Goal: Task Accomplishment & Management: Manage account settings

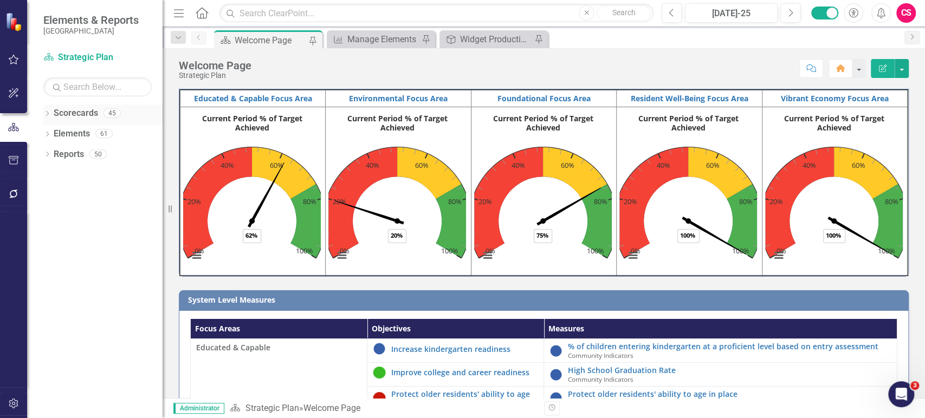
click at [48, 112] on icon "Dropdown" at bounding box center [47, 115] width 8 height 6
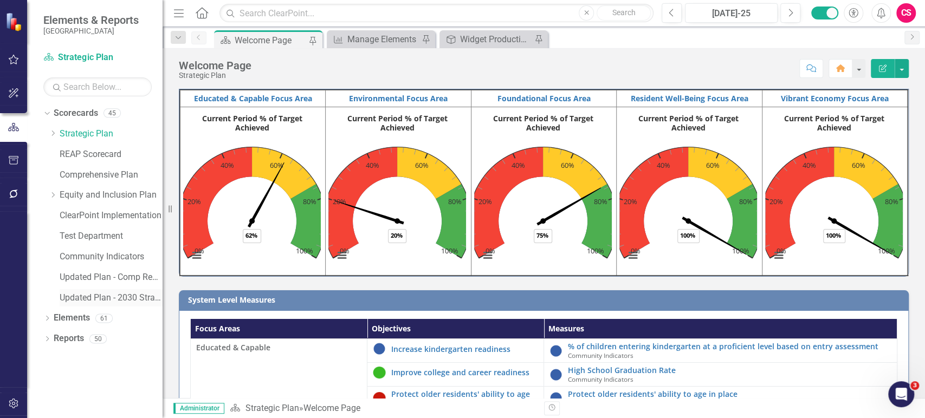
click at [121, 294] on link "Updated Plan - 2030 Strategic Plan" at bounding box center [111, 298] width 103 height 12
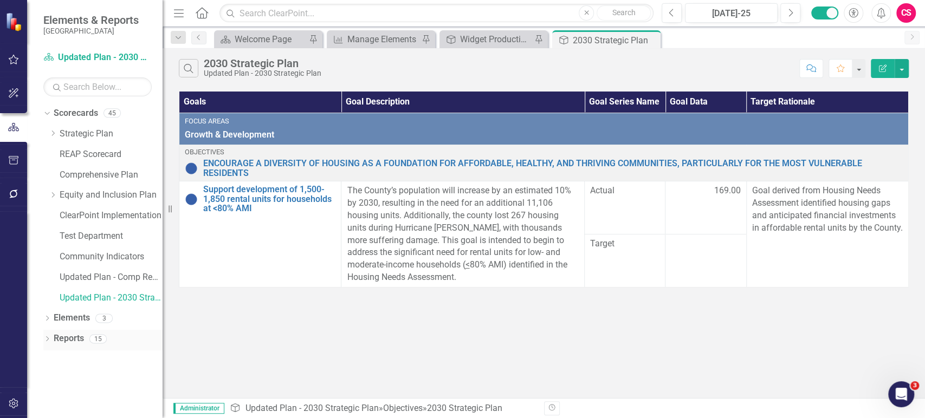
click at [72, 344] on link "Reports" at bounding box center [69, 339] width 30 height 12
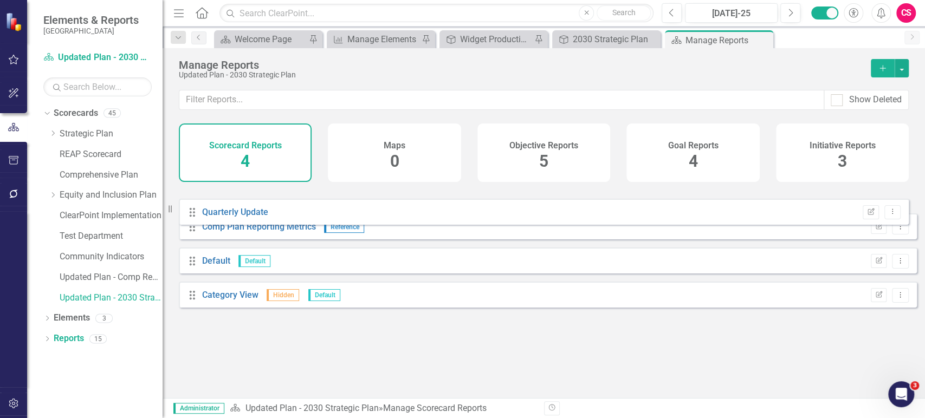
drag, startPoint x: 191, startPoint y: 311, endPoint x: 190, endPoint y: 212, distance: 99.2
click at [190, 212] on div "Drag Comp Plan Reporting Metrics Reference Edit Report Dropdown Menu Drag Defau…" at bounding box center [548, 252] width 738 height 128
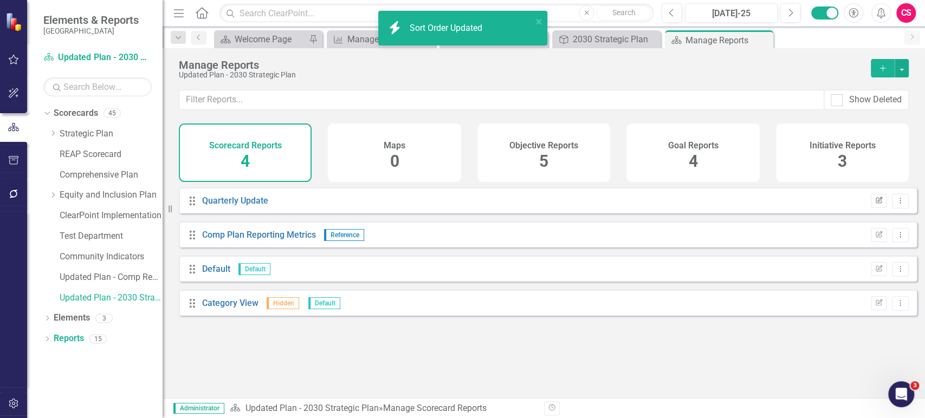
click at [875, 204] on icon "Edit Report" at bounding box center [879, 201] width 8 height 7
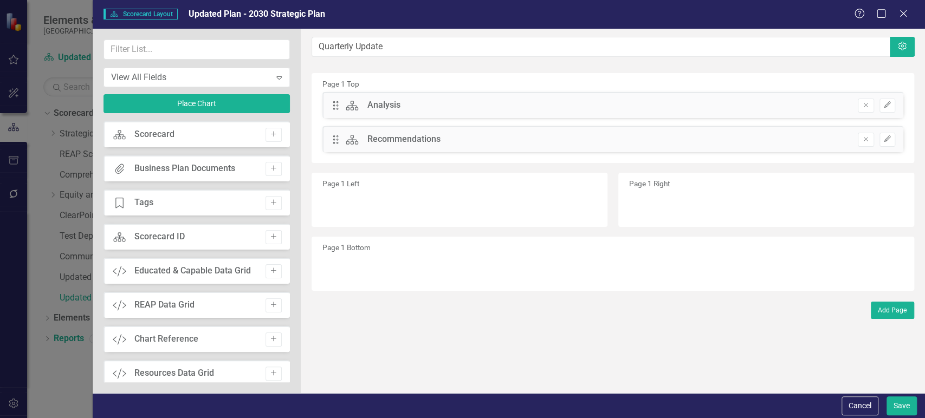
drag, startPoint x: 858, startPoint y: 403, endPoint x: 363, endPoint y: 279, distance: 510.1
click at [858, 404] on button "Cancel" at bounding box center [860, 406] width 37 height 19
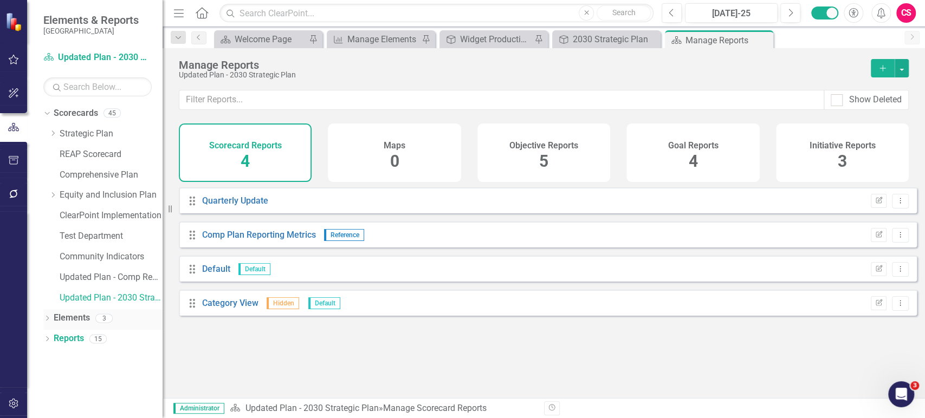
click at [76, 316] on link "Elements" at bounding box center [72, 318] width 36 height 12
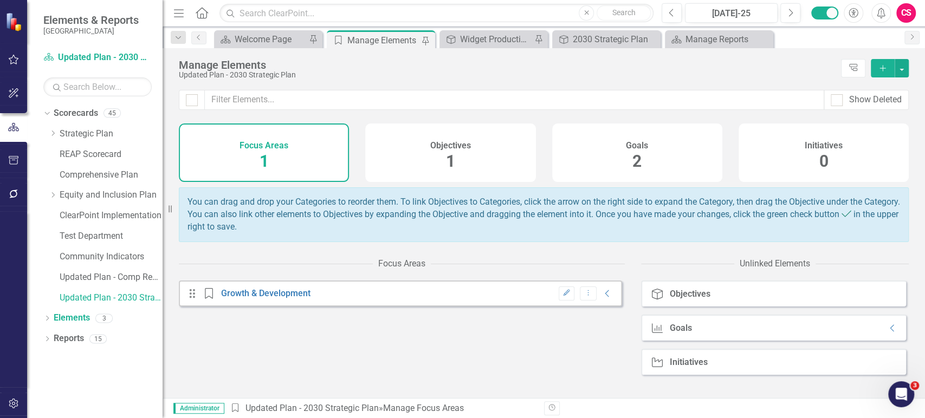
click at [646, 181] on div "Goals 2" at bounding box center [637, 153] width 170 height 59
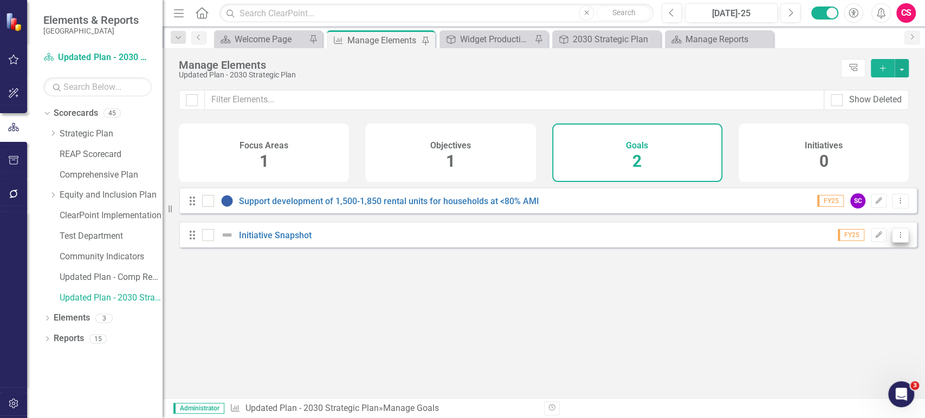
click at [896, 239] on icon "Dropdown Menu" at bounding box center [900, 234] width 9 height 7
click at [875, 239] on icon "Edit" at bounding box center [879, 235] width 8 height 7
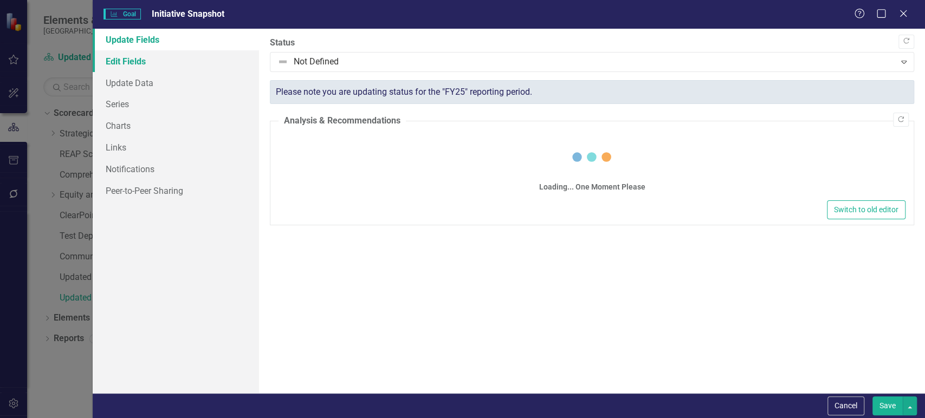
click at [198, 58] on link "Edit Fields" at bounding box center [176, 61] width 166 height 22
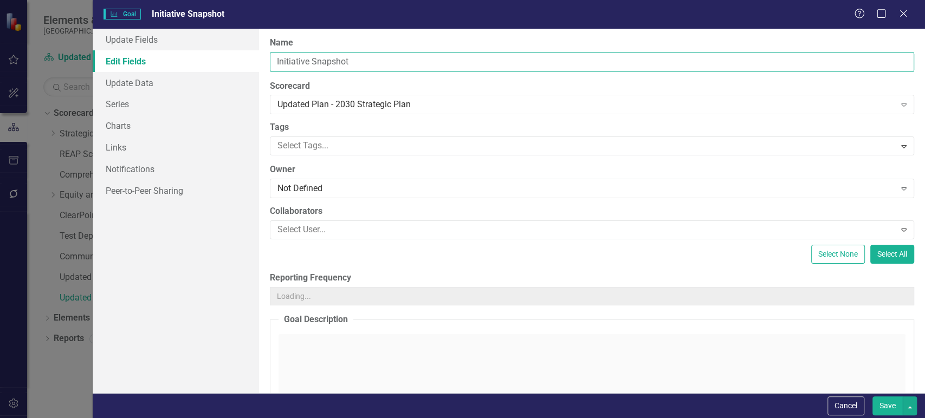
click at [313, 59] on input "Initiative Snapshot" at bounding box center [592, 62] width 645 height 20
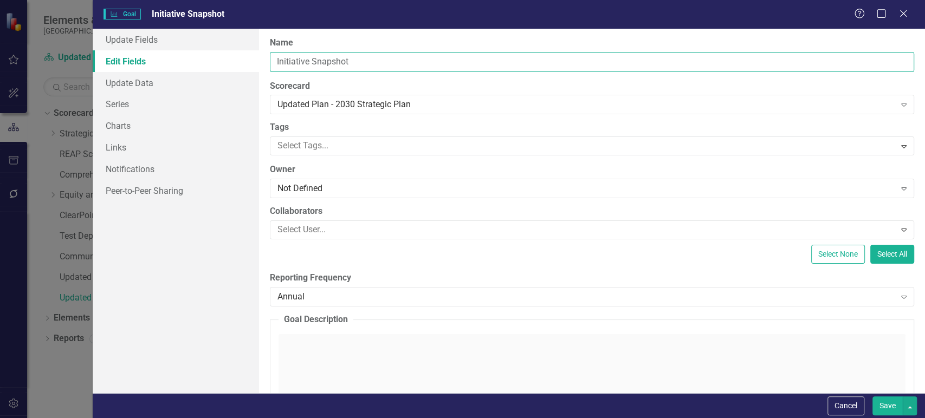
click at [286, 59] on input "Initiative Snapshot" at bounding box center [592, 62] width 645 height 20
type input "Goal Snapshot"
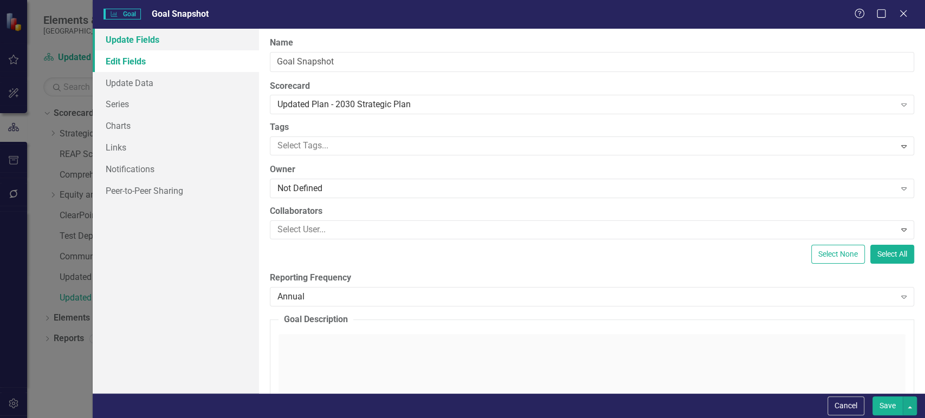
click at [199, 38] on link "Update Fields" at bounding box center [176, 40] width 166 height 22
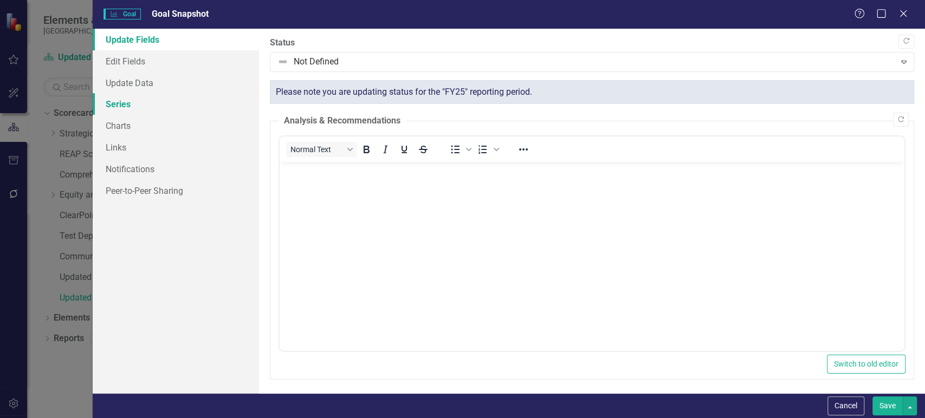
click at [155, 102] on link "Series" at bounding box center [176, 104] width 166 height 22
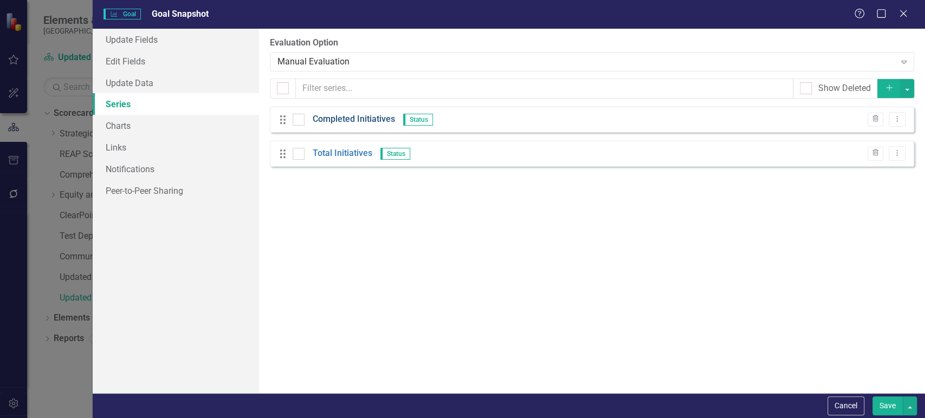
click at [365, 119] on link "Completed Initiatives" at bounding box center [354, 119] width 82 height 12
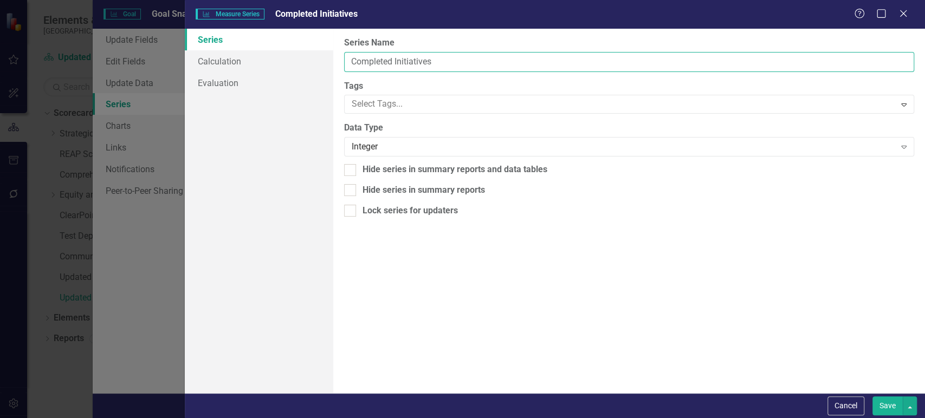
click at [379, 60] on input "Completed Initiatives" at bounding box center [629, 62] width 570 height 20
type input "On Target"
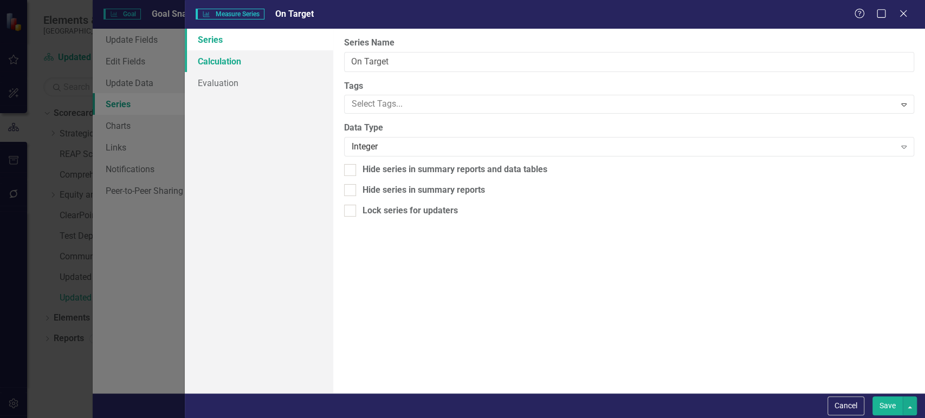
click at [254, 63] on link "Calculation" at bounding box center [259, 61] width 148 height 22
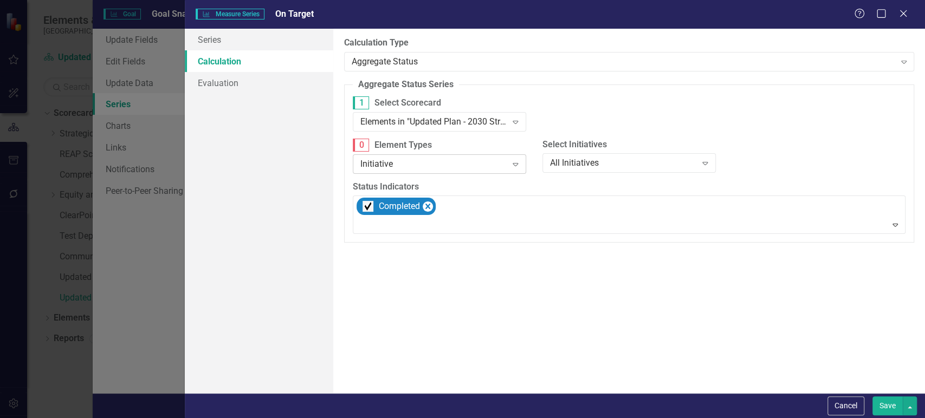
click at [427, 168] on div "Initiative" at bounding box center [433, 164] width 147 height 12
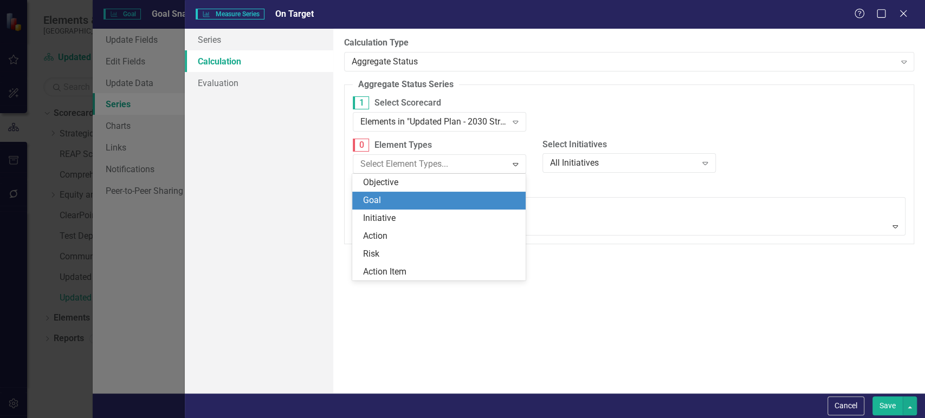
click at [407, 207] on div "Objective Goal Initiative Action Risk Action Item" at bounding box center [438, 227] width 173 height 107
click at [407, 207] on div "Goal" at bounding box center [441, 201] width 156 height 12
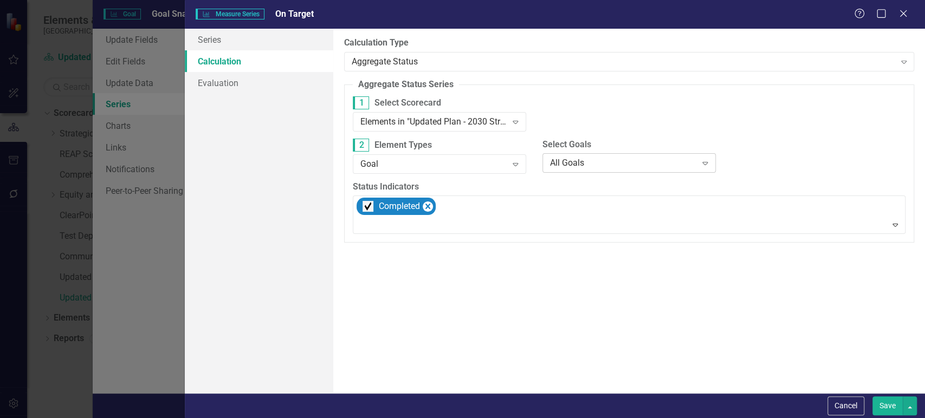
click at [589, 160] on div "All Goals" at bounding box center [623, 163] width 147 height 12
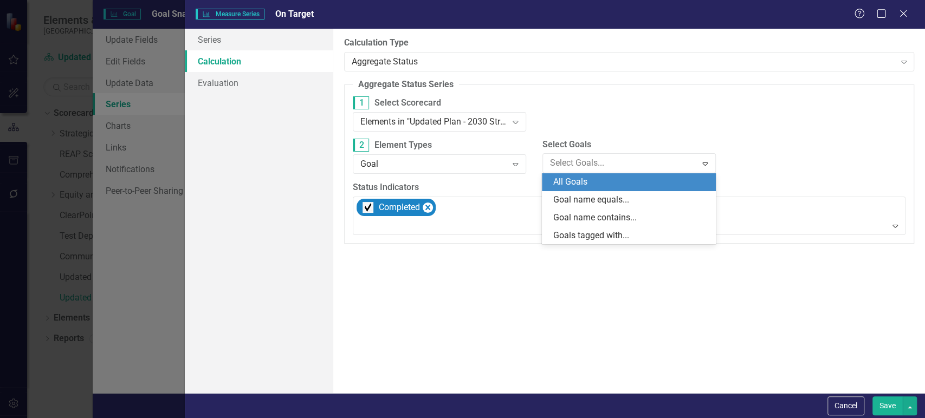
click at [583, 181] on div "All Goals" at bounding box center [631, 182] width 156 height 12
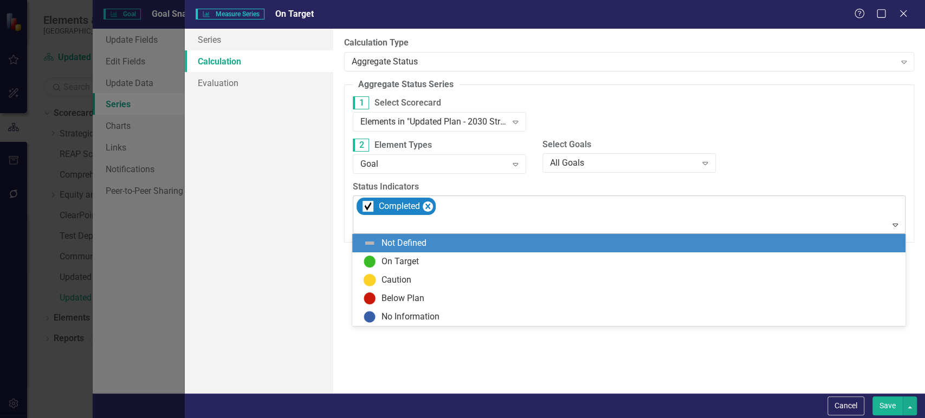
click at [516, 209] on div "Completed" at bounding box center [630, 214] width 550 height 37
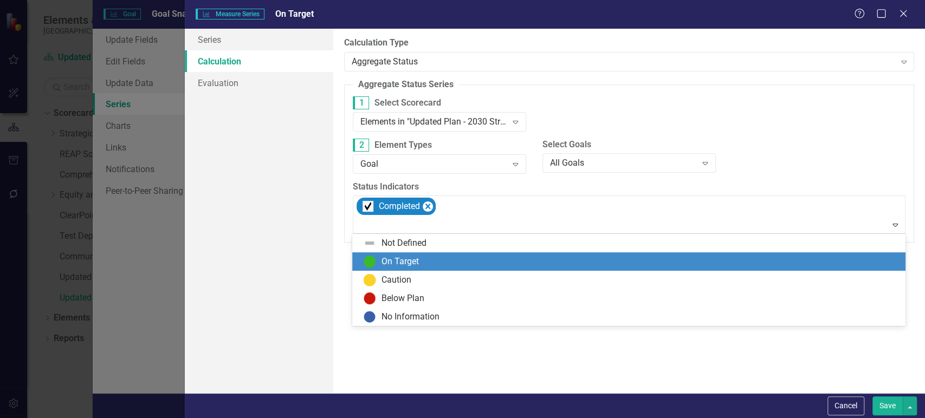
click at [408, 266] on div "On Target" at bounding box center [400, 262] width 37 height 12
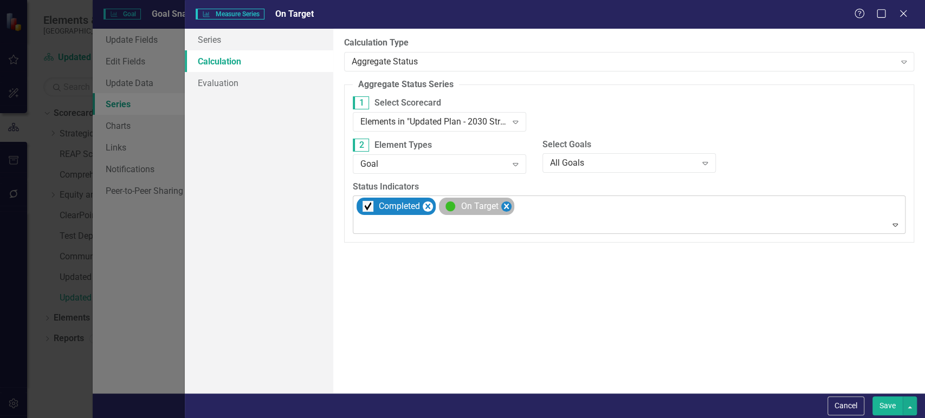
click at [426, 211] on icon "Remove [object Object]" at bounding box center [427, 207] width 10 height 14
click at [685, 160] on div "All Goals" at bounding box center [623, 163] width 147 height 12
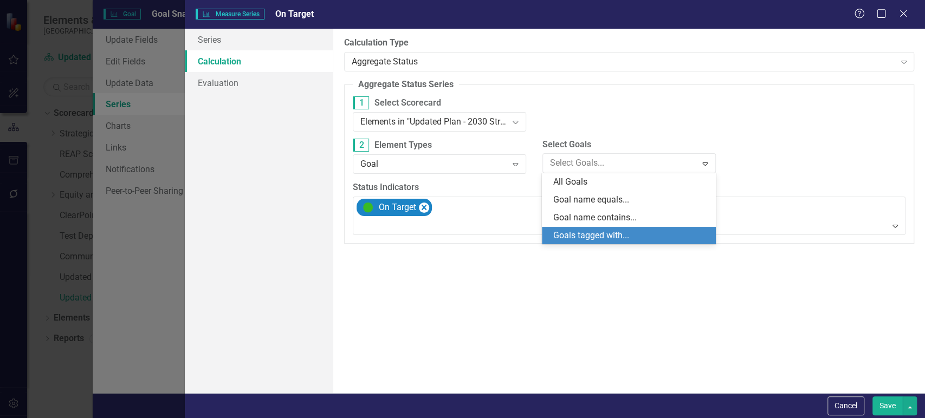
click at [630, 237] on div "Goals tagged with..." at bounding box center [631, 236] width 156 height 12
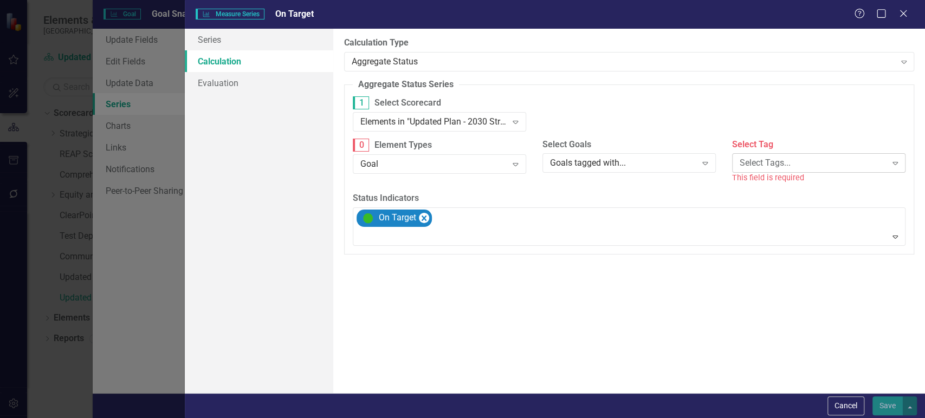
click at [748, 177] on div "This field is required" at bounding box center [818, 178] width 173 height 12
click at [774, 160] on div "Select Tags..." at bounding box center [813, 163] width 147 height 12
click at [637, 168] on div "Goals tagged with..." at bounding box center [623, 163] width 147 height 12
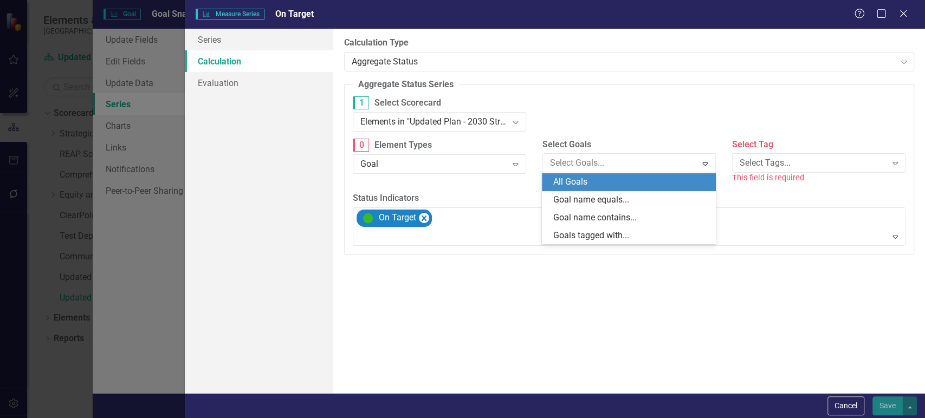
click at [610, 185] on div "All Goals" at bounding box center [631, 182] width 156 height 12
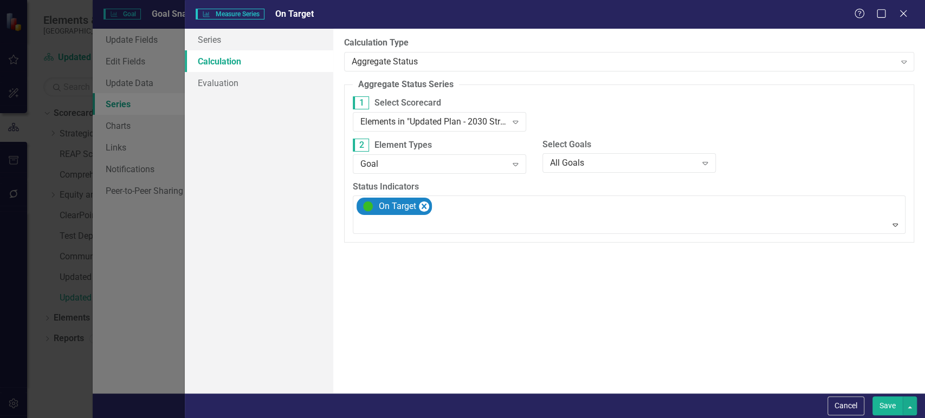
click at [889, 401] on button "Save" at bounding box center [888, 406] width 30 height 19
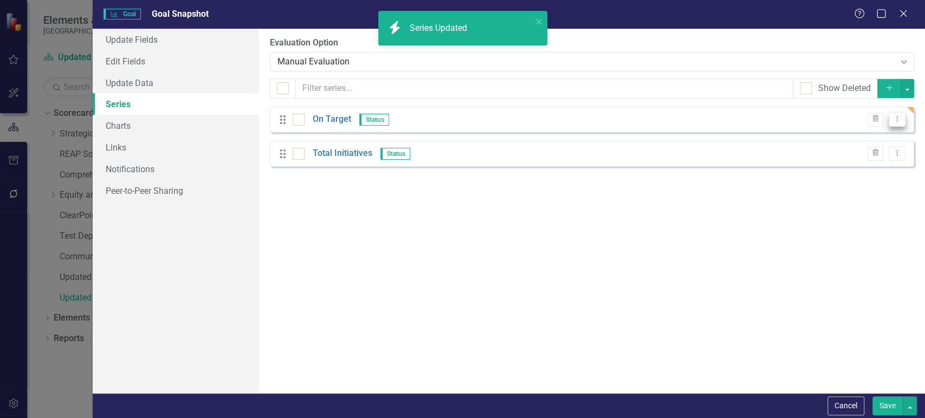
click at [892, 120] on button "Dropdown Menu" at bounding box center [897, 119] width 17 height 15
click at [861, 153] on link "Copy Duplicate Measure Series" at bounding box center [843, 157] width 123 height 20
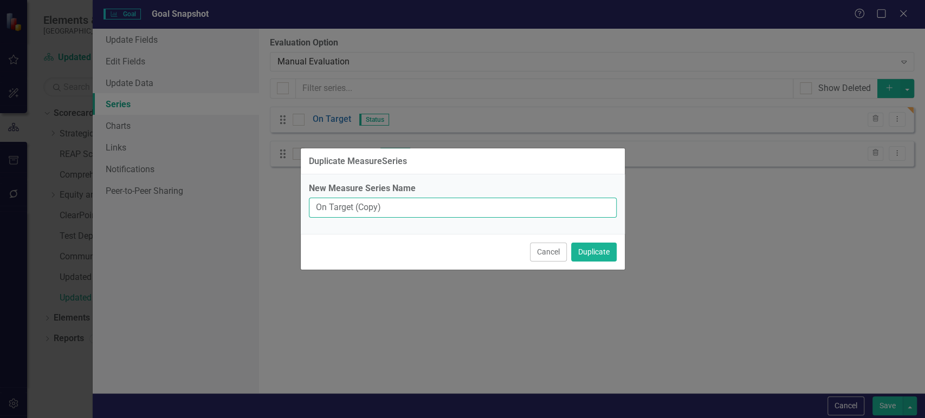
drag, startPoint x: 381, startPoint y: 202, endPoint x: 248, endPoint y: 210, distance: 132.5
click at [248, 210] on div "Duplicate MeasureSeries New Measure Series Name On Target (Copy) Cancel Duplica…" at bounding box center [462, 209] width 925 height 418
type input "Caution"
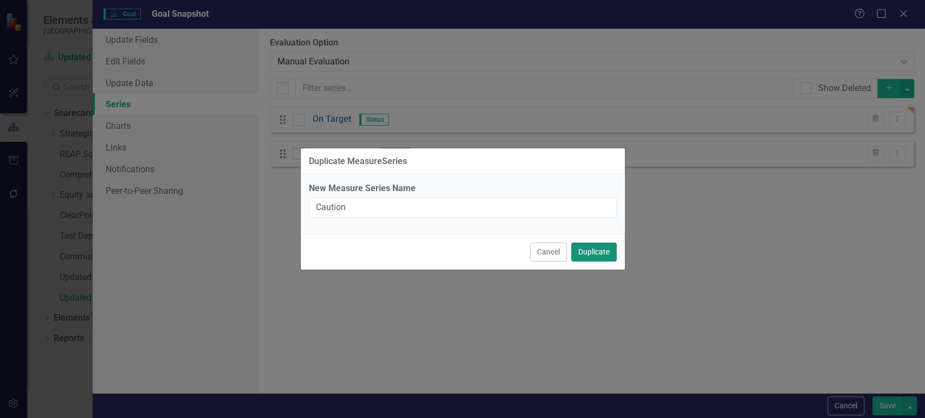
click at [601, 255] on button "Duplicate" at bounding box center [594, 252] width 46 height 19
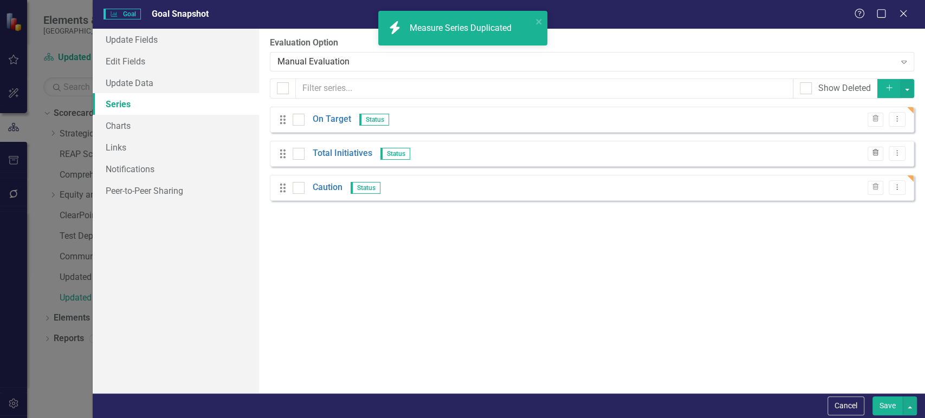
click at [878, 151] on icon "button" at bounding box center [876, 153] width 6 height 7
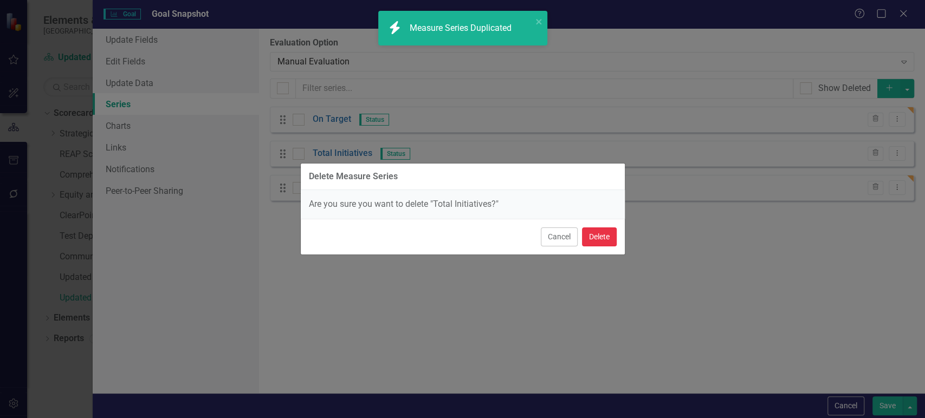
click at [605, 240] on button "Delete" at bounding box center [599, 237] width 35 height 19
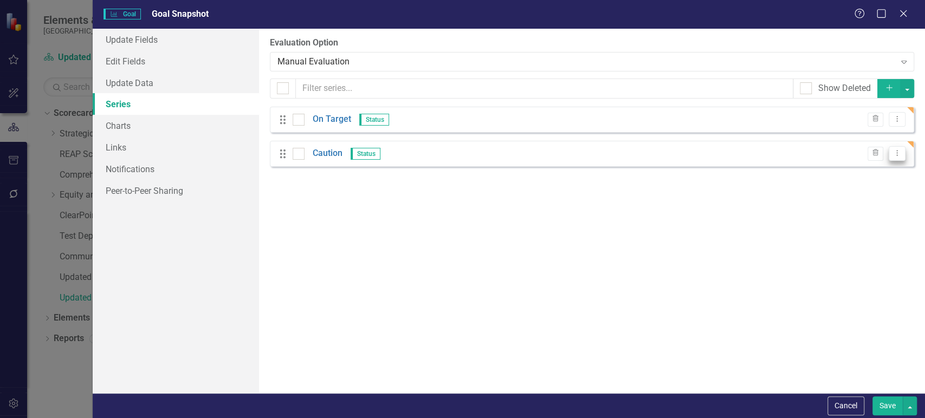
click at [893, 151] on icon "Dropdown Menu" at bounding box center [897, 153] width 9 height 7
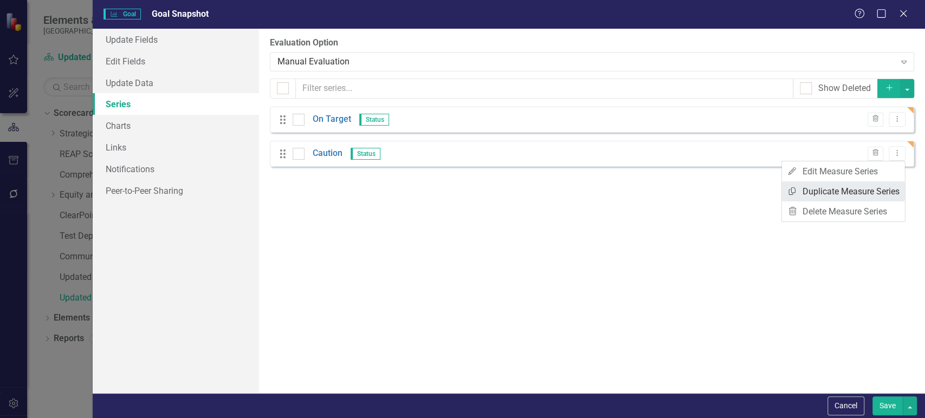
click at [860, 194] on link "Copy Duplicate Measure Series" at bounding box center [843, 192] width 123 height 20
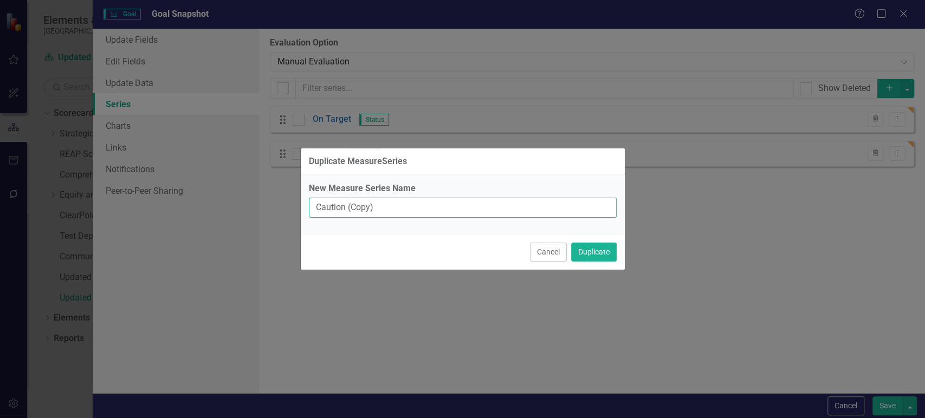
drag, startPoint x: 368, startPoint y: 212, endPoint x: 229, endPoint y: 213, distance: 138.8
click at [229, 213] on div "Duplicate MeasureSeries New Measure Series Name Caution (Copy) Cancel Duplicate" at bounding box center [462, 209] width 925 height 418
type input "Below Plan"
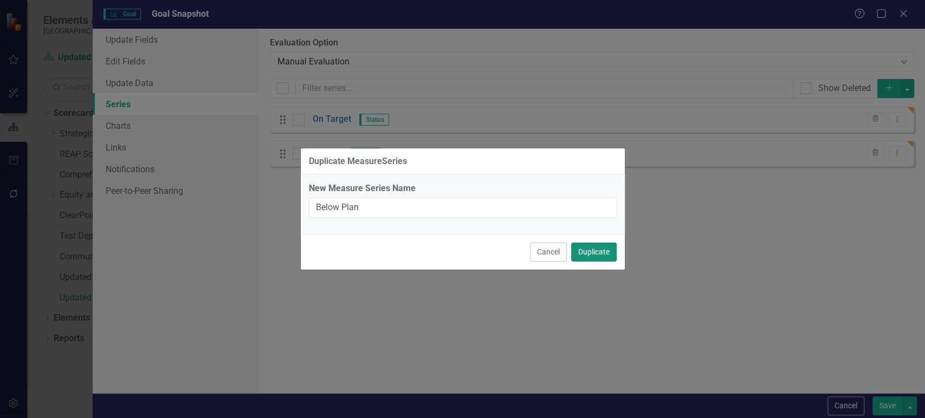
click at [594, 243] on button "Duplicate" at bounding box center [594, 252] width 46 height 19
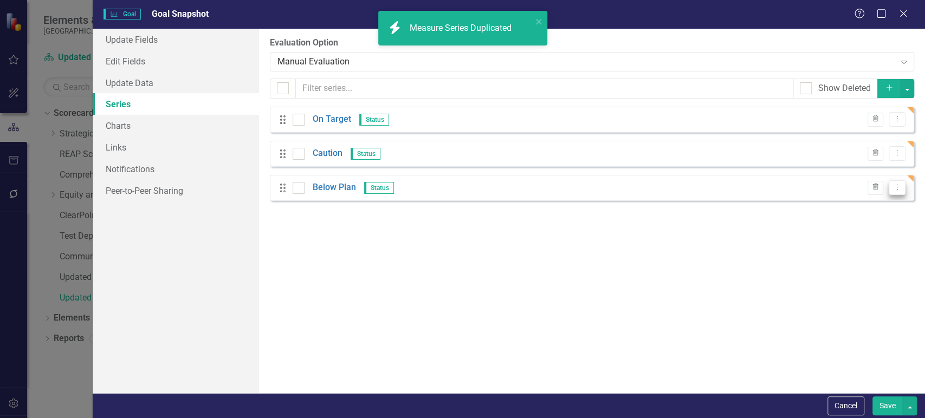
drag, startPoint x: 902, startPoint y: 184, endPoint x: 897, endPoint y: 190, distance: 7.7
click at [902, 184] on button "Dropdown Menu" at bounding box center [897, 188] width 17 height 15
click at [865, 227] on link "Copy Duplicate Measure Series" at bounding box center [843, 226] width 123 height 20
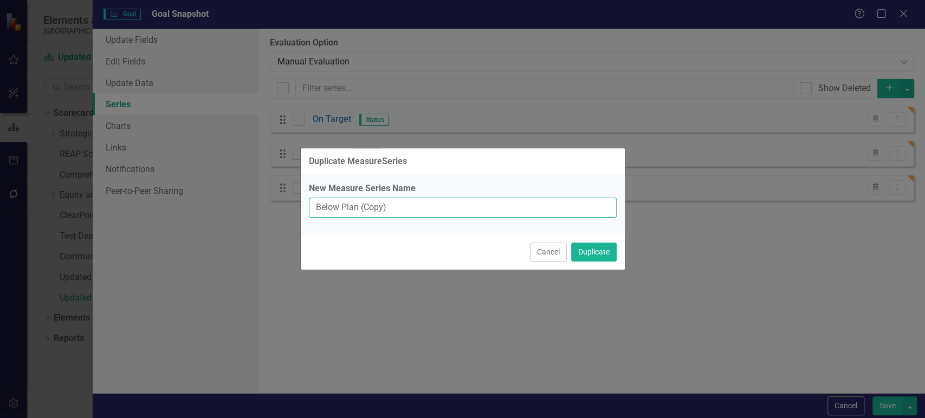
click at [404, 206] on input "Below Plan (Copy)" at bounding box center [463, 208] width 308 height 20
type input "No Target / No Data"
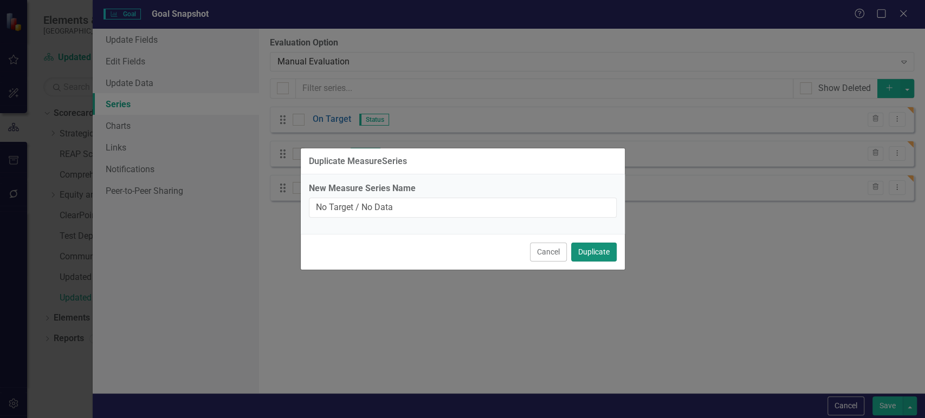
click at [584, 252] on button "Duplicate" at bounding box center [594, 252] width 46 height 19
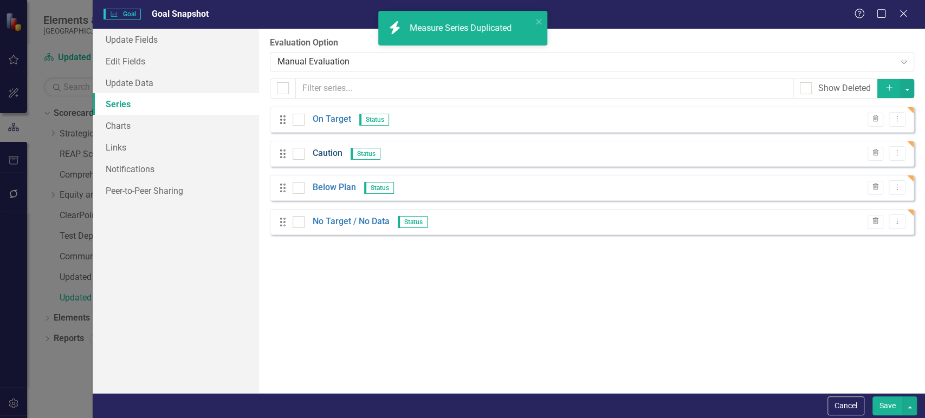
click at [333, 151] on link "Caution" at bounding box center [328, 153] width 30 height 12
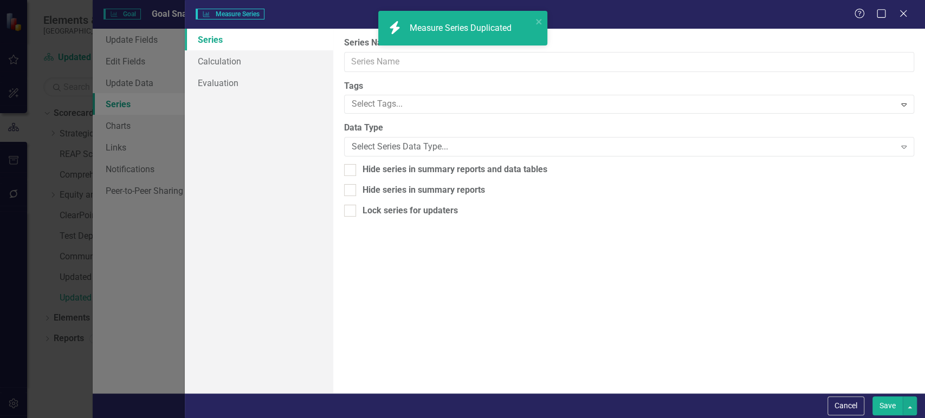
type input "Caution"
click at [251, 74] on link "Evaluation" at bounding box center [259, 83] width 148 height 22
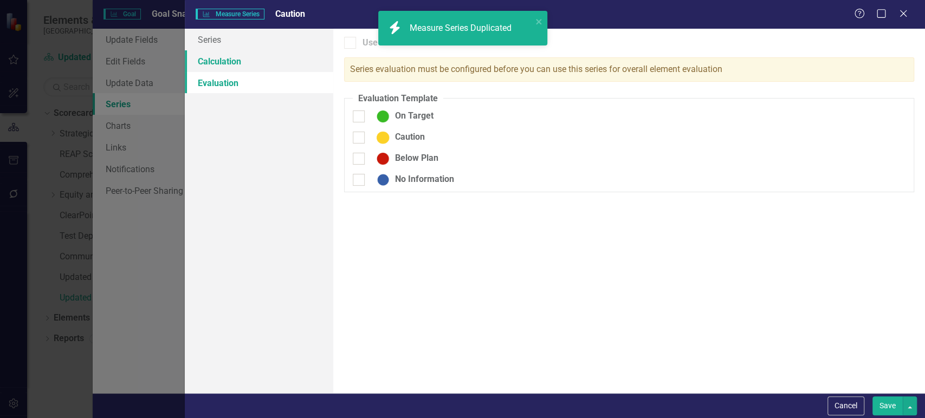
click at [255, 60] on link "Calculation" at bounding box center [259, 61] width 148 height 22
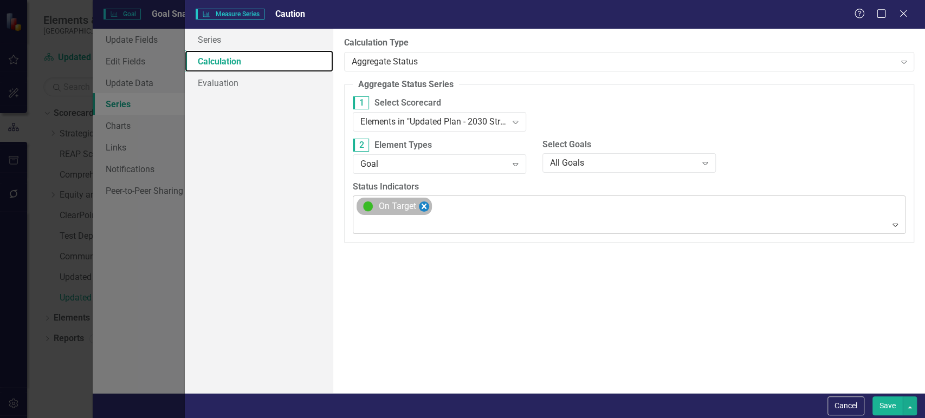
click at [418, 204] on icon "Remove [object Object]" at bounding box center [423, 207] width 10 height 14
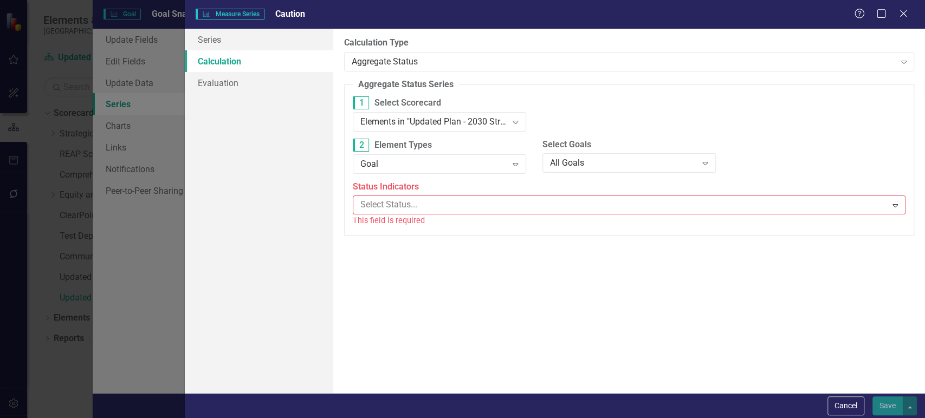
click at [418, 204] on div at bounding box center [621, 205] width 531 height 15
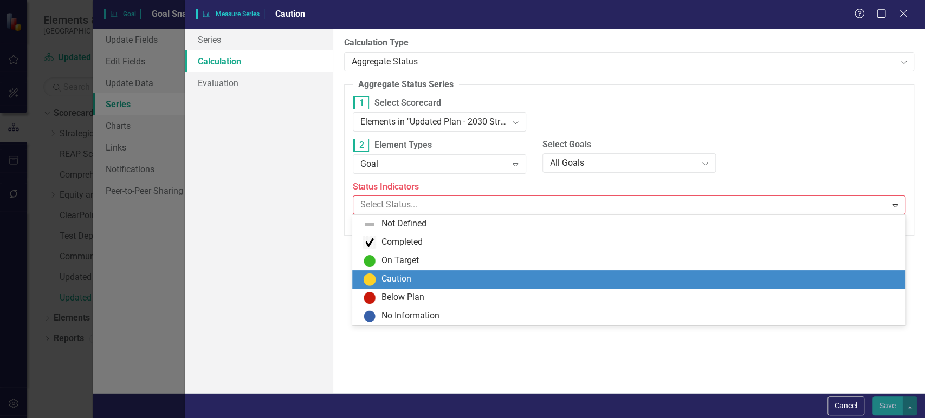
click at [403, 281] on div "Caution" at bounding box center [397, 279] width 30 height 12
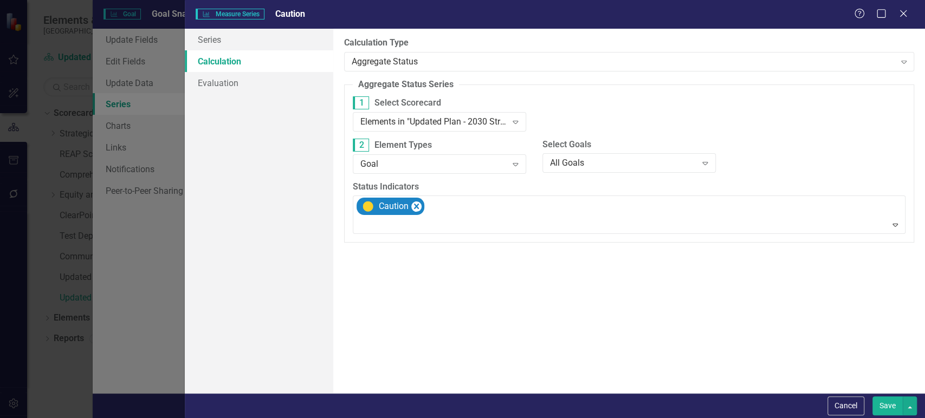
click at [893, 407] on button "Save" at bounding box center [888, 406] width 30 height 19
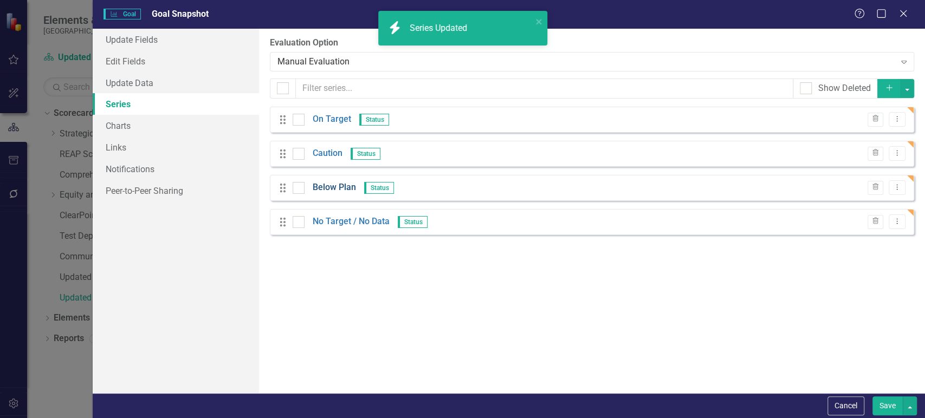
click at [327, 184] on link "Below Plan" at bounding box center [334, 188] width 43 height 12
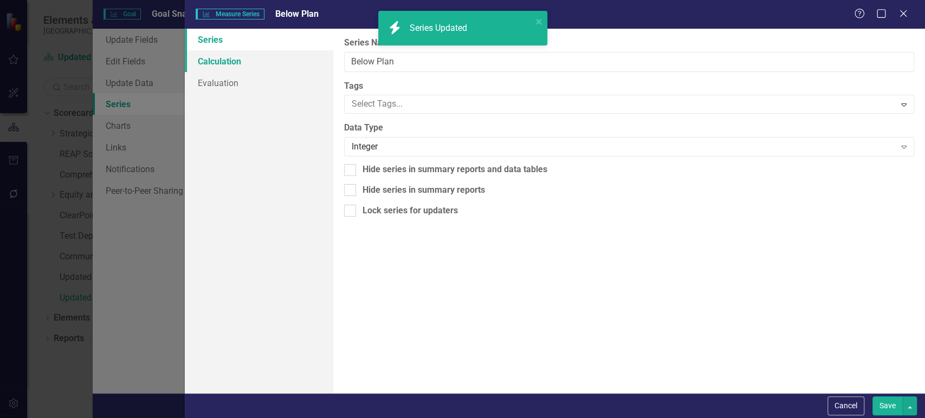
click at [286, 53] on link "Calculation" at bounding box center [259, 61] width 148 height 22
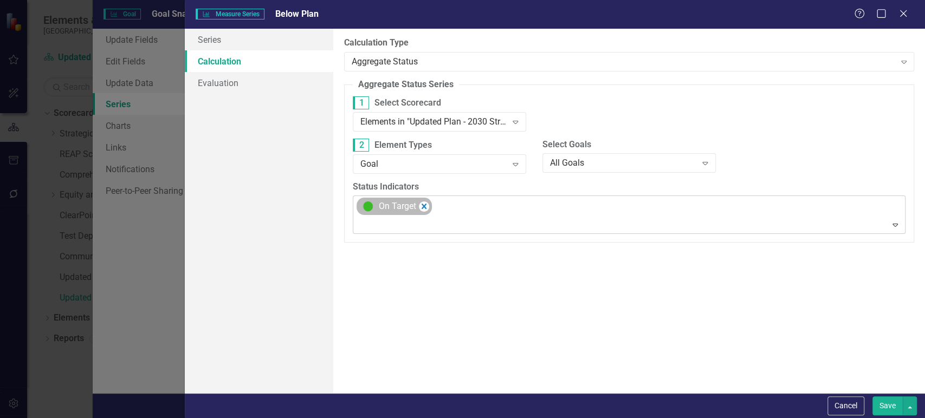
click at [429, 207] on div "On Target" at bounding box center [394, 206] width 75 height 17
click at [427, 207] on icon "Remove [object Object]" at bounding box center [423, 207] width 10 height 14
click at [420, 201] on div at bounding box center [621, 205] width 531 height 15
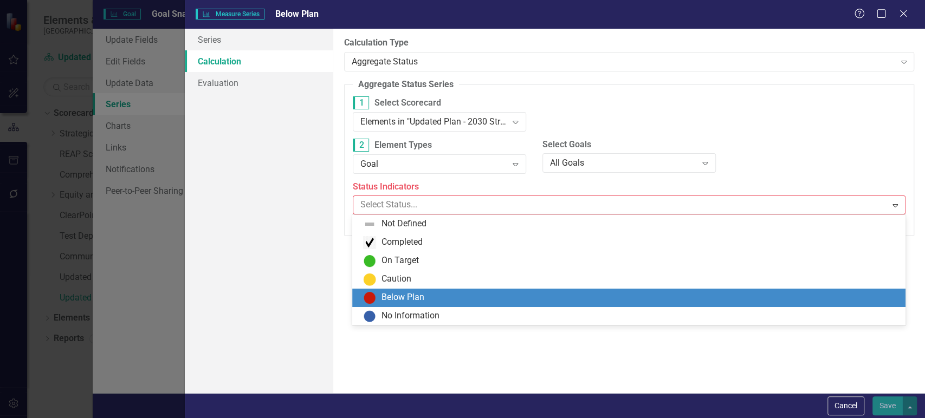
click at [407, 295] on div "Below Plan" at bounding box center [403, 298] width 43 height 12
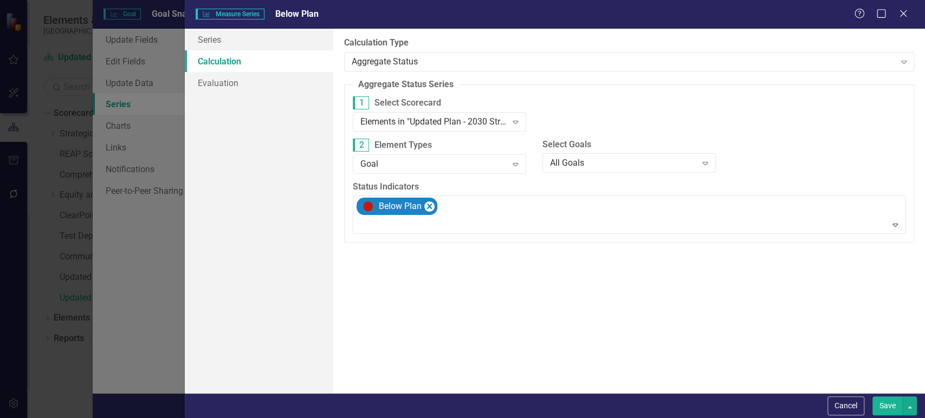
click at [892, 408] on button "Save" at bounding box center [888, 406] width 30 height 19
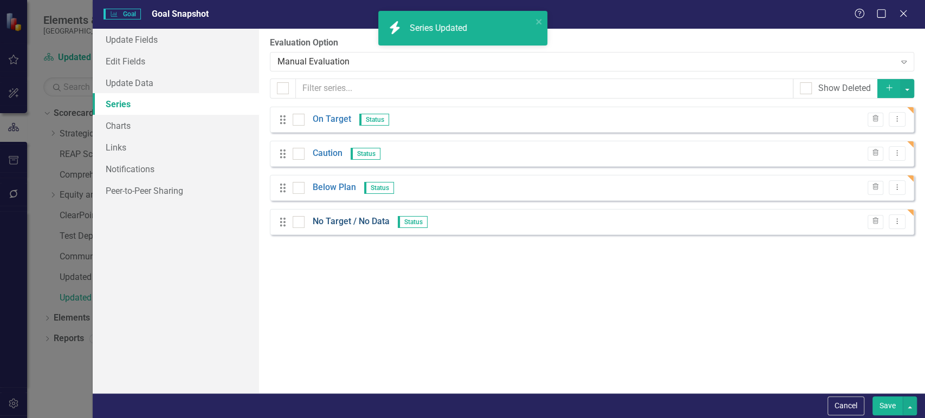
click at [325, 221] on link "No Target / No Data" at bounding box center [351, 222] width 77 height 12
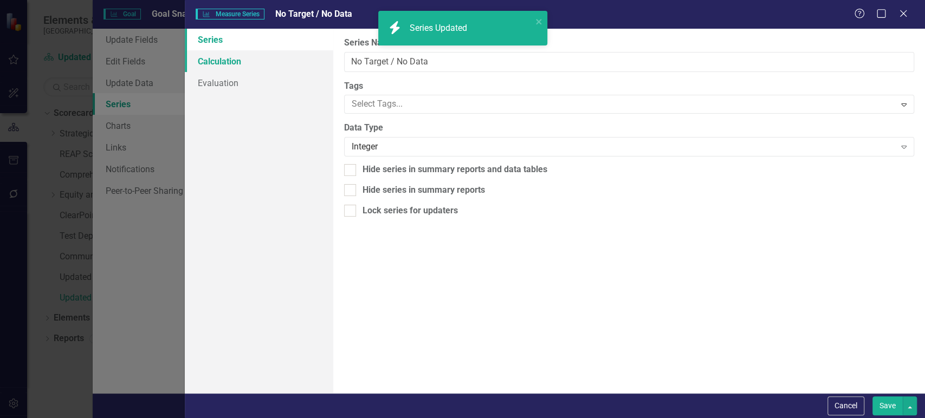
click at [263, 65] on link "Calculation" at bounding box center [259, 61] width 148 height 22
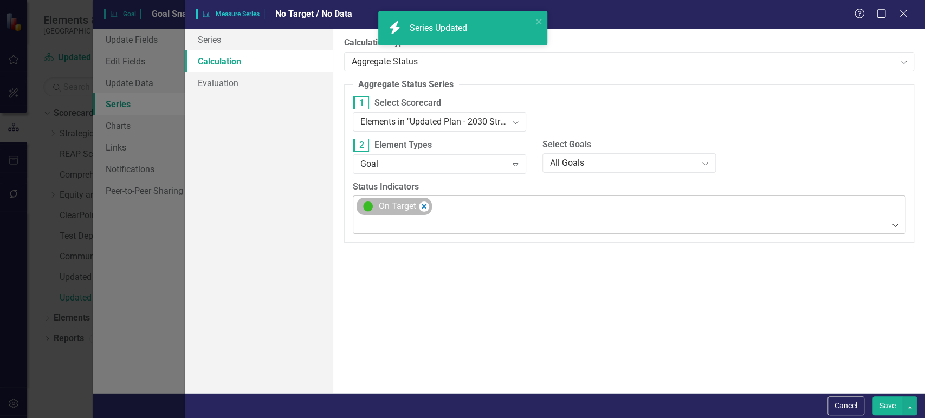
click at [429, 208] on div "On Target" at bounding box center [394, 206] width 75 height 17
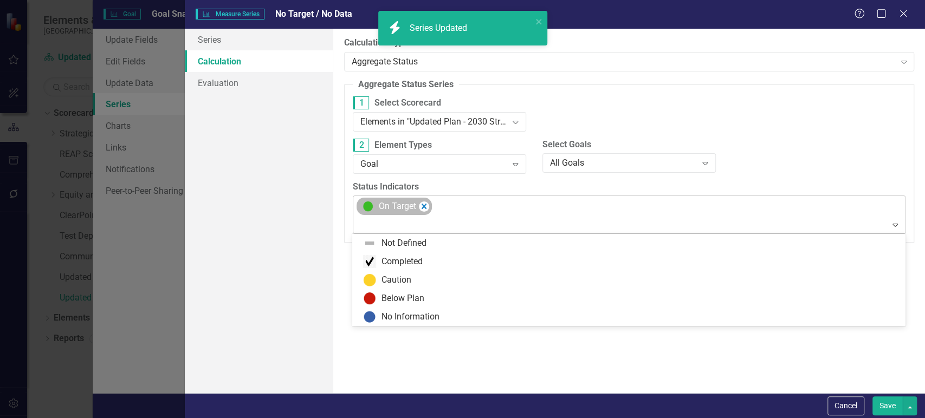
click at [429, 208] on icon "Remove [object Object]" at bounding box center [423, 207] width 10 height 14
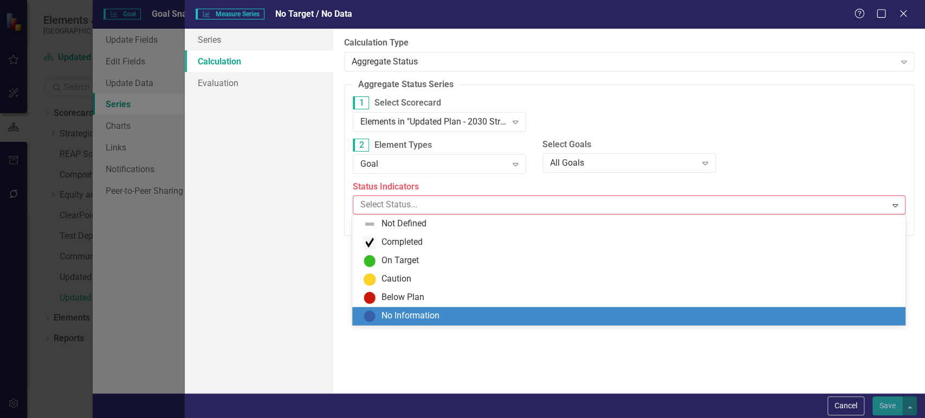
click at [398, 316] on div "No Information" at bounding box center [411, 316] width 58 height 12
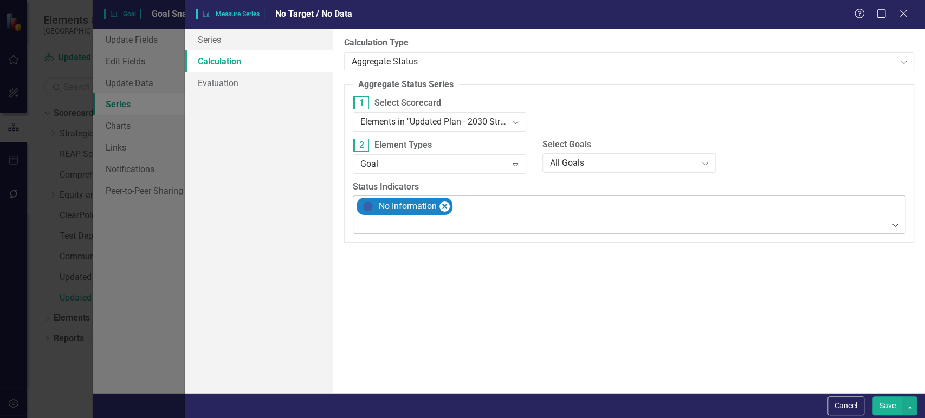
click at [892, 405] on button "Save" at bounding box center [888, 406] width 30 height 19
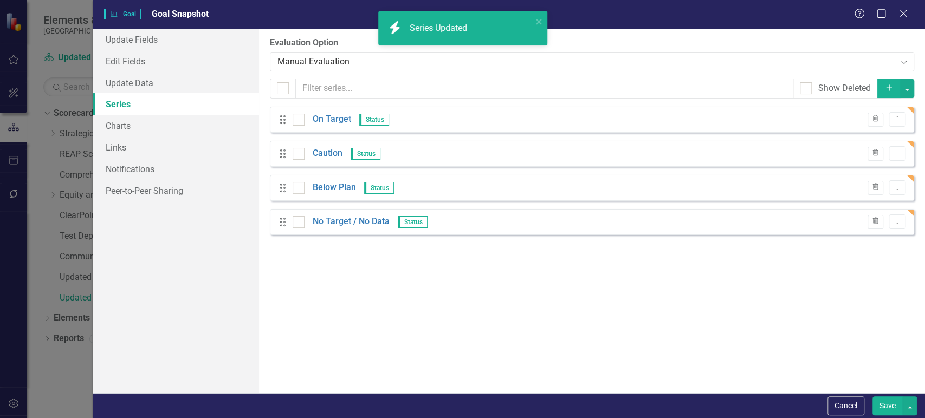
click at [887, 410] on button "Save" at bounding box center [888, 406] width 30 height 19
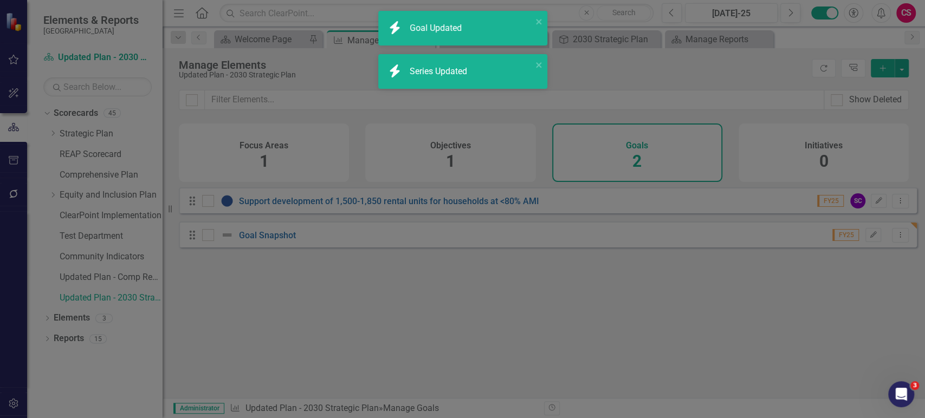
click at [275, 234] on div "Drag Goal Snapshot FY25 Edit Dropdown Menu" at bounding box center [548, 235] width 738 height 26
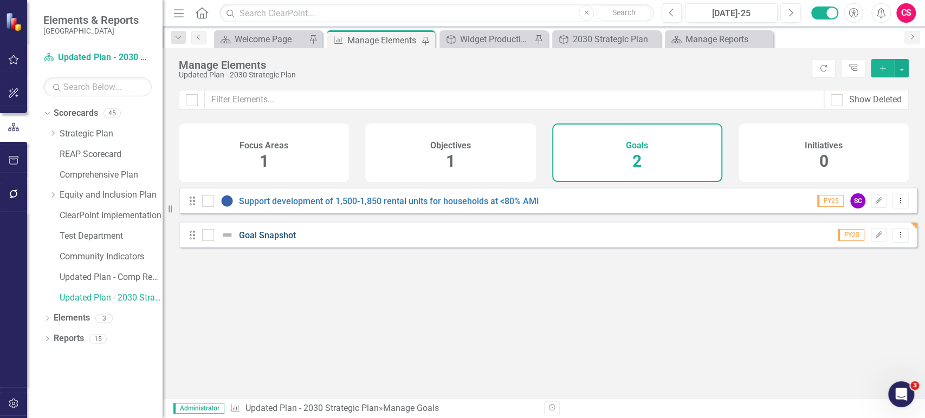
click at [275, 241] on link "Goal Snapshot" at bounding box center [267, 235] width 57 height 10
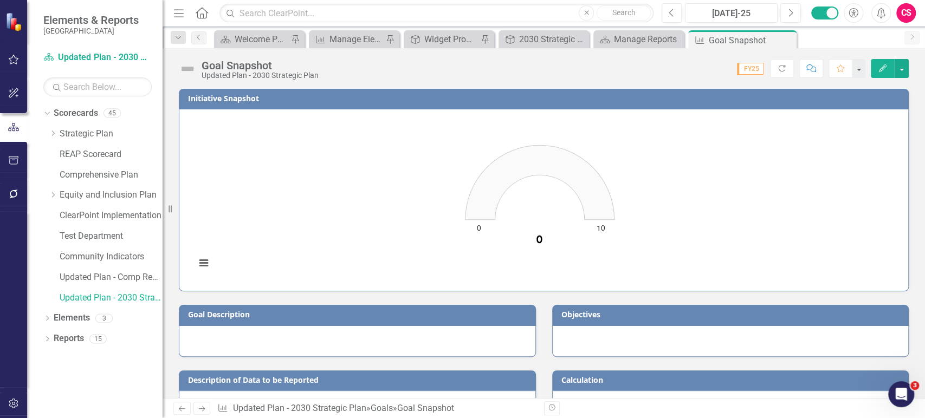
click at [533, 258] on rect "Interactive chart" at bounding box center [539, 199] width 699 height 163
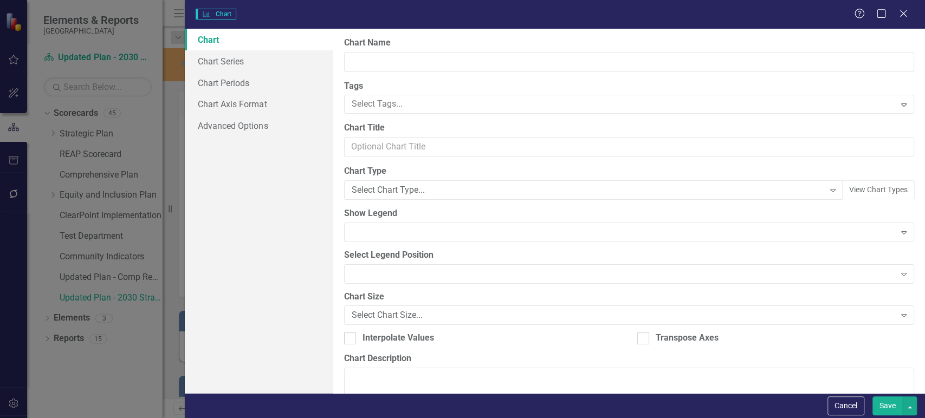
type input "Initiative Snapshot"
click at [398, 190] on div "Solid Gauge" at bounding box center [588, 190] width 473 height 12
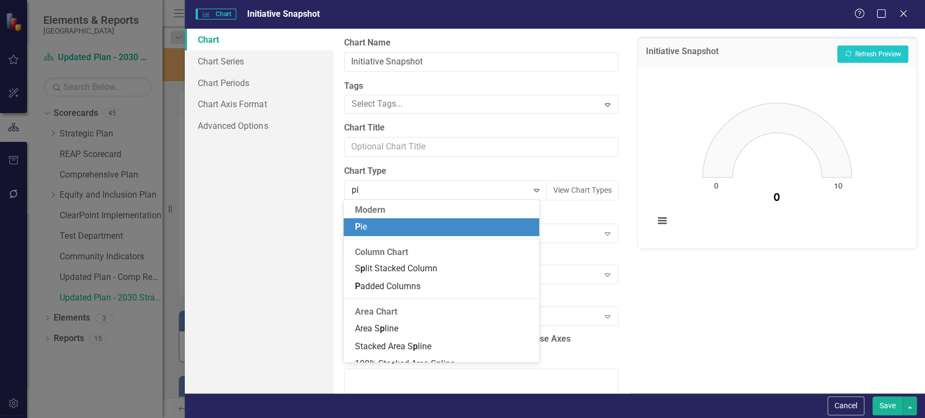
type input "pie"
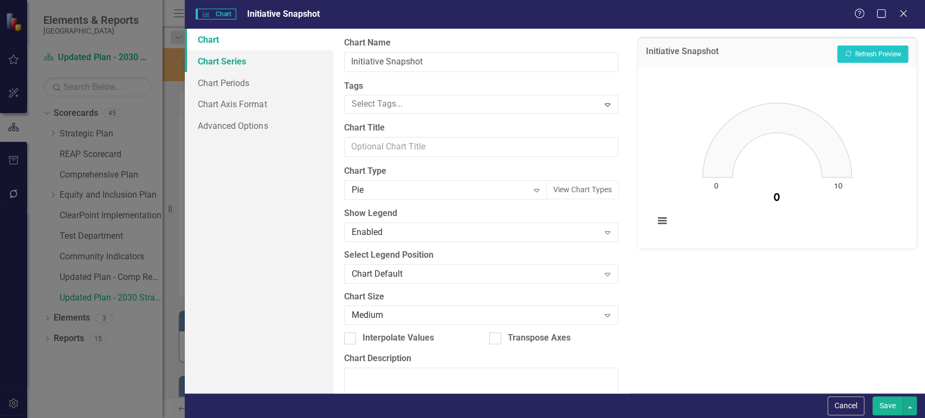
click at [257, 69] on link "Chart Series" at bounding box center [259, 61] width 148 height 22
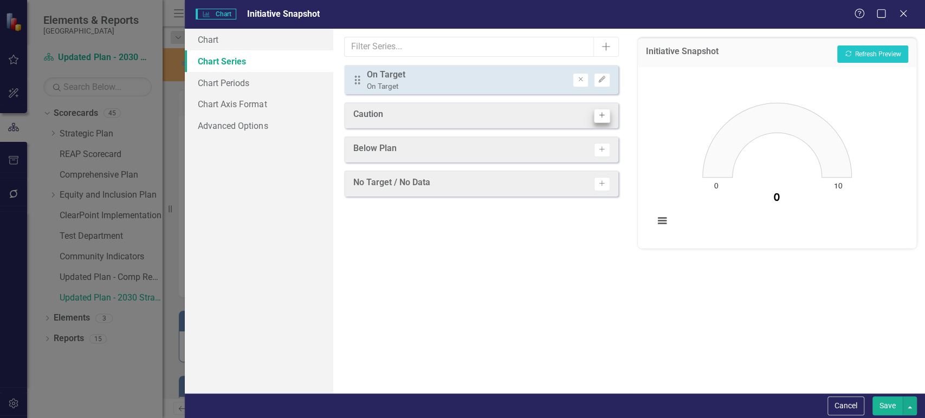
click at [594, 116] on div "Activate" at bounding box center [599, 116] width 21 height 14
click at [600, 147] on icon "Activate" at bounding box center [602, 149] width 8 height 7
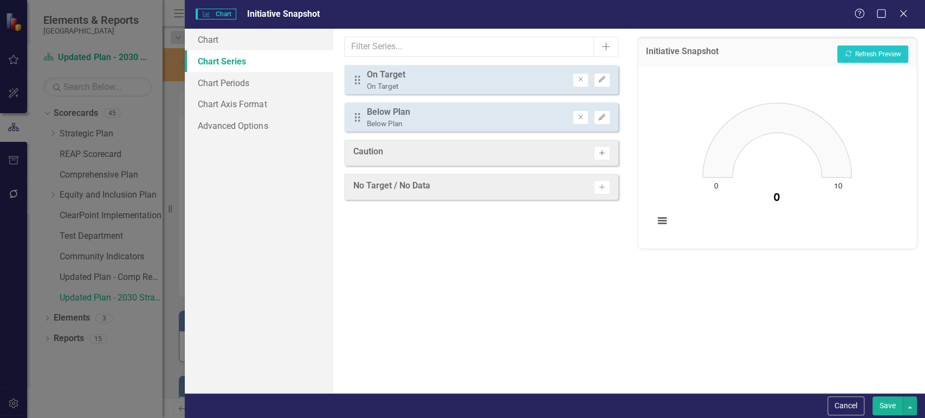
click at [601, 156] on button "Activate" at bounding box center [602, 153] width 16 height 14
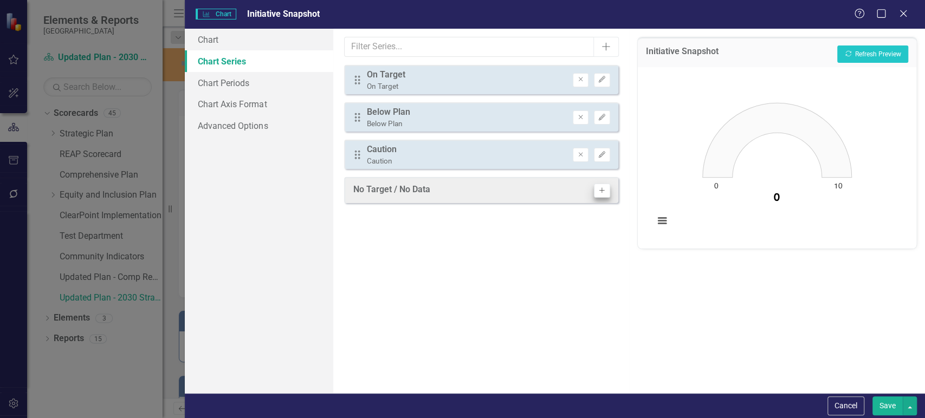
click at [601, 184] on div "No Target / No Data Activate" at bounding box center [481, 190] width 274 height 26
click at [600, 191] on icon "Activate" at bounding box center [602, 191] width 8 height 7
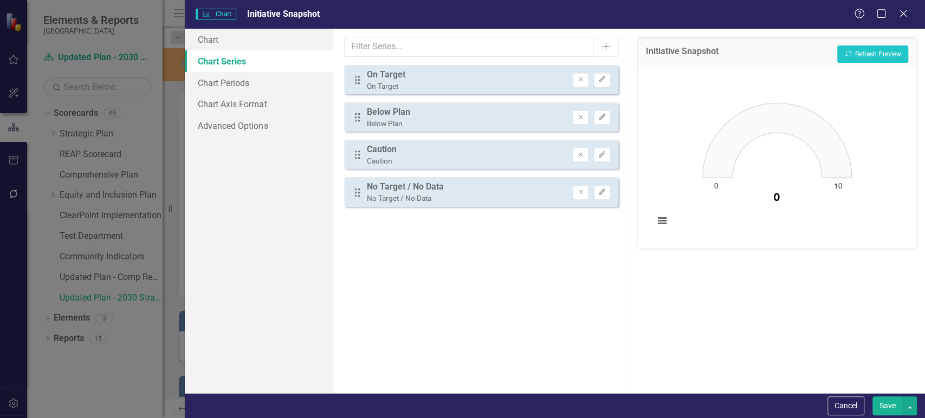
drag, startPoint x: 356, startPoint y: 163, endPoint x: 358, endPoint y: 142, distance: 20.7
click at [358, 120] on div "Drag On Target On Target Remove Edit Drag Below Plan Below Plan Remove Edit Dra…" at bounding box center [481, 136] width 274 height 142
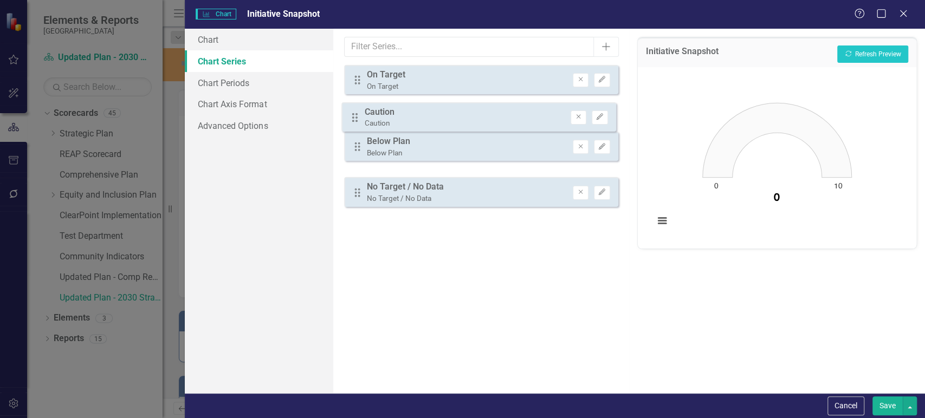
drag, startPoint x: 359, startPoint y: 153, endPoint x: 357, endPoint y: 115, distance: 38.0
click at [357, 115] on div "Drag On Target On Target Remove Edit Drag Below Plan Below Plan Remove Edit Dra…" at bounding box center [481, 136] width 274 height 142
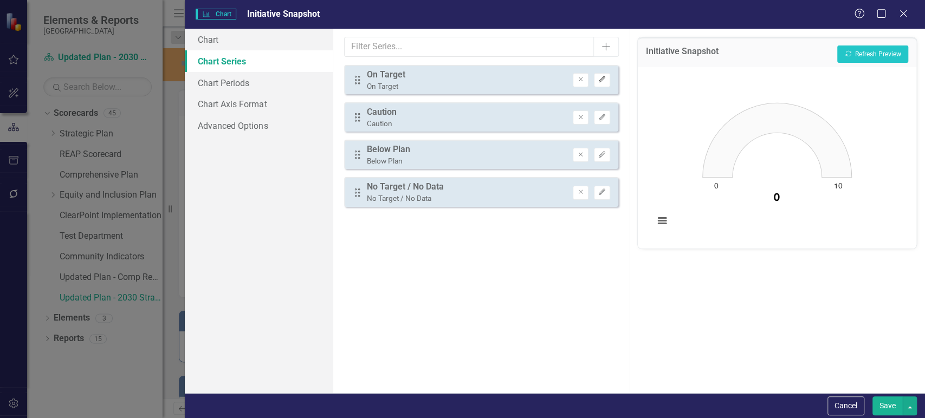
click at [599, 82] on button "Edit" at bounding box center [602, 80] width 16 height 14
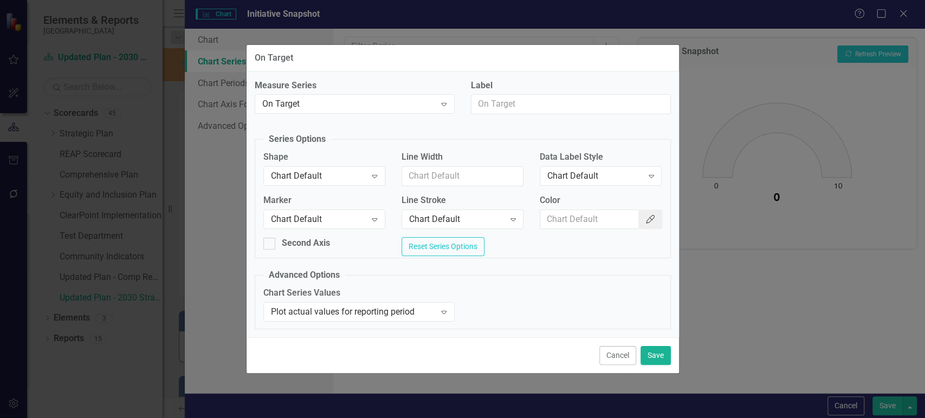
click at [655, 222] on button "Color Picker" at bounding box center [651, 220] width 24 height 20
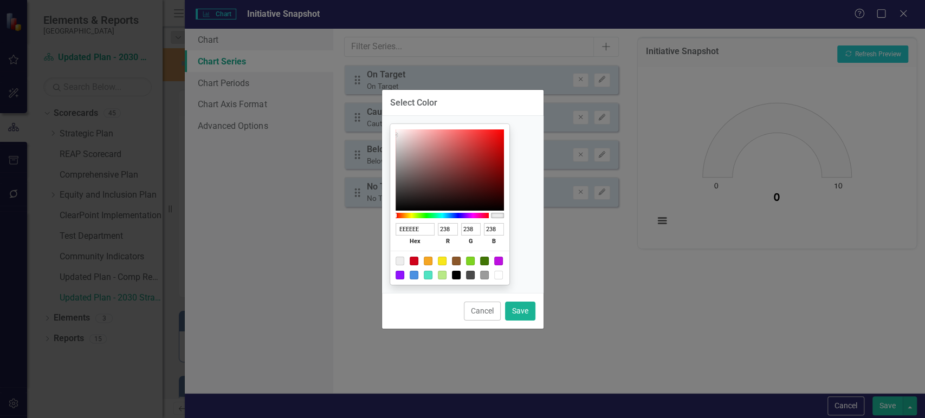
click at [475, 262] on div at bounding box center [470, 261] width 9 height 9
type input "7ED321"
type input "126"
type input "211"
type input "33"
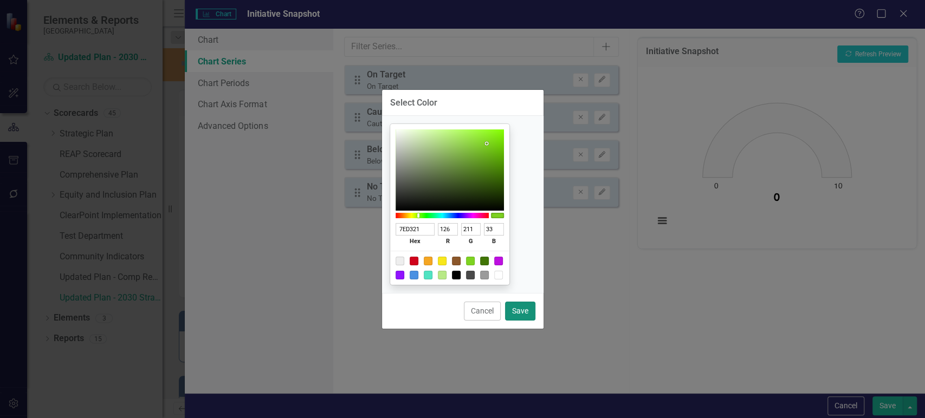
click at [528, 315] on button "Save" at bounding box center [520, 311] width 30 height 19
type input "#7ed321"
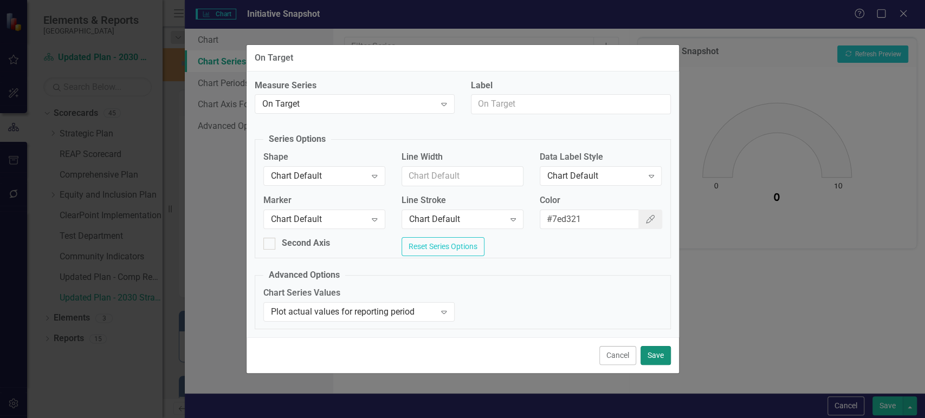
click at [653, 362] on button "Save" at bounding box center [656, 355] width 30 height 19
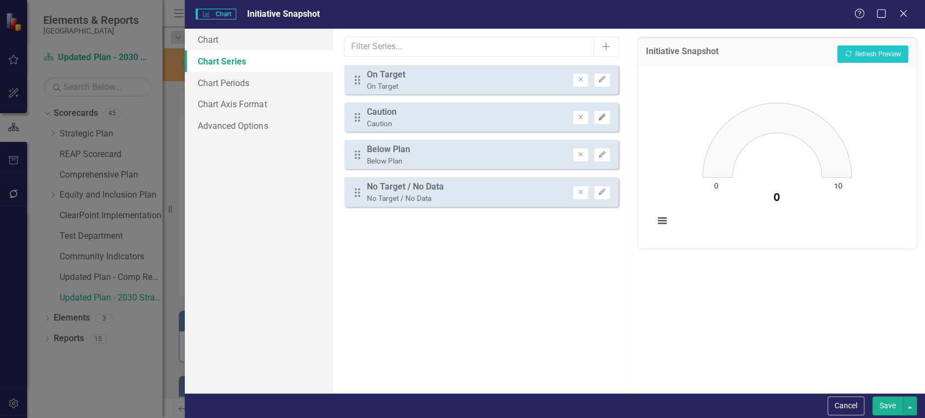
click at [605, 120] on button "Edit" at bounding box center [602, 118] width 16 height 14
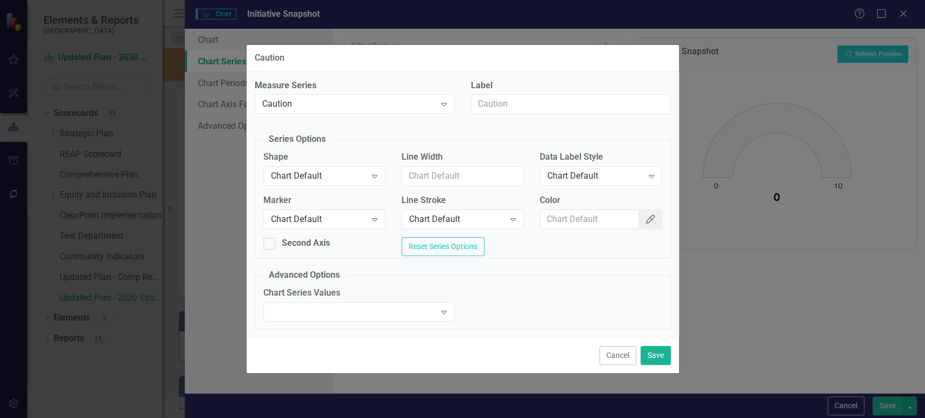
click at [653, 215] on icon "Color Picker" at bounding box center [650, 219] width 11 height 9
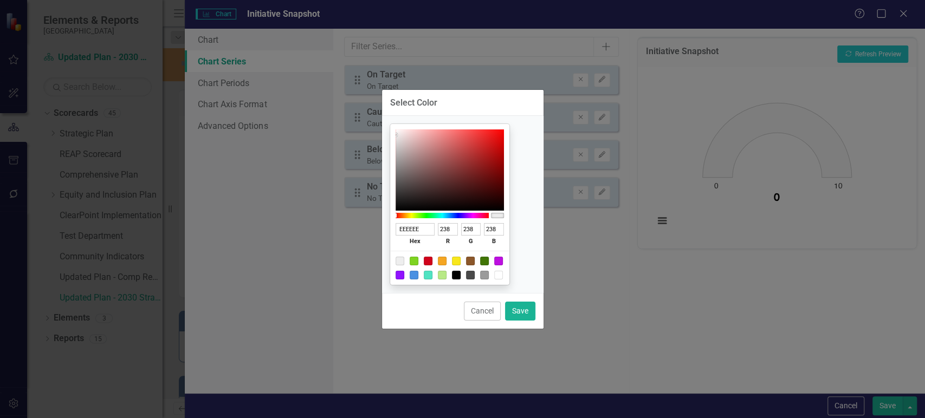
click at [461, 260] on div at bounding box center [456, 261] width 9 height 9
type input "F8E71C"
type input "248"
type input "231"
type input "28"
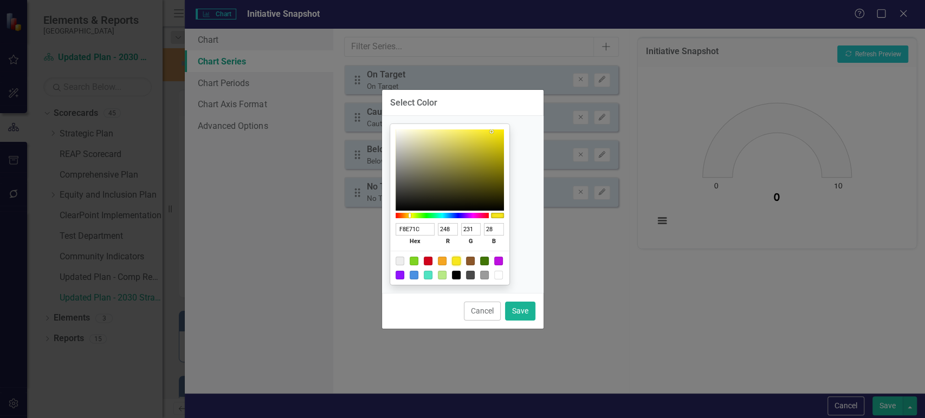
click at [538, 323] on div "Cancel Save" at bounding box center [463, 311] width 162 height 36
click at [526, 313] on button "Save" at bounding box center [520, 311] width 30 height 19
type input "#f8e71c"
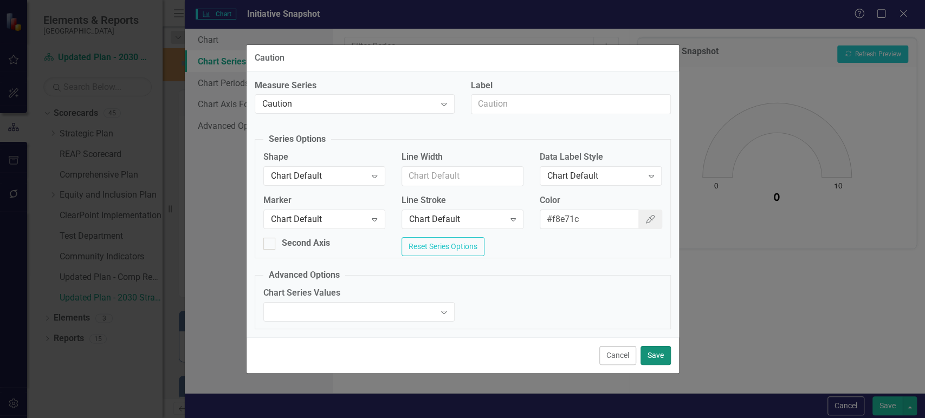
click at [659, 350] on button "Save" at bounding box center [656, 355] width 30 height 19
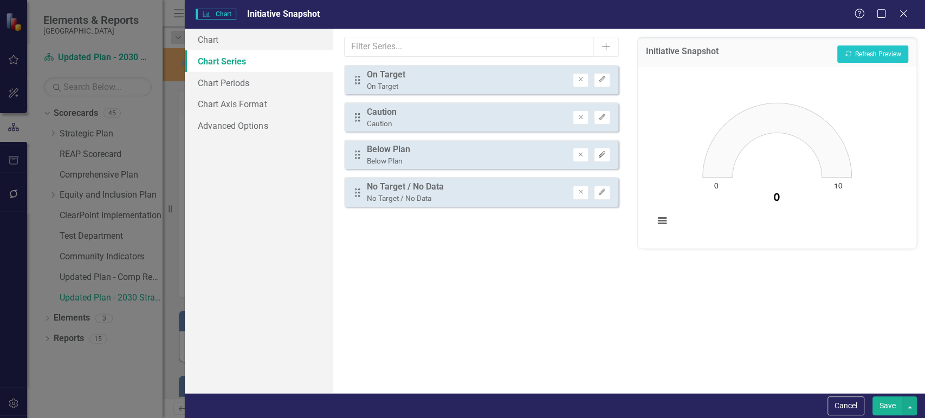
click at [602, 152] on icon "Edit" at bounding box center [602, 155] width 8 height 7
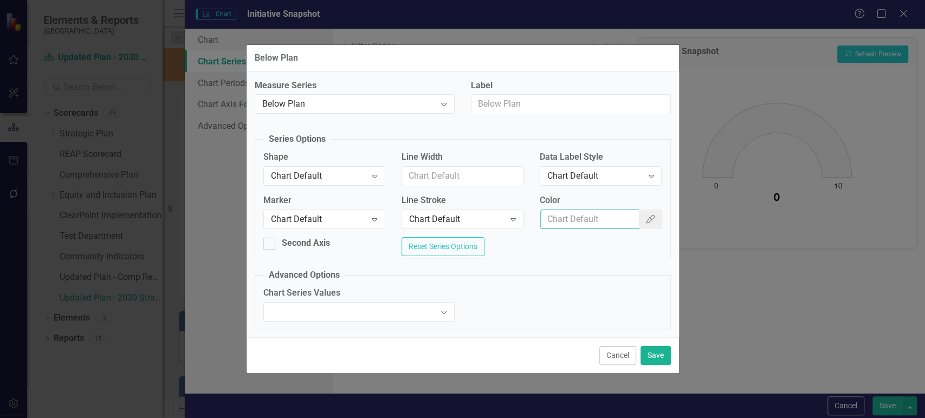
click at [618, 217] on input "Color" at bounding box center [589, 220] width 99 height 20
click at [633, 218] on input "Color" at bounding box center [589, 220] width 99 height 20
click at [648, 218] on icon "Color Picker" at bounding box center [650, 219] width 11 height 9
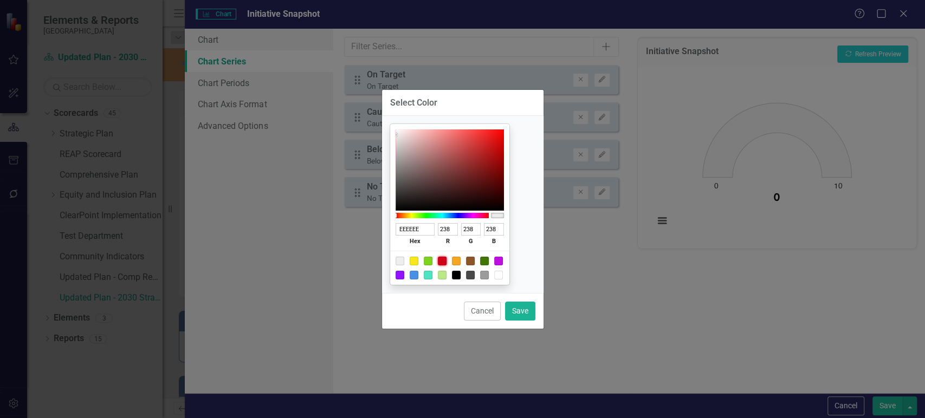
click at [447, 260] on div at bounding box center [442, 261] width 9 height 9
type input "D0021B"
type input "208"
type input "2"
type input "27"
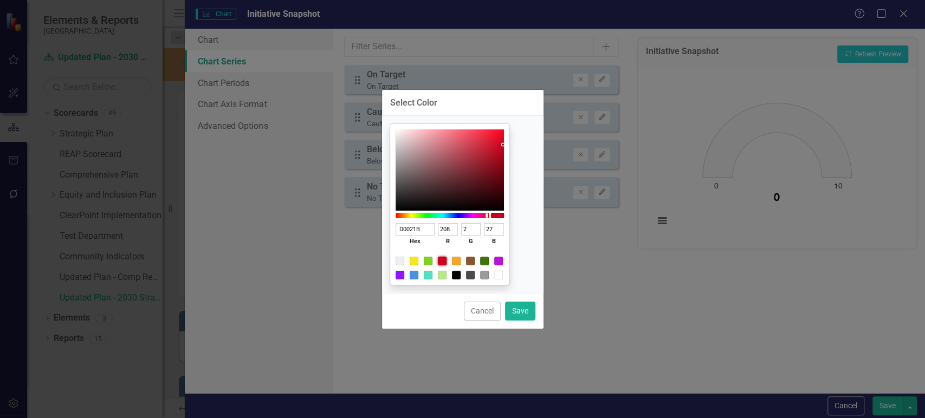
click at [545, 315] on div "Select Color D0021B hex 208 r 2 g 27 b 100 a Cancel Save" at bounding box center [462, 209] width 925 height 418
drag, startPoint x: 525, startPoint y: 312, endPoint x: 579, endPoint y: 279, distance: 63.8
click at [524, 312] on button "Save" at bounding box center [520, 311] width 30 height 19
type input "#d0021b"
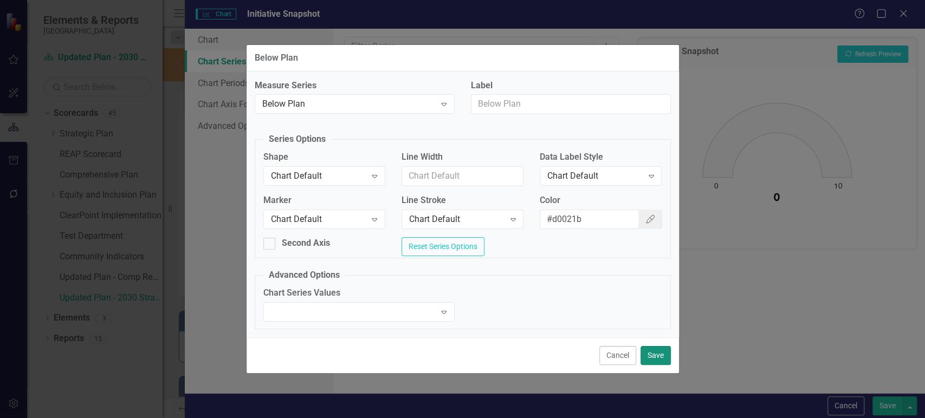
click at [648, 365] on button "Save" at bounding box center [656, 355] width 30 height 19
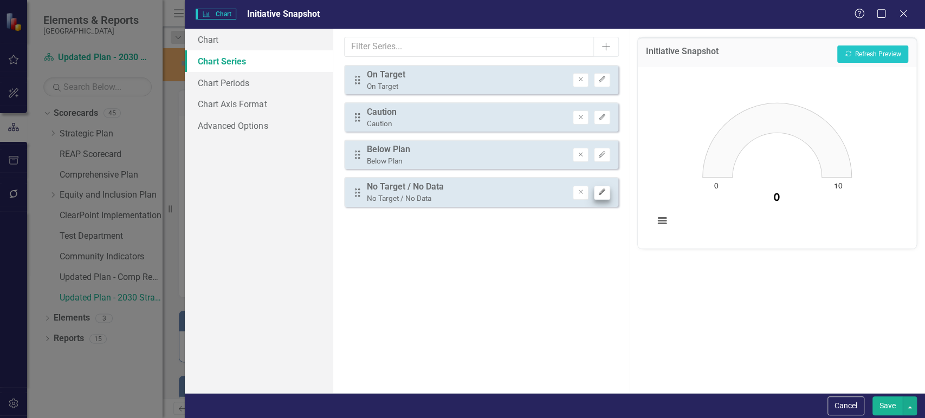
click at [607, 198] on div "Drag No Target / No Data No Target / No Data Remove Edit" at bounding box center [481, 191] width 274 height 29
click at [601, 194] on icon "button" at bounding box center [602, 192] width 7 height 7
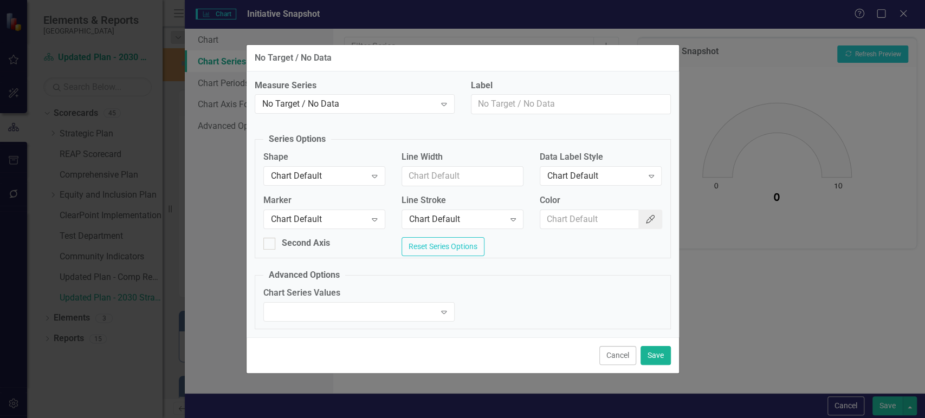
click at [645, 210] on button "Color Picker" at bounding box center [651, 220] width 24 height 20
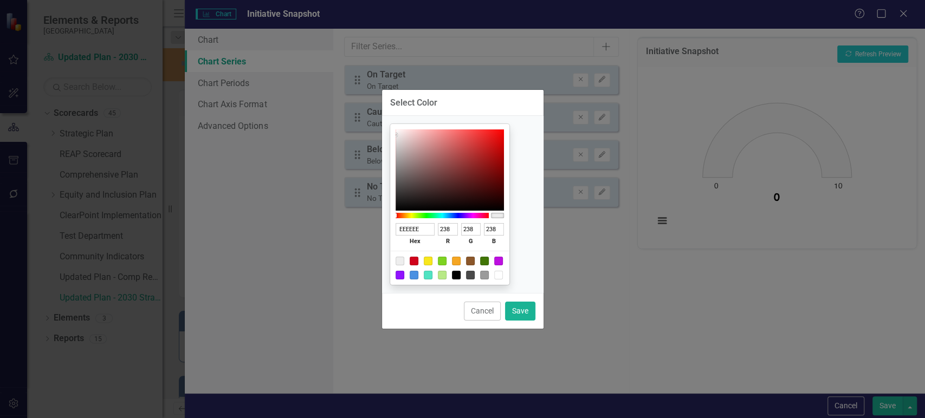
click at [647, 212] on div "Select Color EEEEEE hex 238 r 238 g 238 b 100 a Cancel Save" at bounding box center [462, 209] width 925 height 418
click at [418, 273] on div at bounding box center [414, 275] width 9 height 9
type input "4A90E2"
type input "74"
type input "144"
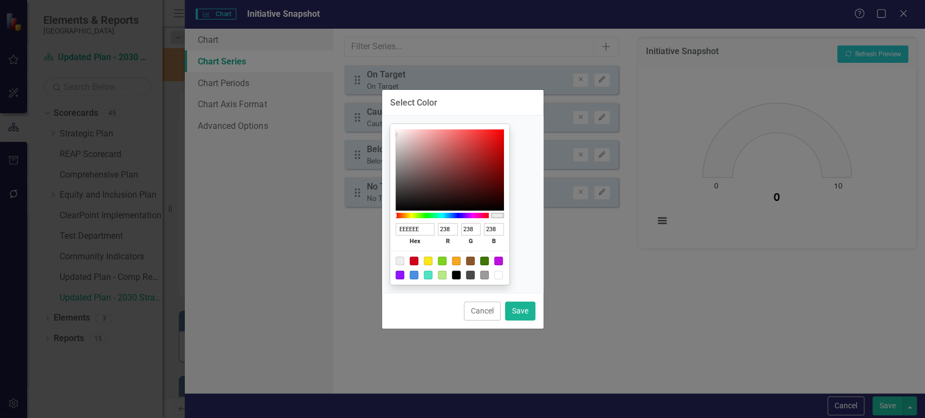
type input "226"
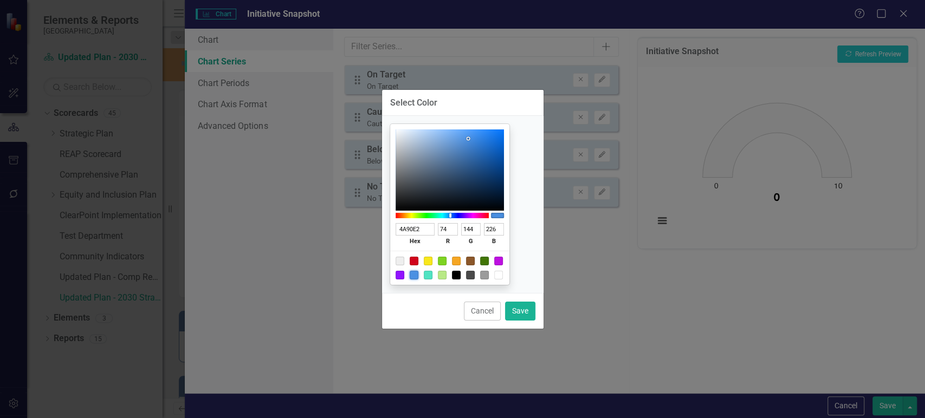
type input "4A4FE2"
type input "79"
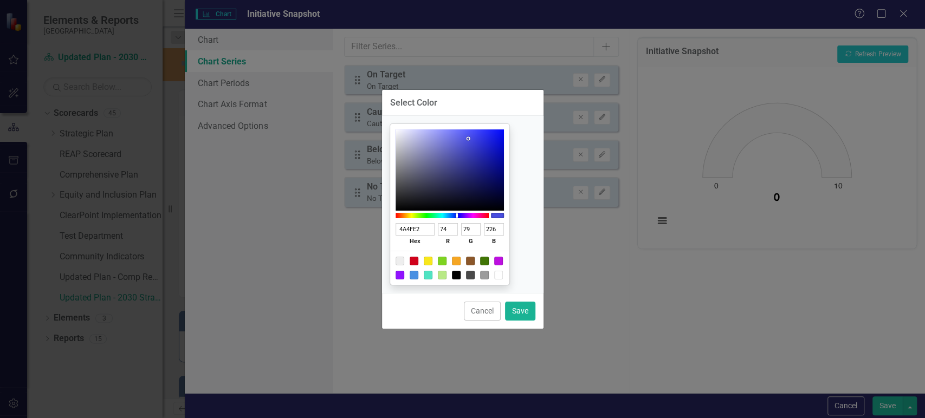
click at [470, 214] on div at bounding box center [442, 215] width 93 height 5
click at [515, 312] on button "Save" at bounding box center [520, 311] width 30 height 19
type input "#4a4fe2"
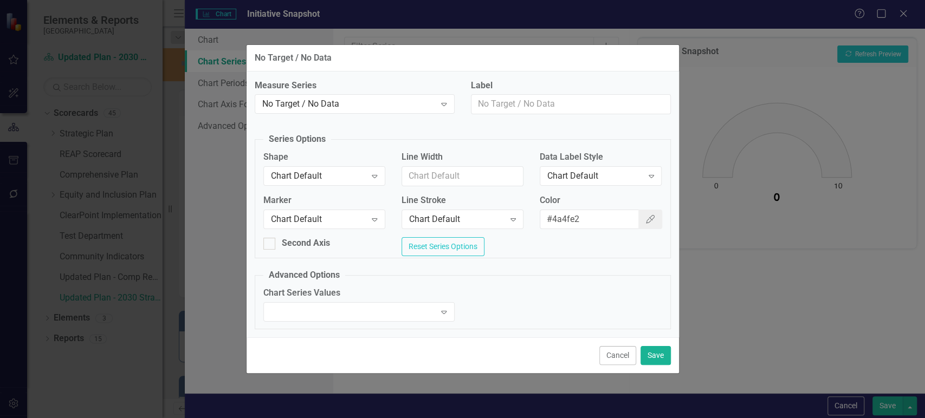
click at [673, 359] on div "Cancel Save" at bounding box center [463, 356] width 433 height 36
click at [667, 359] on button "Save" at bounding box center [656, 355] width 30 height 19
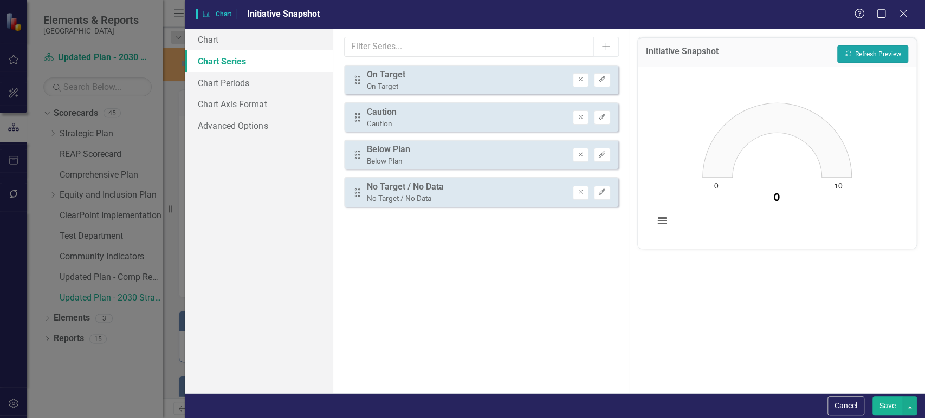
click at [877, 54] on button "Recalculate Refresh Preview" at bounding box center [872, 54] width 71 height 17
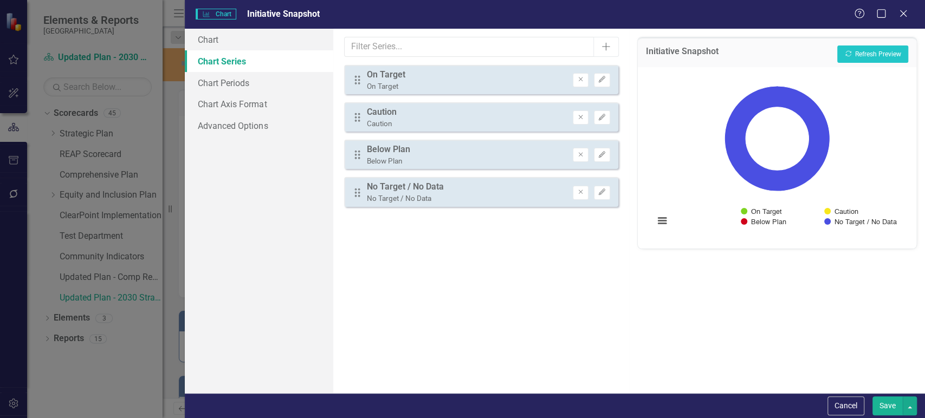
click at [893, 405] on button "Save" at bounding box center [888, 406] width 30 height 19
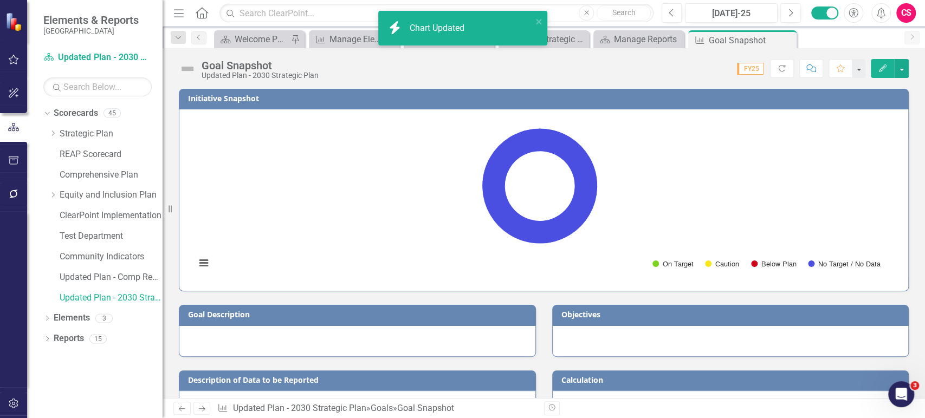
click at [305, 98] on h3 "Initiative Snapshot" at bounding box center [546, 98] width 716 height 8
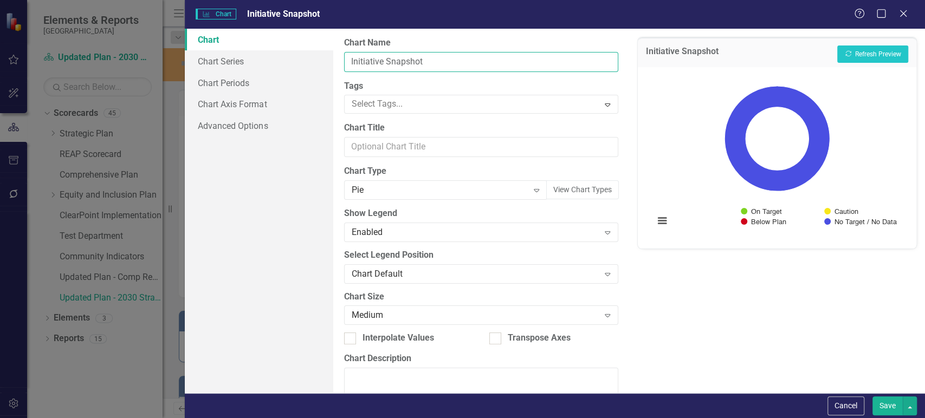
click at [369, 65] on input "Initiative Snapshot" at bounding box center [481, 62] width 274 height 20
type input "Goal Snapshot"
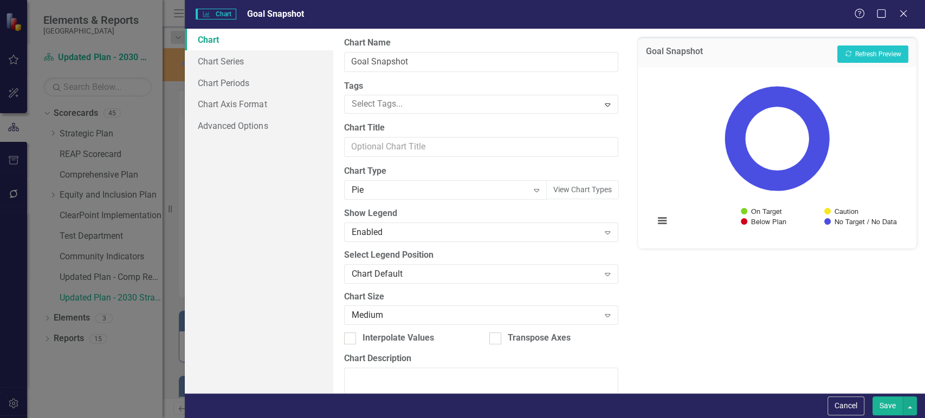
click at [888, 405] on button "Save" at bounding box center [888, 406] width 30 height 19
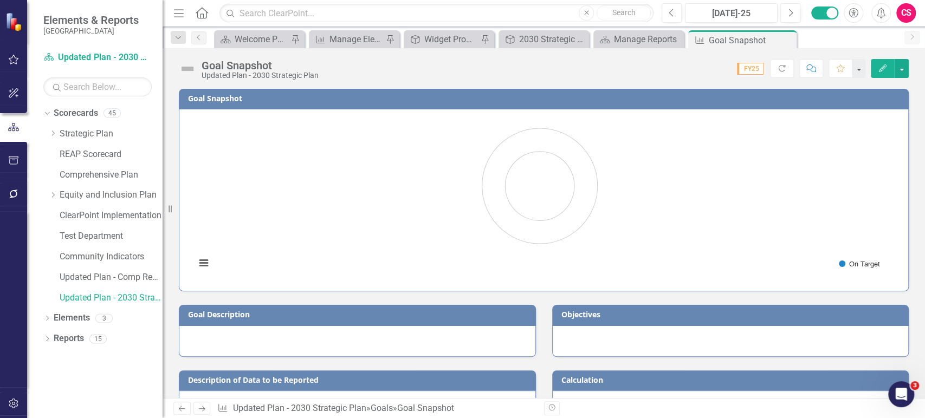
click at [249, 185] on rect "Interactive chart" at bounding box center [539, 199] width 699 height 163
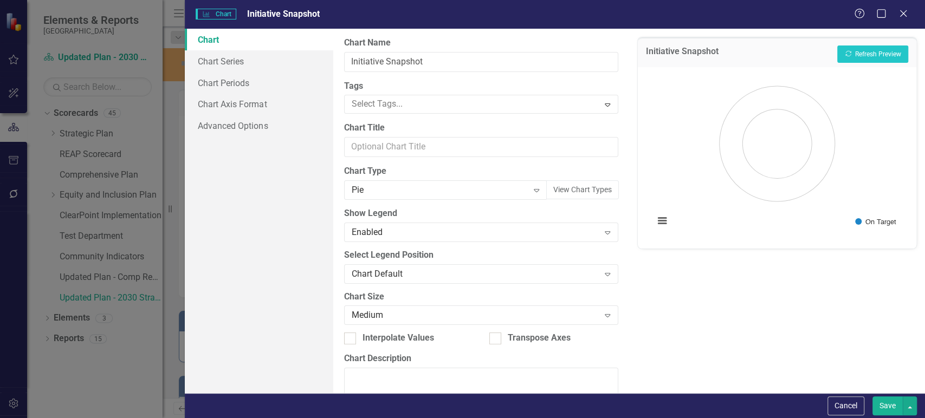
type input "Goal Snapshot"
click at [215, 69] on link "Chart Series" at bounding box center [259, 61] width 148 height 22
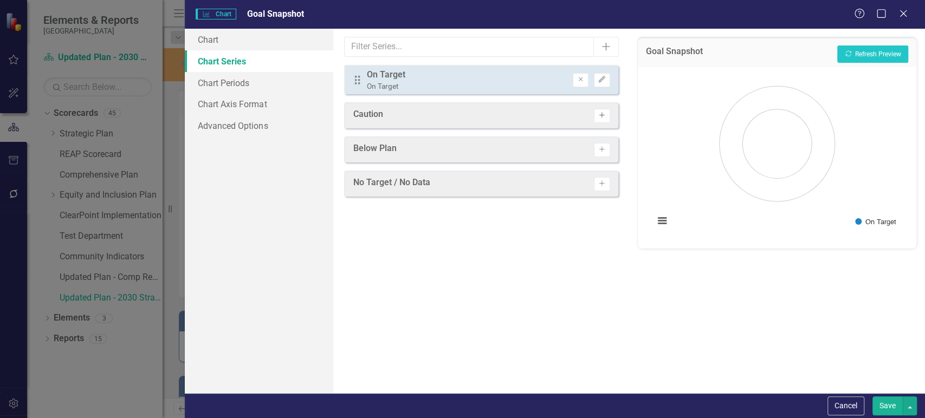
click at [607, 117] on button "Activate" at bounding box center [602, 116] width 16 height 14
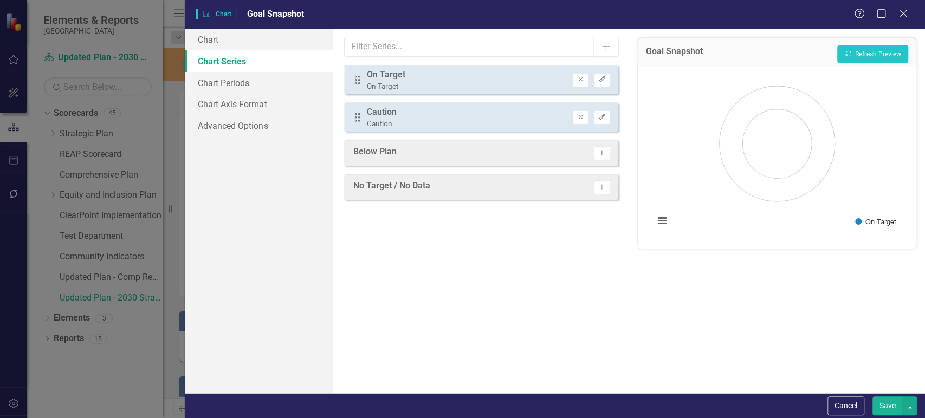
click at [600, 151] on icon "Activate" at bounding box center [602, 153] width 8 height 7
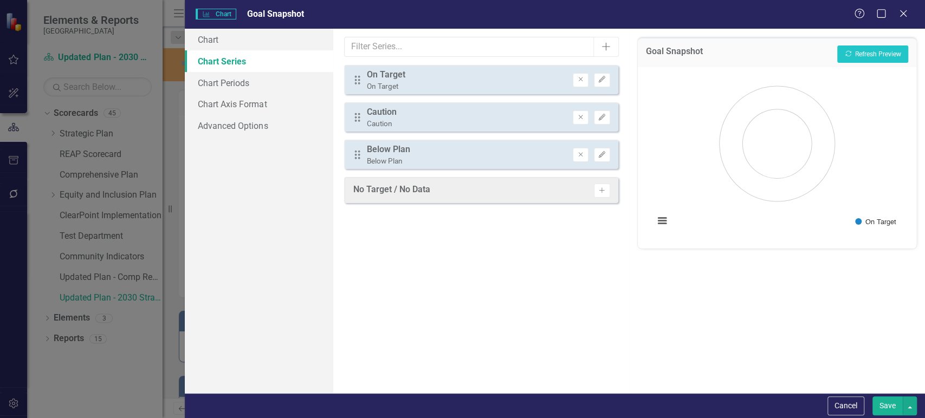
click at [598, 201] on div "No Target / No Data Activate" at bounding box center [481, 190] width 274 height 26
click at [603, 192] on icon "Activate" at bounding box center [602, 191] width 8 height 7
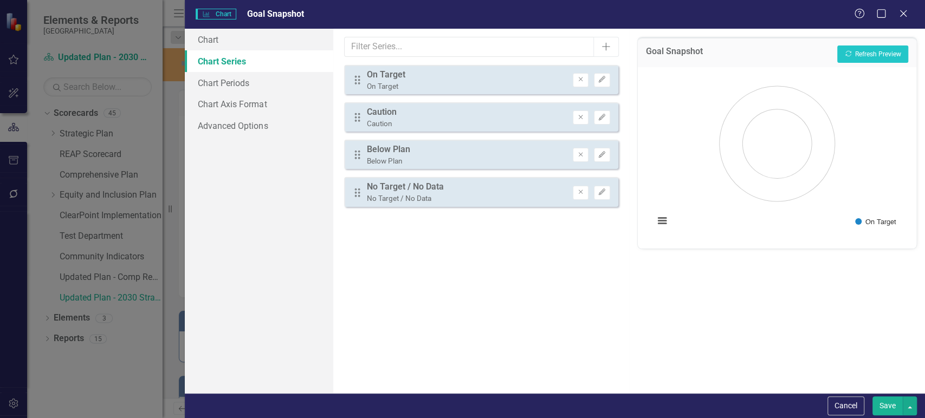
drag, startPoint x: 885, startPoint y: 406, endPoint x: 505, endPoint y: 292, distance: 396.7
click at [886, 406] on button "Save" at bounding box center [888, 406] width 30 height 19
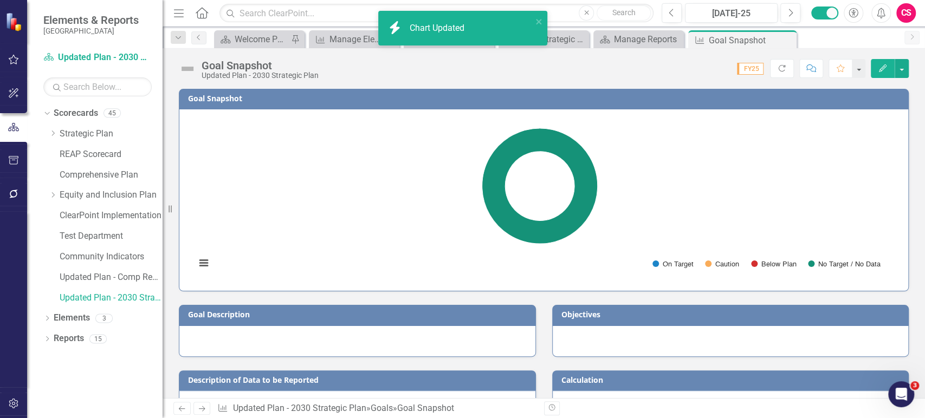
click at [395, 195] on rect "Interactive chart" at bounding box center [539, 199] width 699 height 163
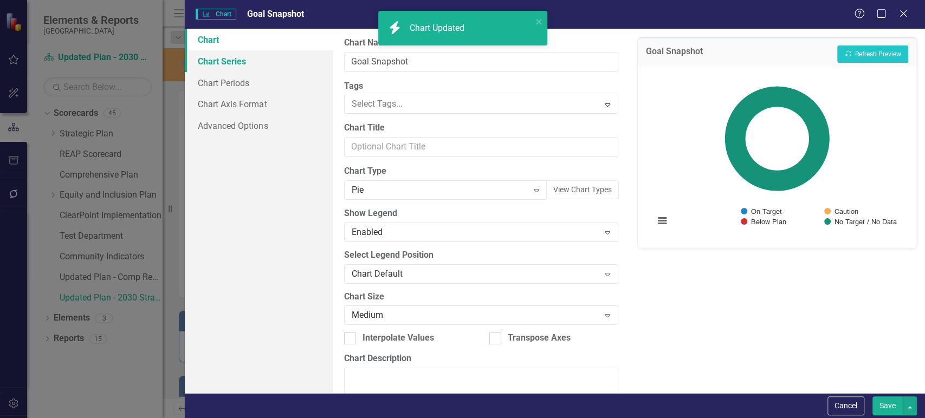
click at [281, 57] on link "Chart Series" at bounding box center [259, 61] width 148 height 22
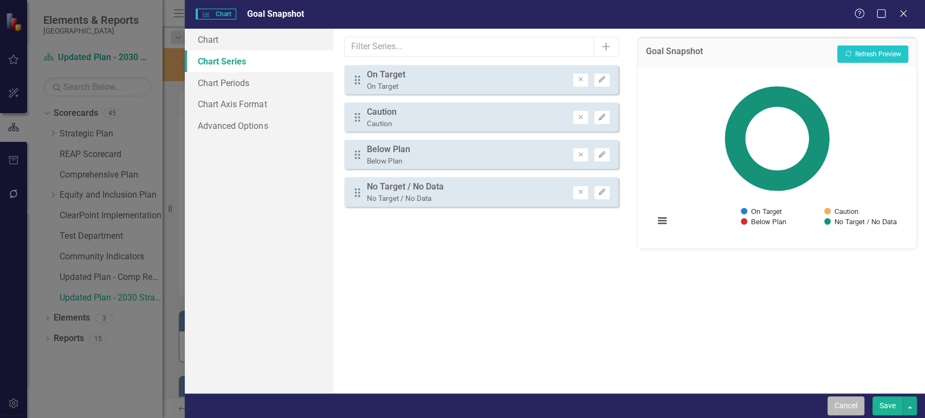
click at [846, 409] on button "Cancel" at bounding box center [846, 406] width 37 height 19
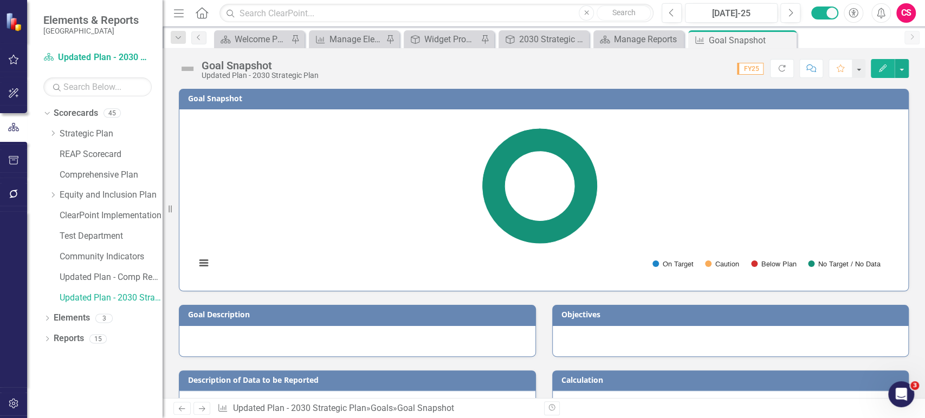
click at [233, 253] on rect "Interactive chart" at bounding box center [539, 199] width 699 height 163
click at [276, 241] on rect "Interactive chart" at bounding box center [539, 199] width 699 height 163
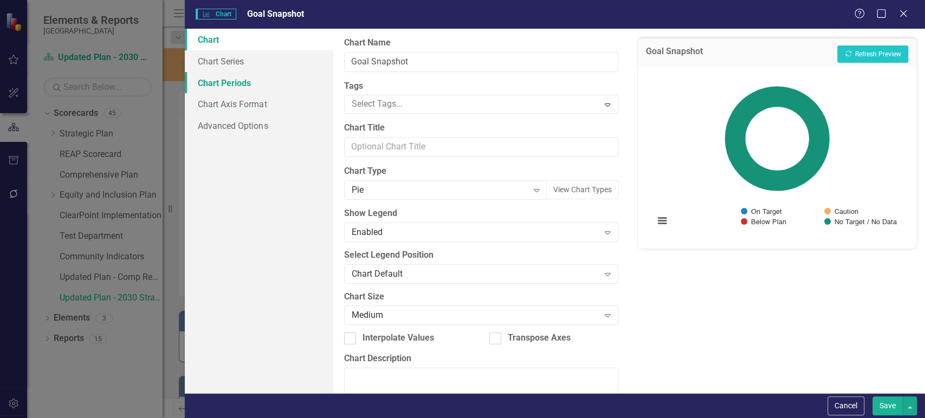
click at [233, 73] on link "Chart Periods" at bounding box center [259, 83] width 148 height 22
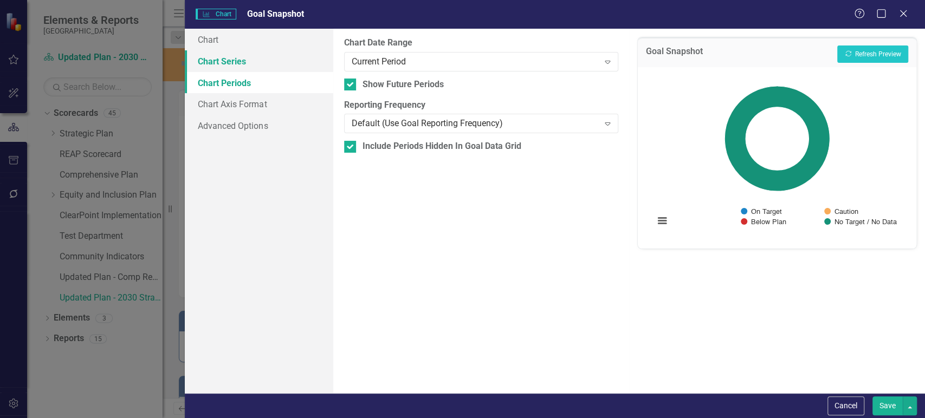
click at [267, 54] on link "Chart Series" at bounding box center [259, 61] width 148 height 22
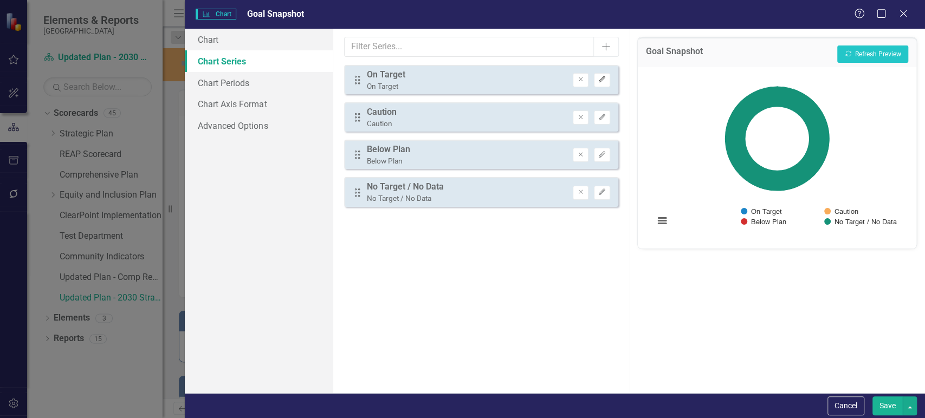
click at [605, 74] on button "Edit" at bounding box center [602, 80] width 16 height 14
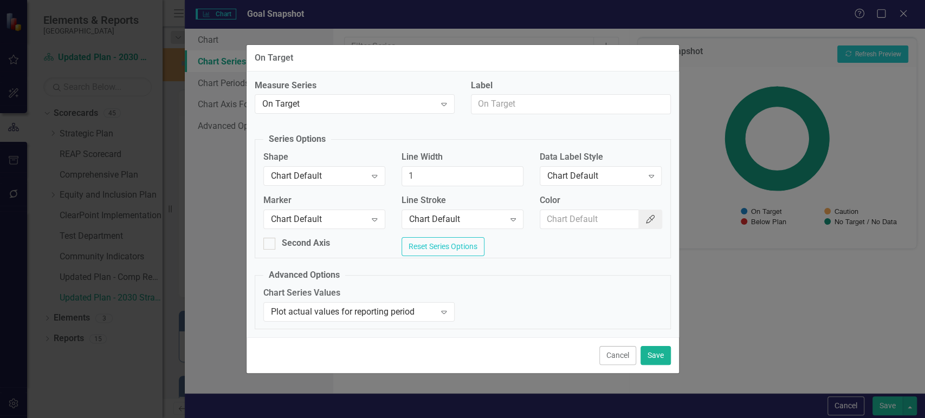
click at [645, 220] on icon "Color Picker" at bounding box center [650, 219] width 11 height 9
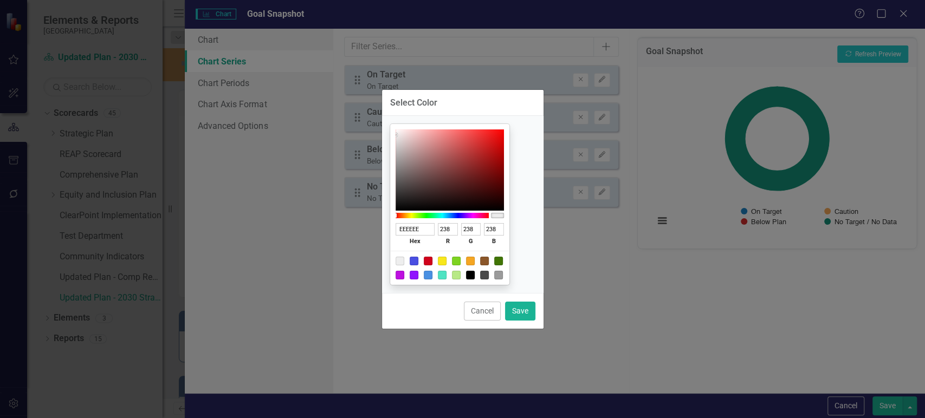
click at [461, 259] on div at bounding box center [456, 261] width 9 height 9
type input "7ED321"
type input "126"
type input "211"
type input "33"
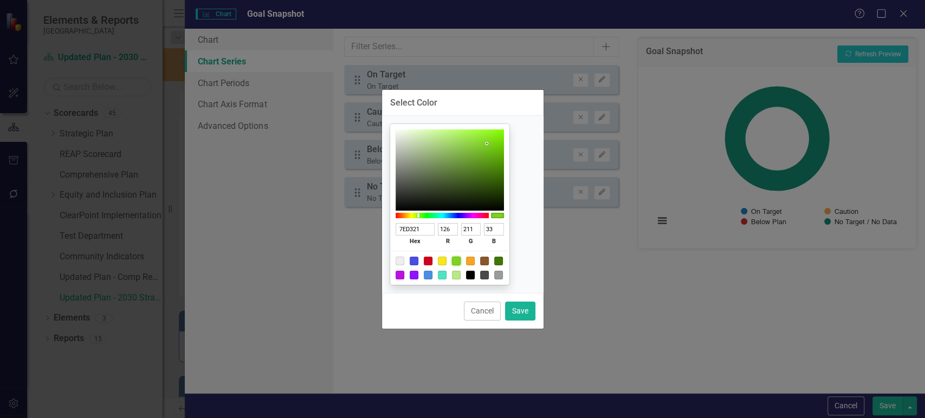
click at [503, 260] on div at bounding box center [498, 261] width 9 height 9
type input "417505"
type input "65"
type input "117"
type input "5"
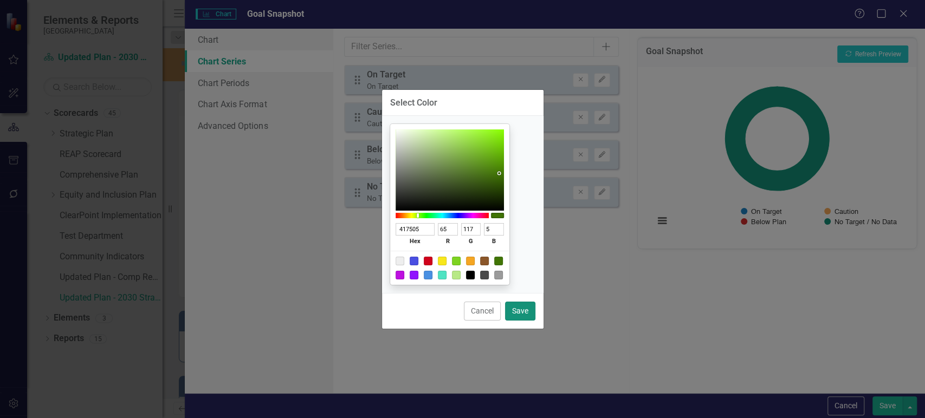
click at [530, 313] on button "Save" at bounding box center [520, 311] width 30 height 19
type input "#417505"
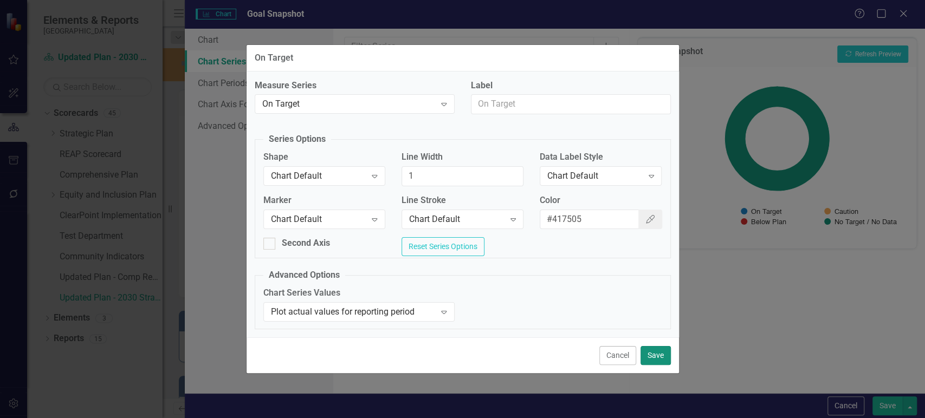
drag, startPoint x: 654, startPoint y: 355, endPoint x: 635, endPoint y: 324, distance: 36.1
click at [655, 355] on button "Save" at bounding box center [656, 355] width 30 height 19
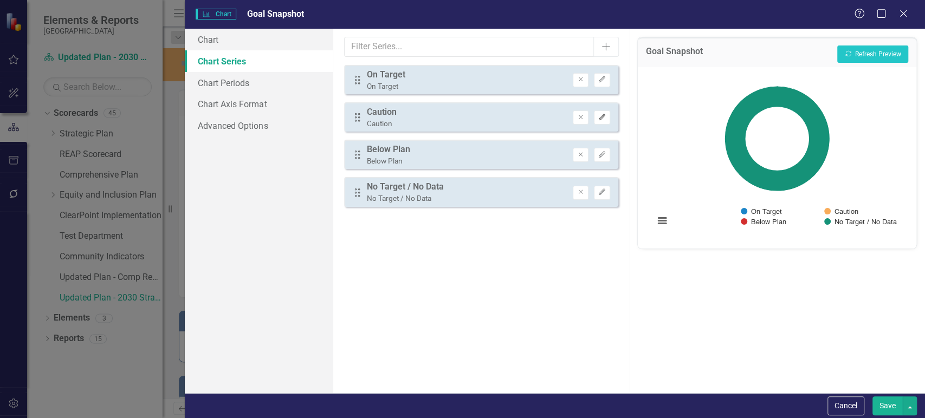
click at [605, 114] on button "Edit" at bounding box center [602, 118] width 16 height 14
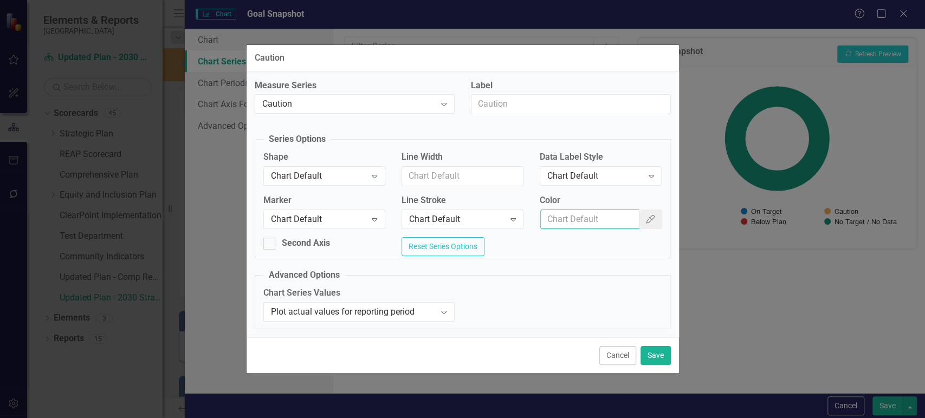
click at [637, 220] on input "Color" at bounding box center [589, 220] width 99 height 20
click at [646, 218] on icon "Color Picker" at bounding box center [650, 219] width 11 height 9
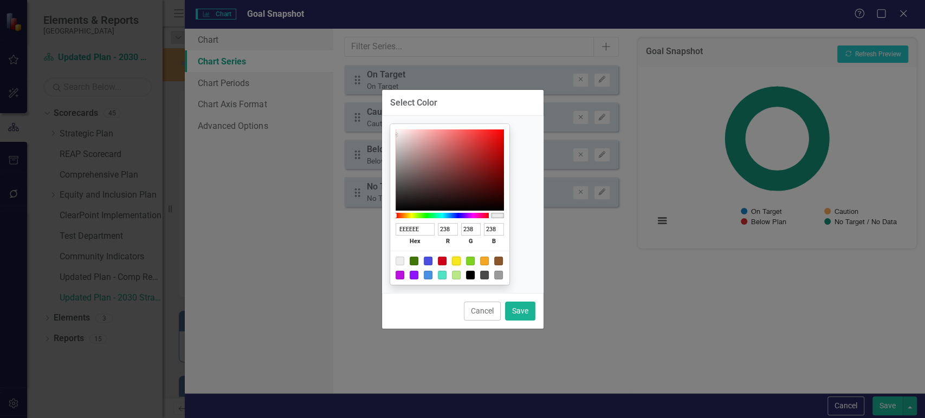
click at [461, 260] on div at bounding box center [456, 261] width 9 height 9
type input "F8E71C"
type input "248"
type input "231"
type input "28"
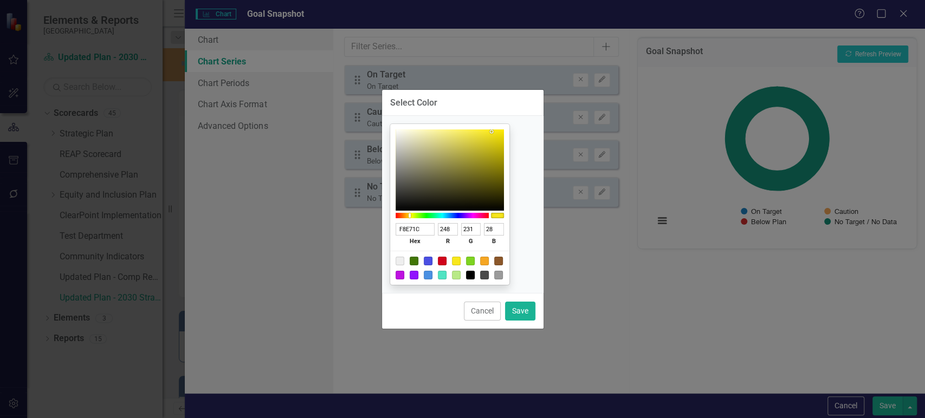
click at [528, 320] on div "Cancel Save" at bounding box center [463, 311] width 162 height 36
click at [527, 319] on button "Save" at bounding box center [520, 311] width 30 height 19
type input "#f8e71c"
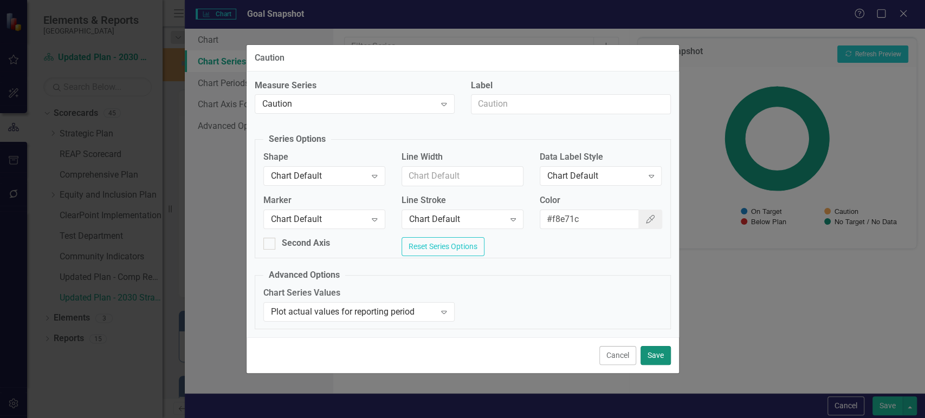
drag, startPoint x: 655, startPoint y: 356, endPoint x: 646, endPoint y: 326, distance: 31.0
click at [656, 356] on button "Save" at bounding box center [656, 355] width 30 height 19
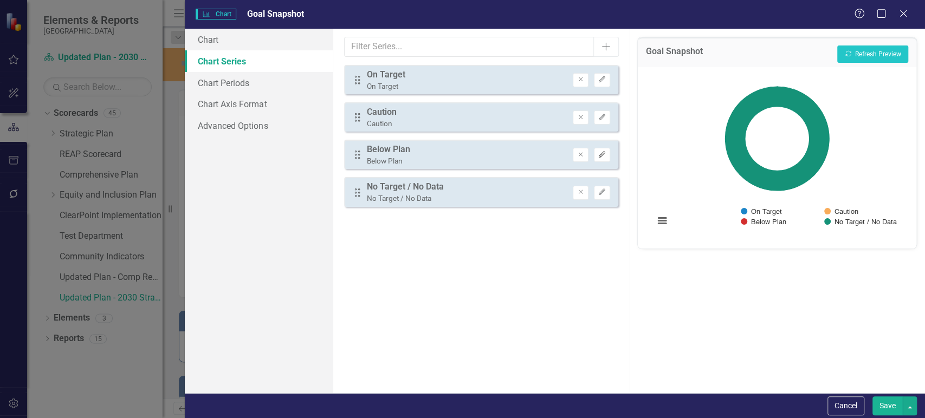
click at [602, 157] on icon "Edit" at bounding box center [602, 155] width 8 height 7
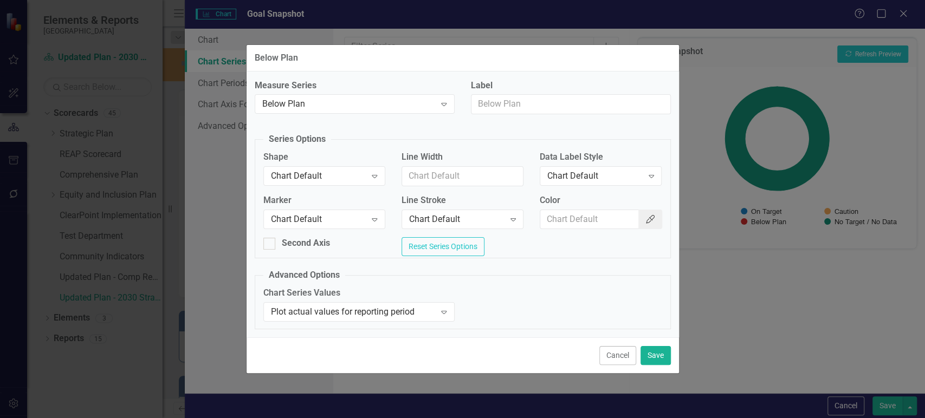
click at [639, 216] on button "Color Picker" at bounding box center [651, 220] width 24 height 20
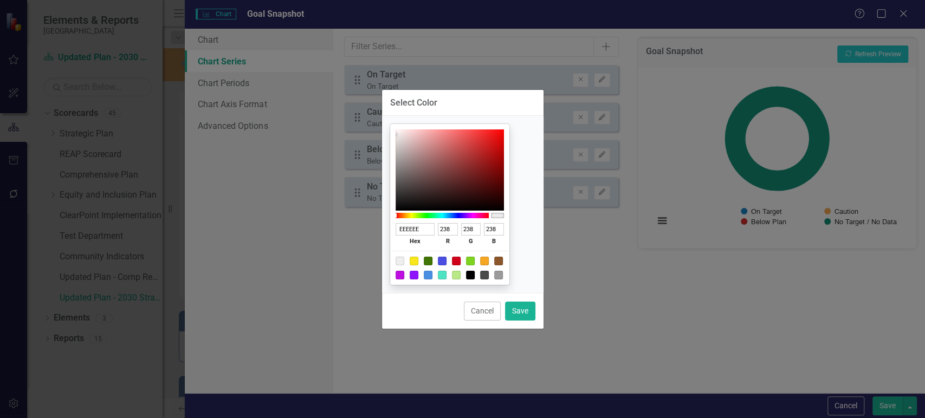
click at [461, 261] on div at bounding box center [456, 261] width 9 height 9
type input "D0021B"
type input "208"
type input "2"
type input "27"
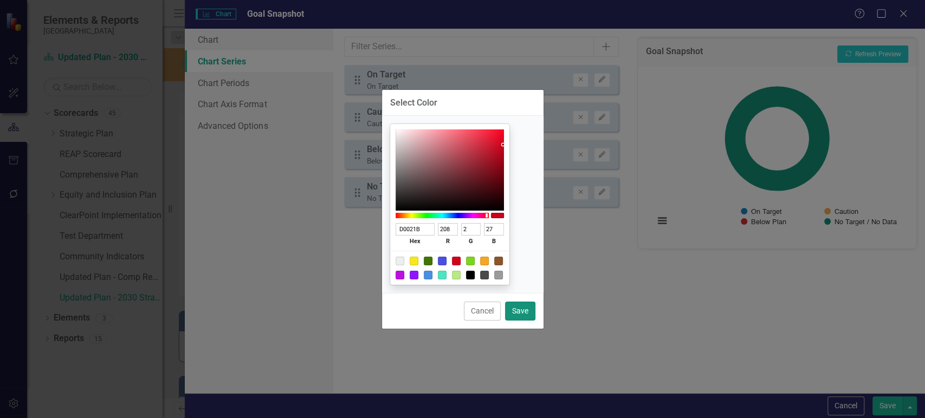
drag, startPoint x: 521, startPoint y: 309, endPoint x: 580, endPoint y: 256, distance: 79.1
click at [522, 309] on button "Save" at bounding box center [520, 311] width 30 height 19
type input "#d0021b"
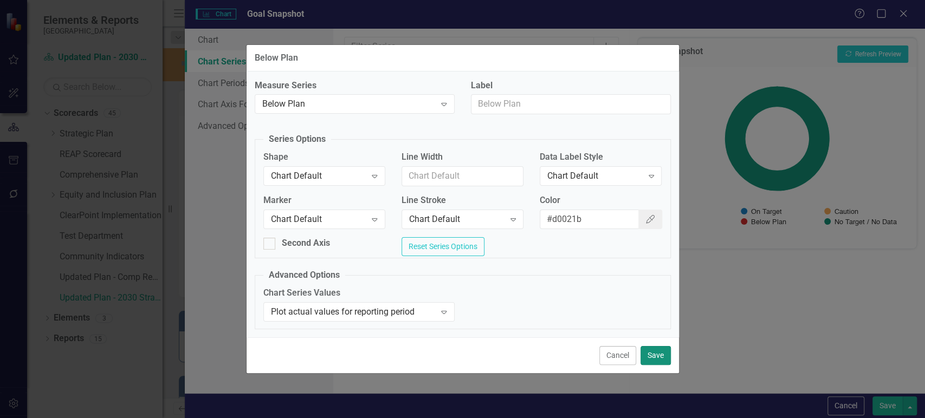
click at [656, 362] on button "Save" at bounding box center [656, 355] width 30 height 19
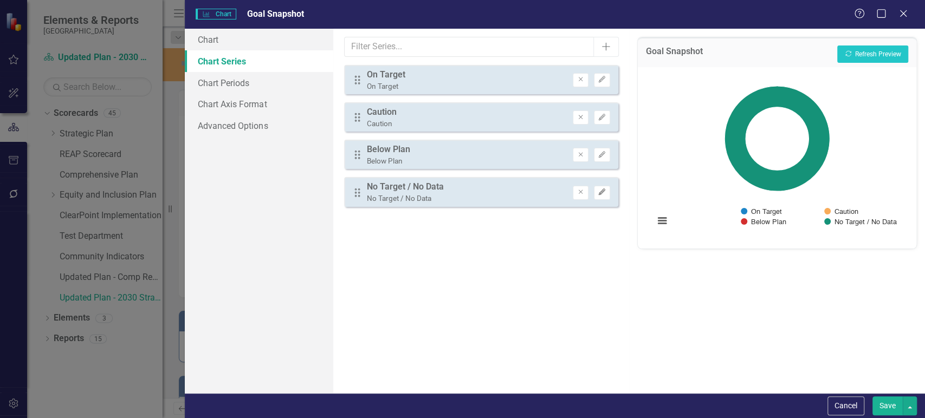
click at [604, 195] on button "Edit" at bounding box center [602, 193] width 16 height 14
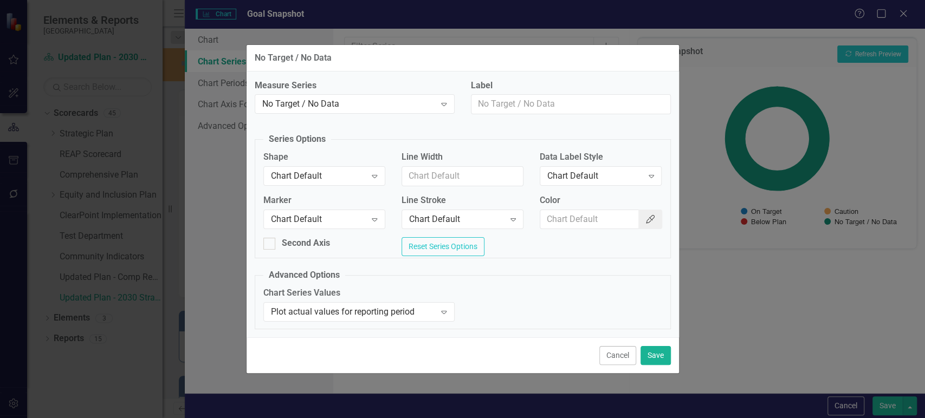
click at [642, 217] on button "Color Picker" at bounding box center [651, 220] width 24 height 20
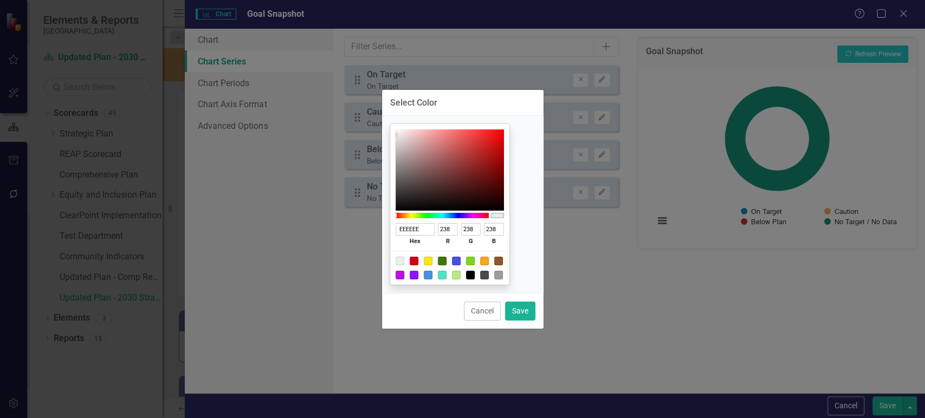
click at [461, 262] on div at bounding box center [456, 261] width 9 height 9
type input "4A4FE2"
type input "74"
type input "79"
type input "226"
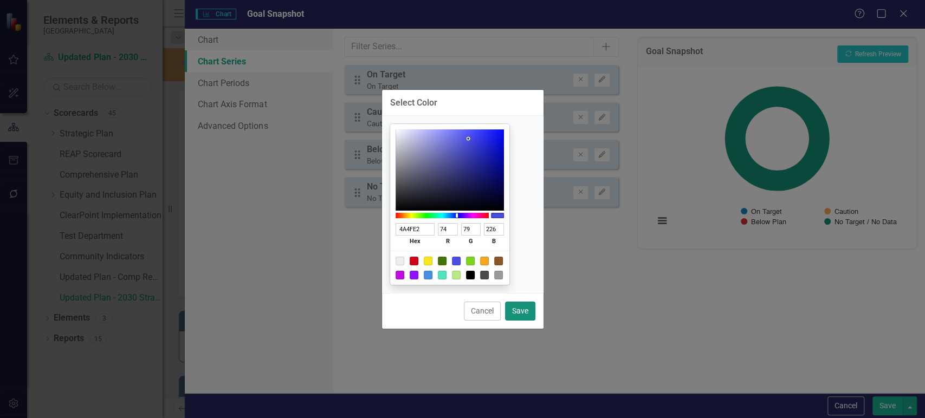
click at [521, 307] on button "Save" at bounding box center [520, 311] width 30 height 19
type input "#4a4fe2"
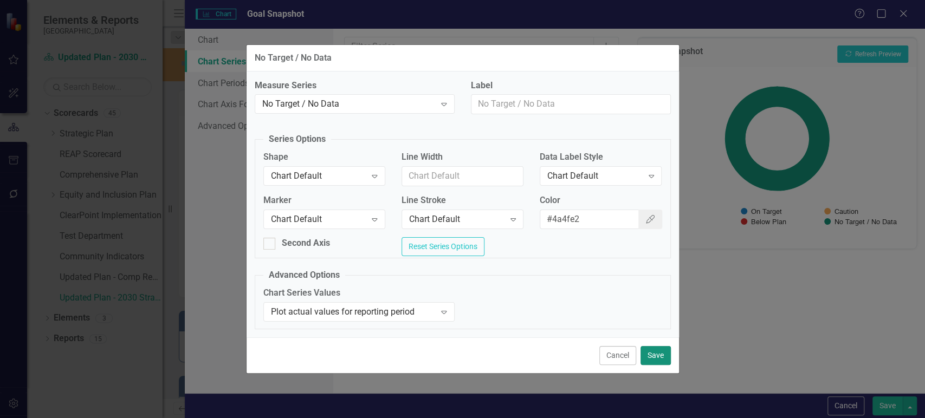
click at [650, 362] on button "Save" at bounding box center [656, 355] width 30 height 19
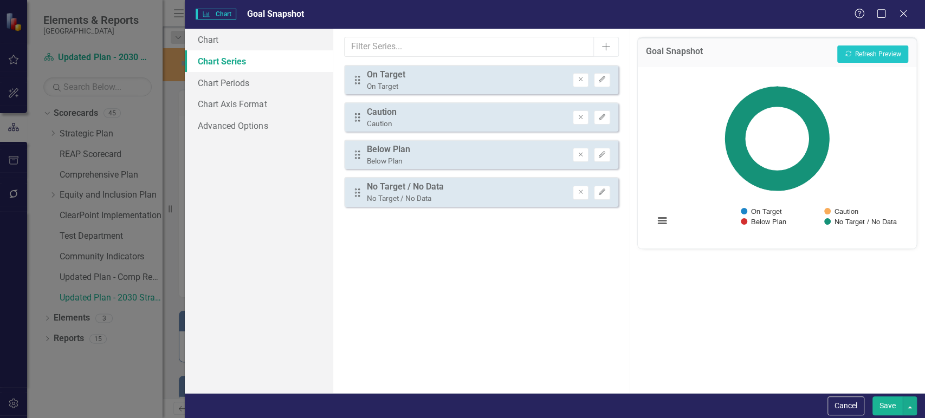
click at [884, 411] on button "Save" at bounding box center [888, 406] width 30 height 19
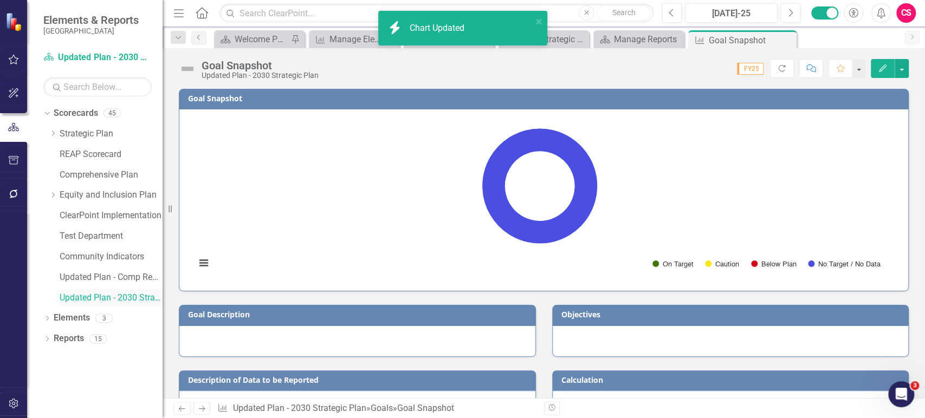
click at [111, 305] on div "Updated Plan - 2030 Strategic Plan" at bounding box center [111, 298] width 103 height 18
click at [78, 336] on link "Reports" at bounding box center [69, 339] width 30 height 12
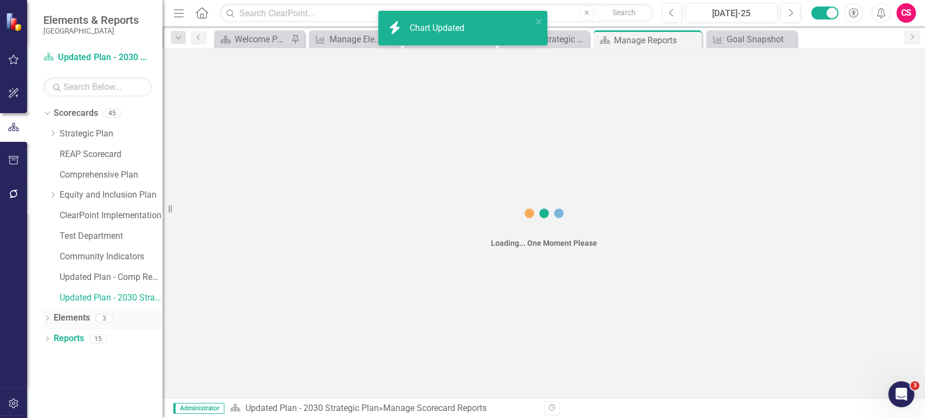
click at [78, 315] on link "Elements" at bounding box center [72, 318] width 36 height 12
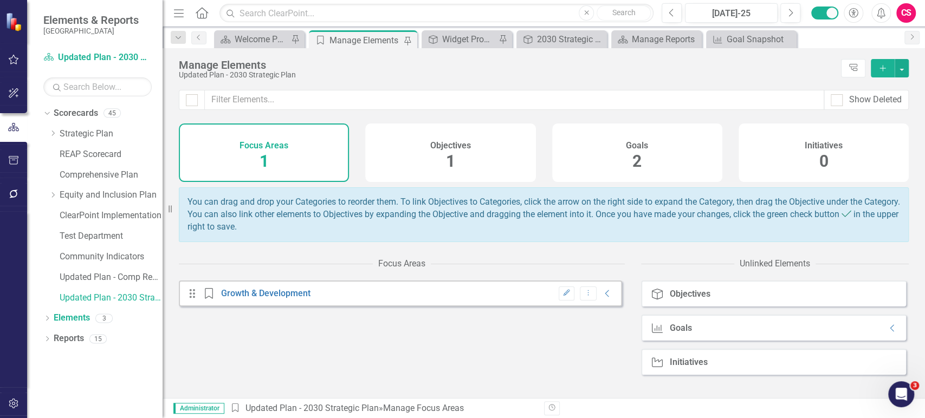
click at [594, 151] on div "Goals 2" at bounding box center [637, 153] width 170 height 59
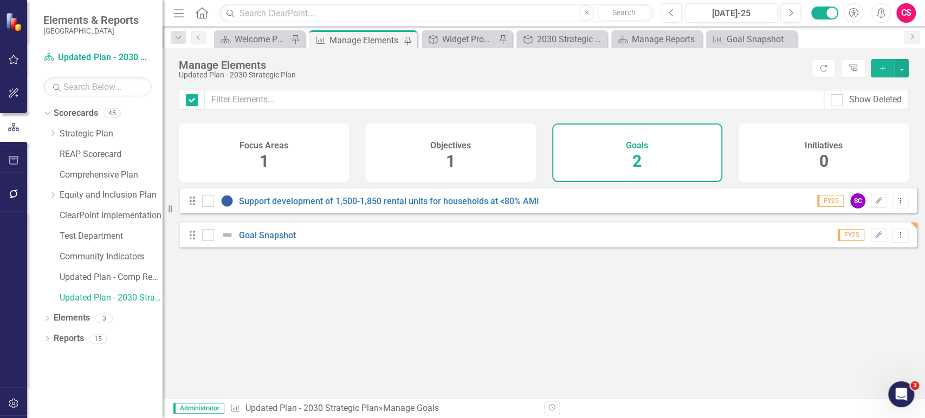
checkbox input "false"
click at [896, 239] on icon "Dropdown Menu" at bounding box center [900, 234] width 9 height 7
click at [848, 295] on link "Copy Duplicate Goal" at bounding box center [858, 301] width 86 height 20
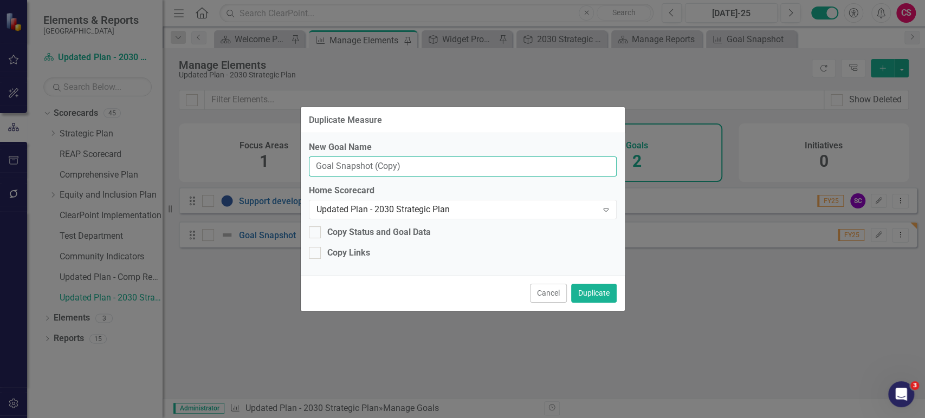
click at [317, 163] on input "Goal Snapshot (Copy)" at bounding box center [463, 167] width 308 height 20
drag, startPoint x: 391, startPoint y: 163, endPoint x: 559, endPoint y: 173, distance: 168.9
click at [559, 173] on input "Objective Snapshot (Copy)" at bounding box center [463, 167] width 308 height 20
type input "Objective Snapshot"
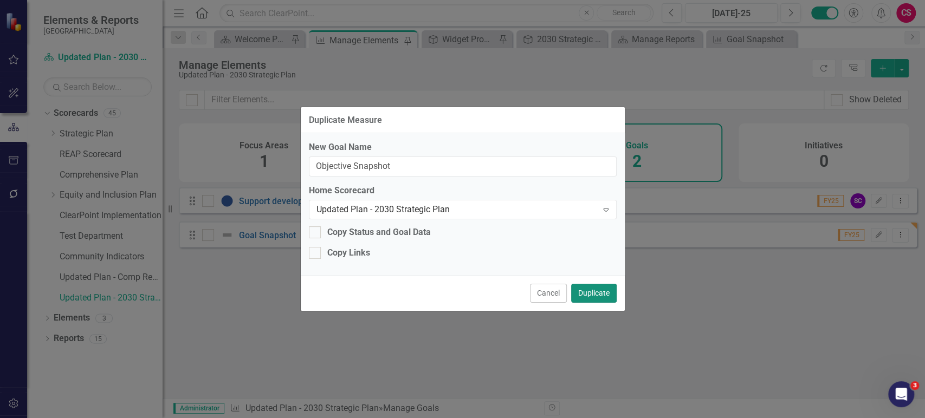
click at [593, 292] on button "Duplicate" at bounding box center [594, 293] width 46 height 19
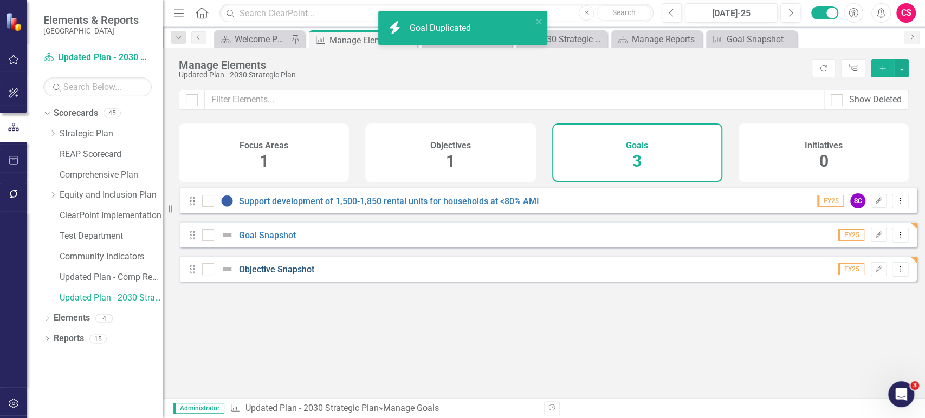
click at [285, 274] on link "Objective Snapshot" at bounding box center [276, 270] width 75 height 10
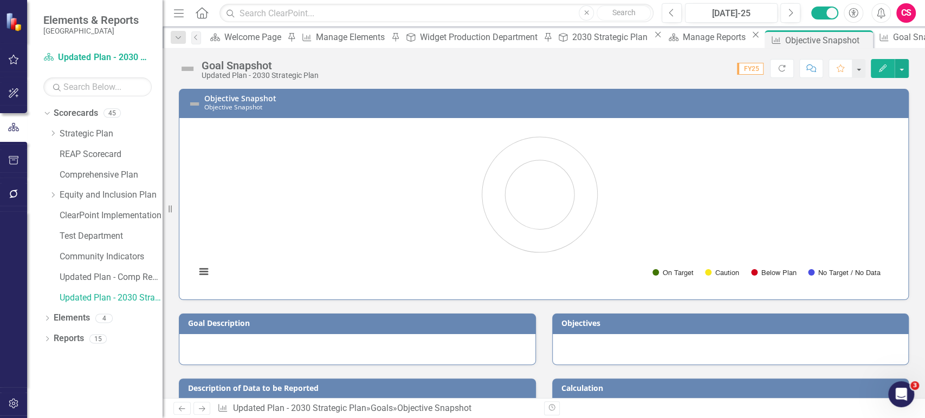
scroll to position [278, 0]
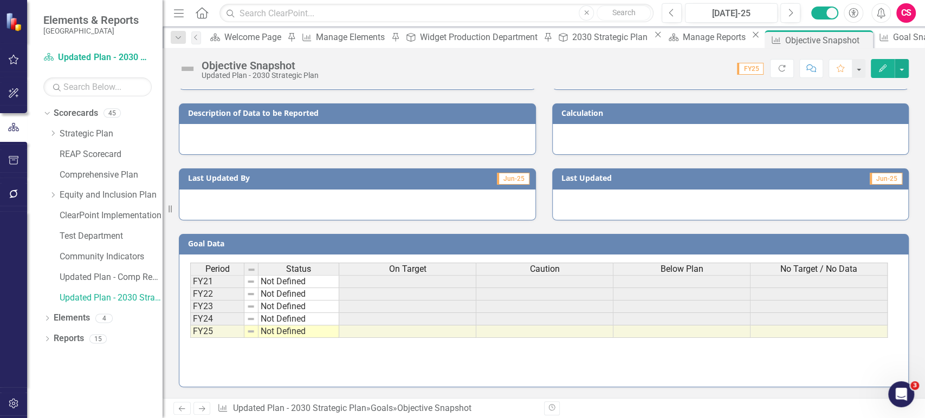
click at [428, 270] on div "On Target" at bounding box center [407, 269] width 137 height 12
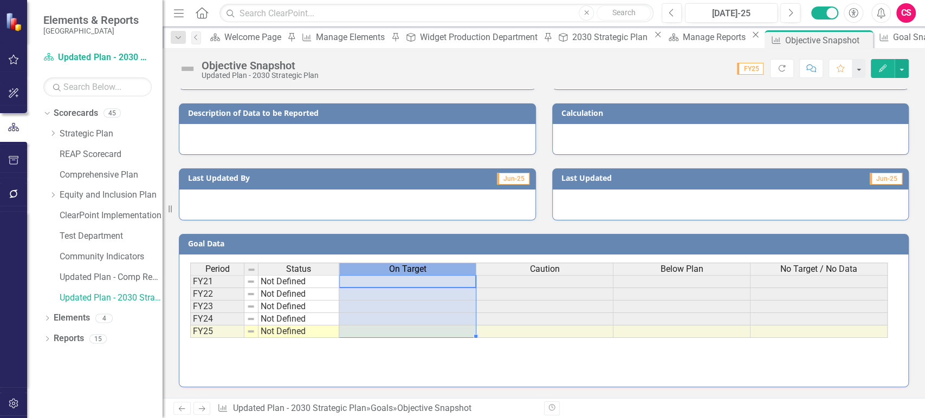
scroll to position [266, 0]
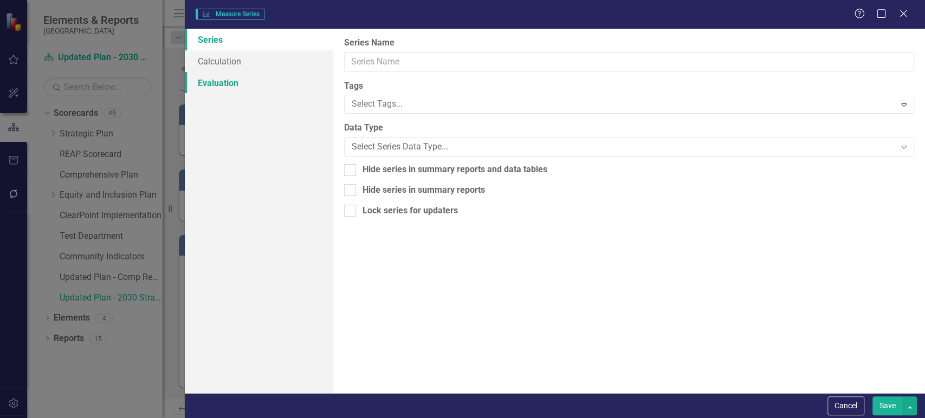
type input "On Target"
click at [260, 63] on link "Calculation" at bounding box center [259, 61] width 148 height 22
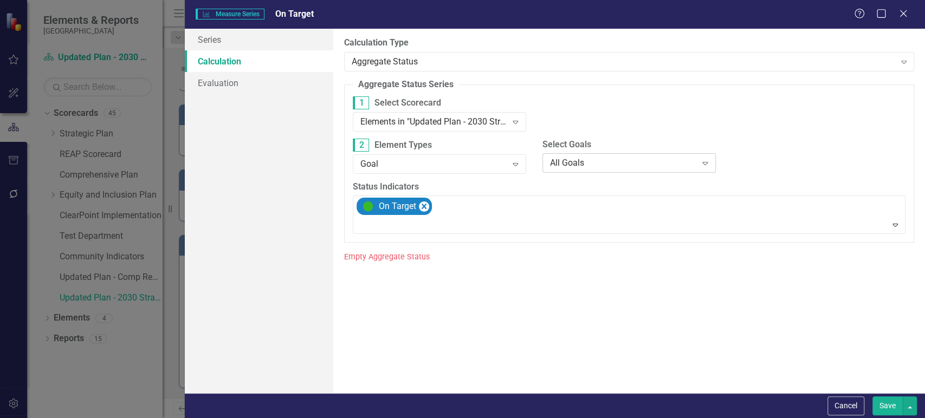
click at [588, 161] on div "All Goals" at bounding box center [623, 163] width 147 height 12
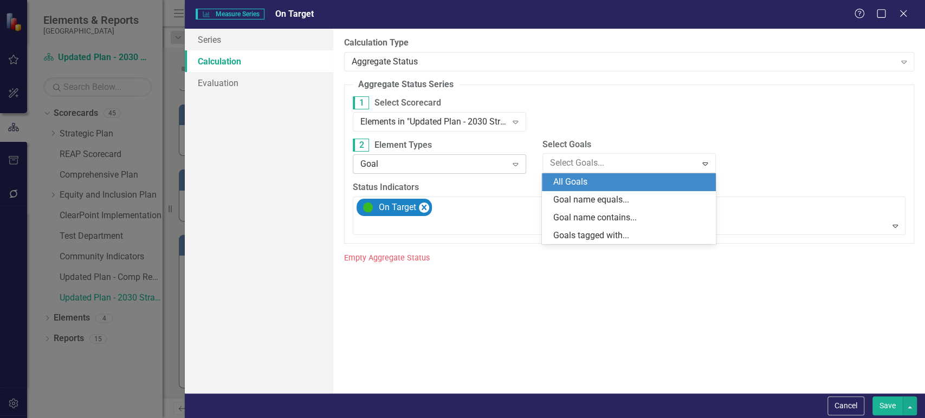
click at [504, 168] on div "Goal" at bounding box center [433, 164] width 147 height 12
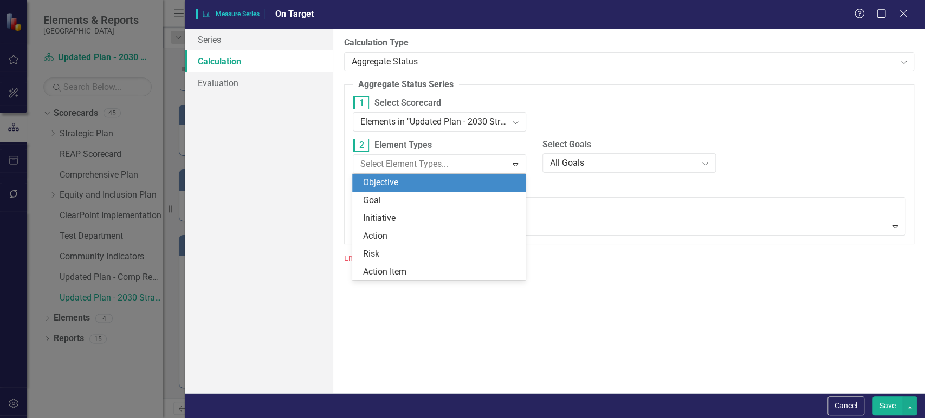
drag, startPoint x: 487, startPoint y: 189, endPoint x: 808, endPoint y: 323, distance: 347.2
click at [487, 188] on div "Objective" at bounding box center [441, 183] width 156 height 12
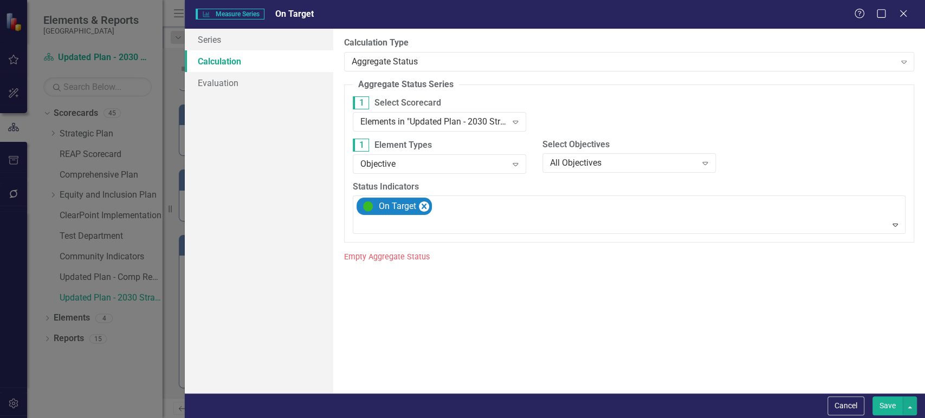
click at [885, 408] on button "Save" at bounding box center [888, 406] width 30 height 19
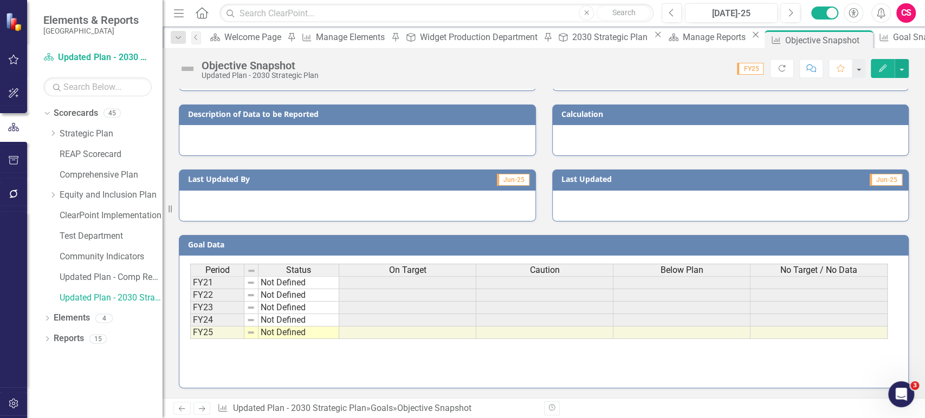
click at [533, 266] on span "Caution" at bounding box center [545, 271] width 30 height 10
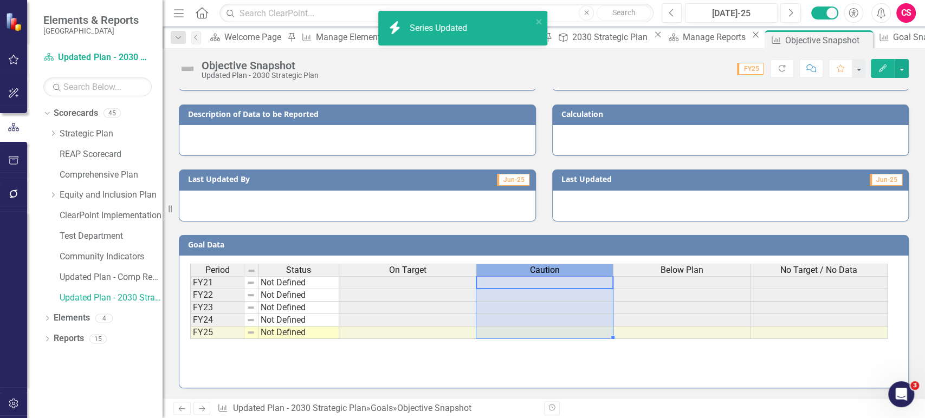
click at [533, 266] on span "Caution" at bounding box center [545, 271] width 30 height 10
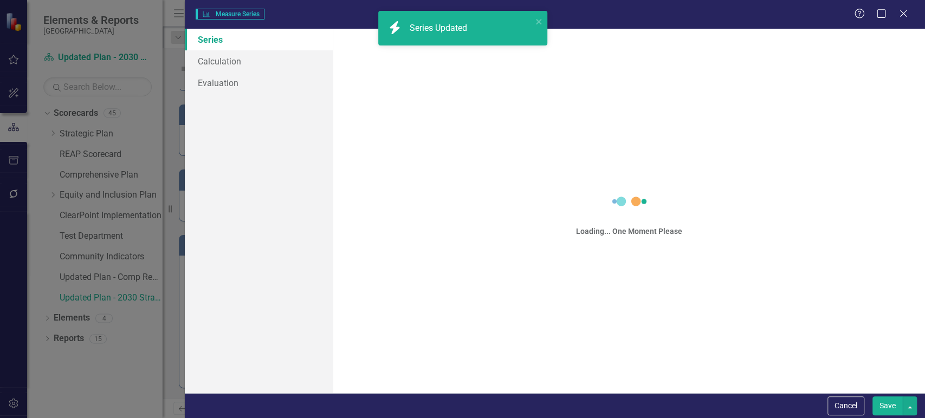
click at [222, 48] on div "Measure Series Measure Series Help Maximize Close Series Calculation Evaluation…" at bounding box center [462, 209] width 925 height 418
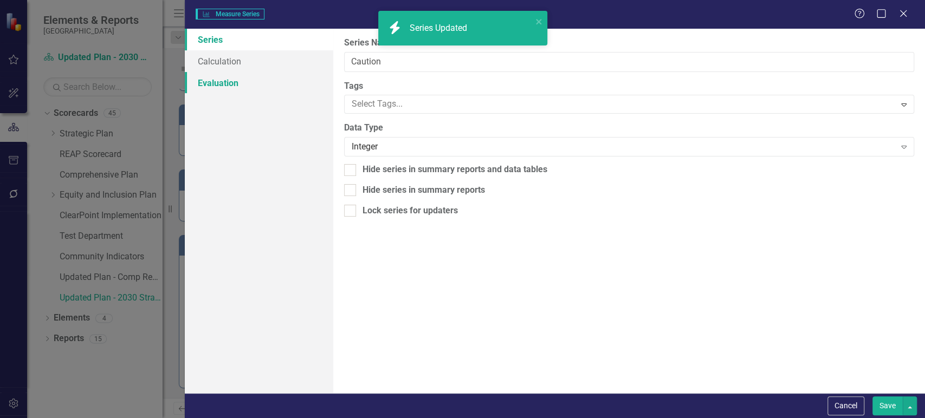
type input "Caution"
click at [240, 66] on link "Calculation" at bounding box center [259, 61] width 148 height 22
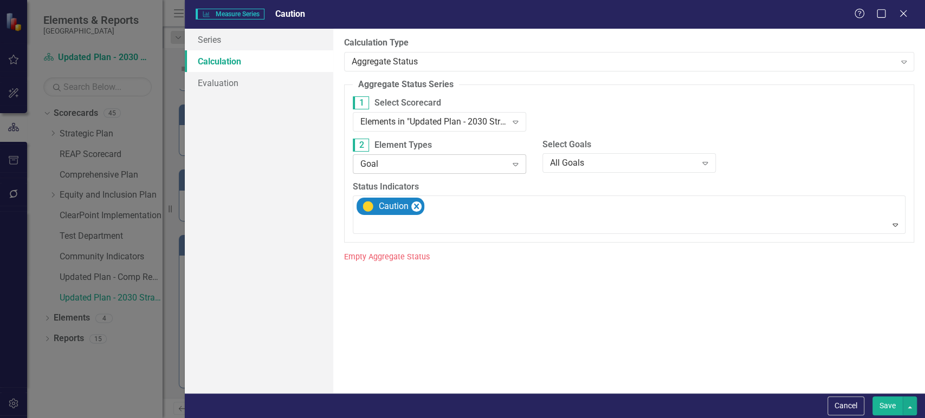
click at [466, 167] on div "Goal" at bounding box center [433, 164] width 147 height 12
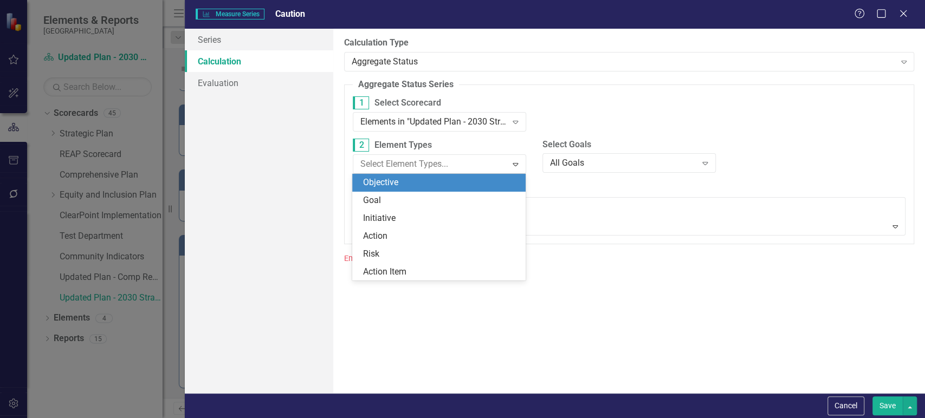
click at [453, 186] on div "Objective" at bounding box center [441, 183] width 156 height 12
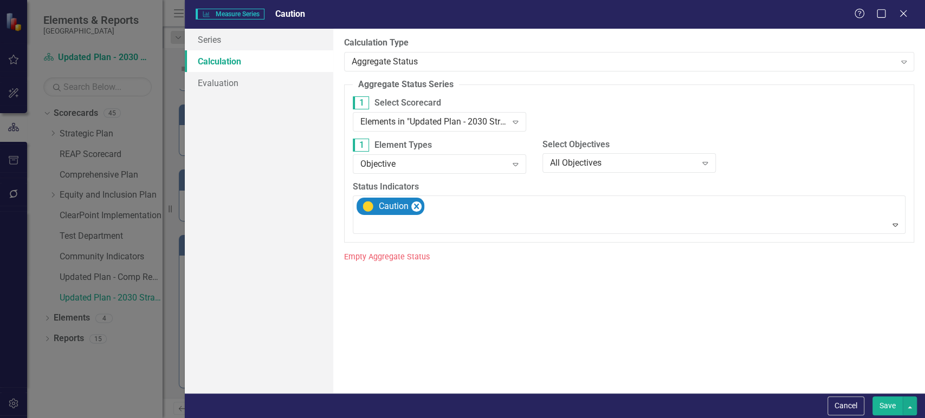
click at [880, 403] on button "Save" at bounding box center [888, 406] width 30 height 19
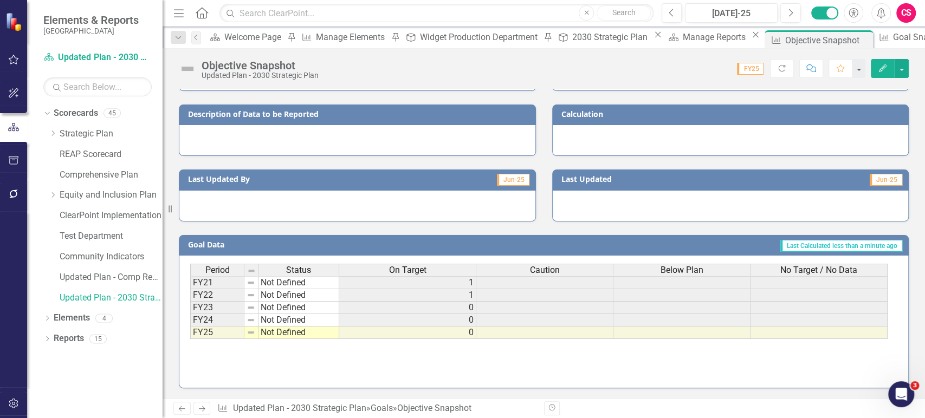
click at [676, 273] on span "Below Plan" at bounding box center [682, 271] width 43 height 10
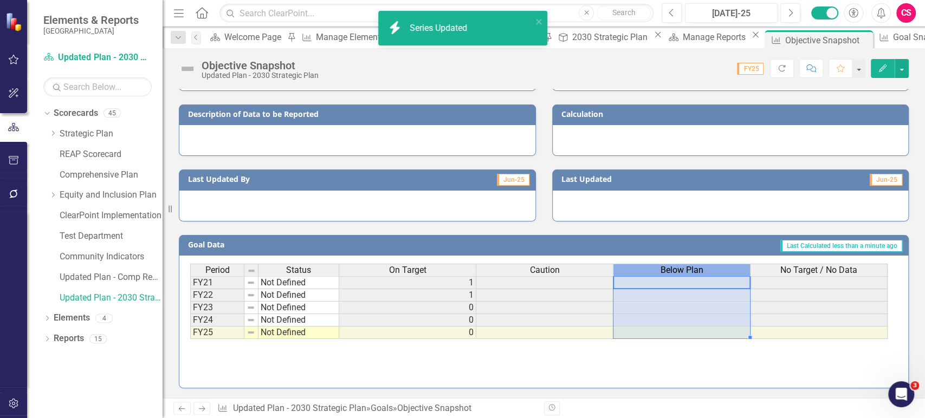
click at [676, 273] on span "Below Plan" at bounding box center [682, 271] width 43 height 10
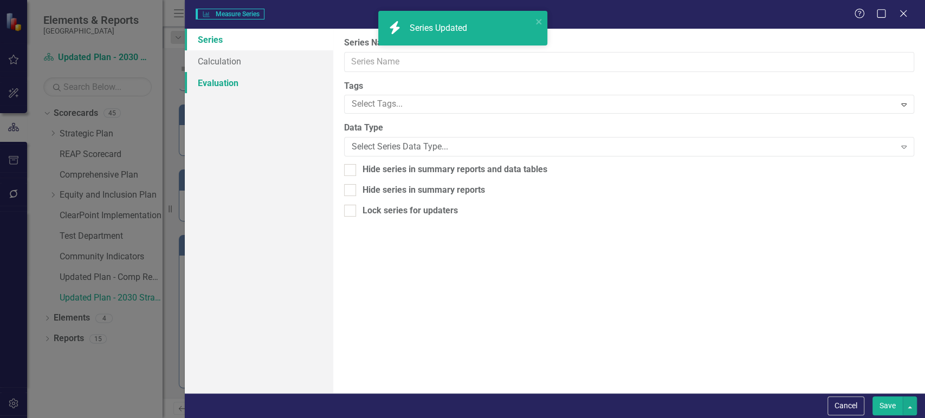
click at [257, 85] on link "Evaluation" at bounding box center [259, 83] width 148 height 22
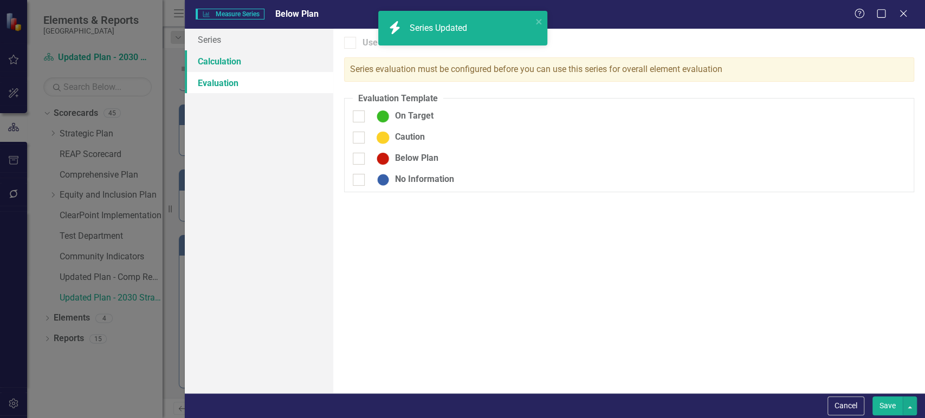
click at [261, 64] on link "Calculation" at bounding box center [259, 61] width 148 height 22
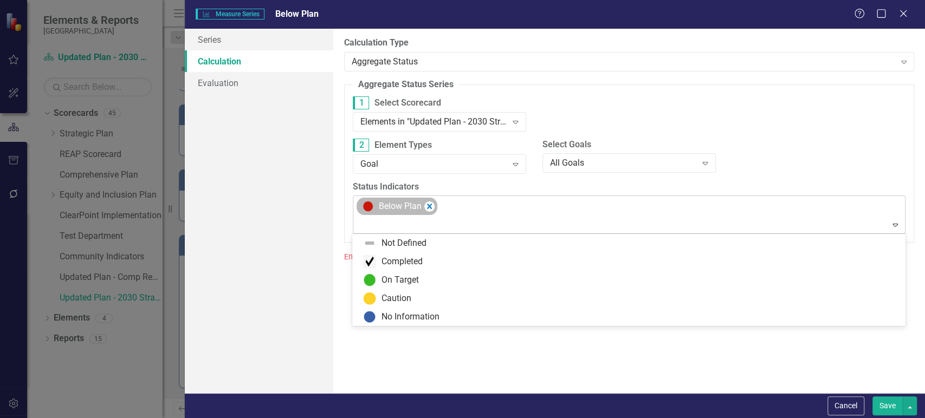
click at [436, 207] on div "Below Plan" at bounding box center [630, 214] width 550 height 37
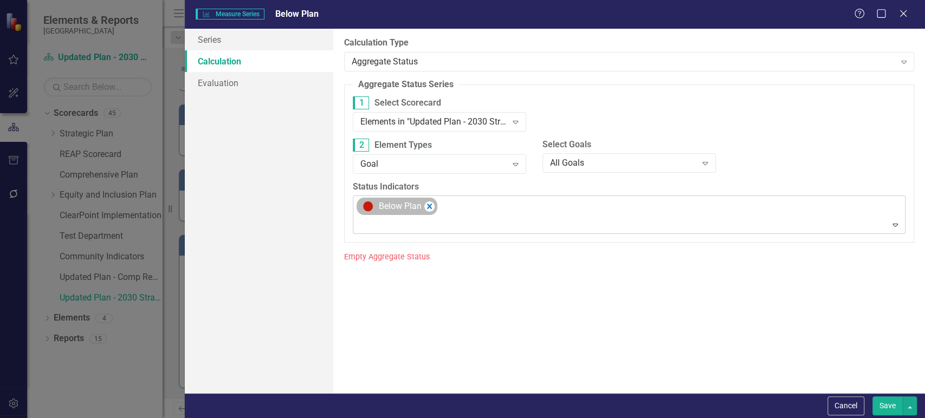
click at [436, 207] on div "Below Plan" at bounding box center [397, 206] width 81 height 17
click at [470, 168] on div "Goal" at bounding box center [433, 164] width 147 height 12
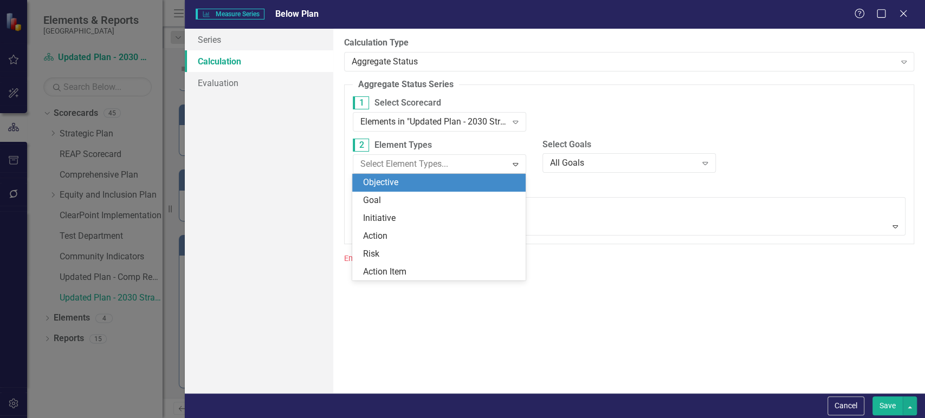
click at [435, 178] on div "Objective" at bounding box center [441, 183] width 156 height 12
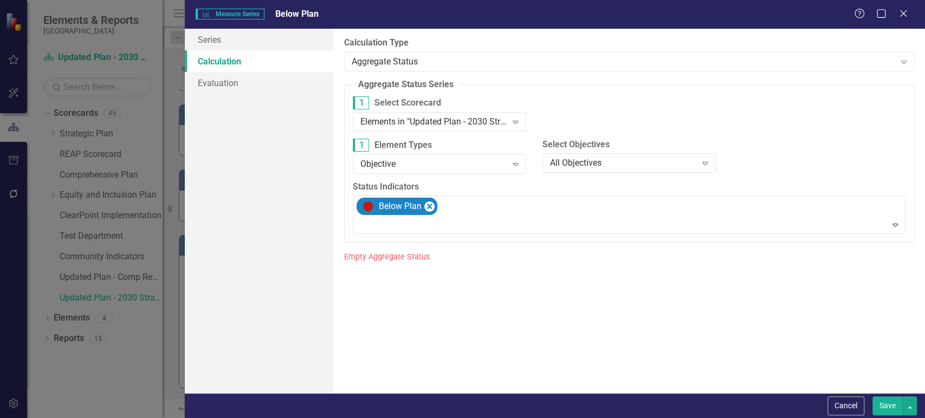
click at [896, 406] on button "Save" at bounding box center [888, 406] width 30 height 19
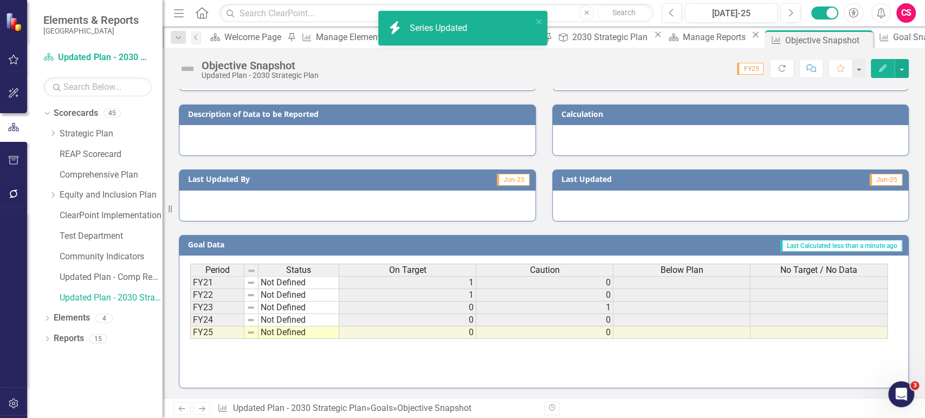
click at [820, 268] on span "No Target / No Data" at bounding box center [819, 271] width 77 height 10
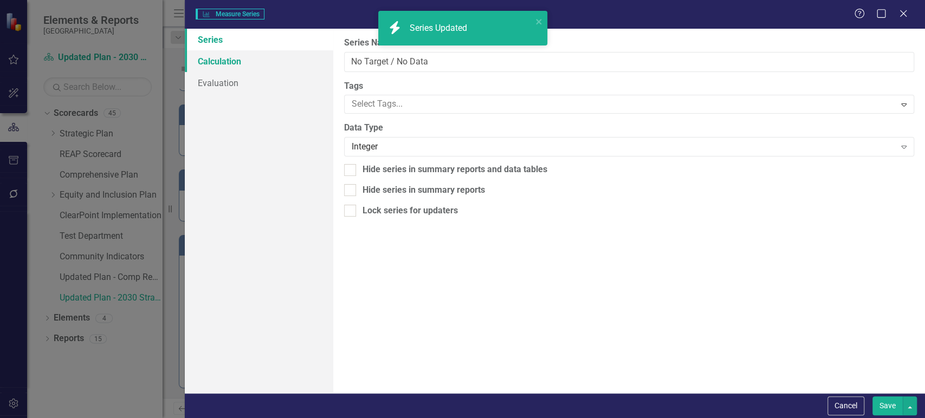
type input "No Target / No Data"
click at [230, 62] on link "Calculation" at bounding box center [259, 61] width 148 height 22
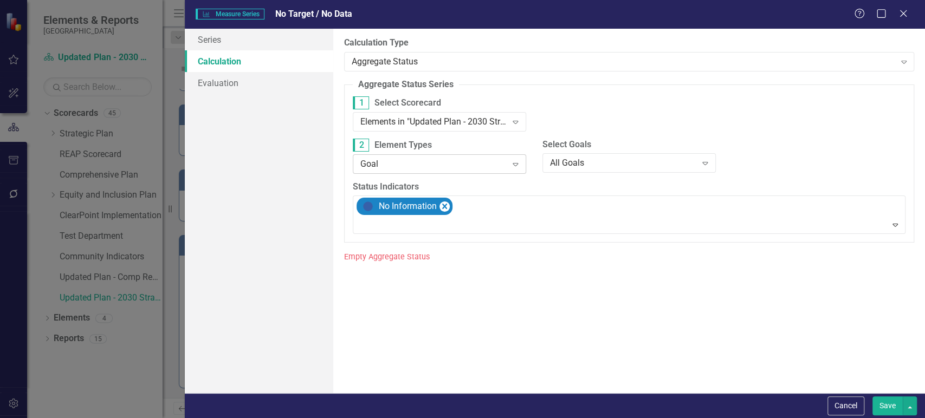
click at [466, 170] on div "Goal Expand" at bounding box center [439, 164] width 173 height 20
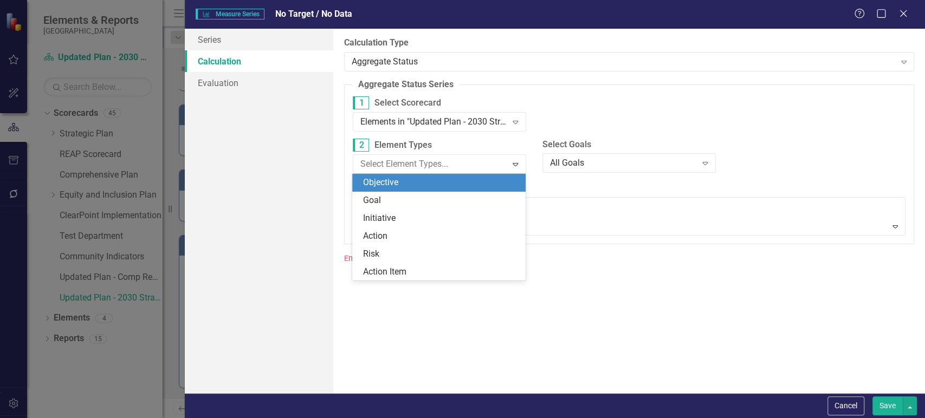
click at [456, 180] on div "Objective" at bounding box center [441, 183] width 156 height 12
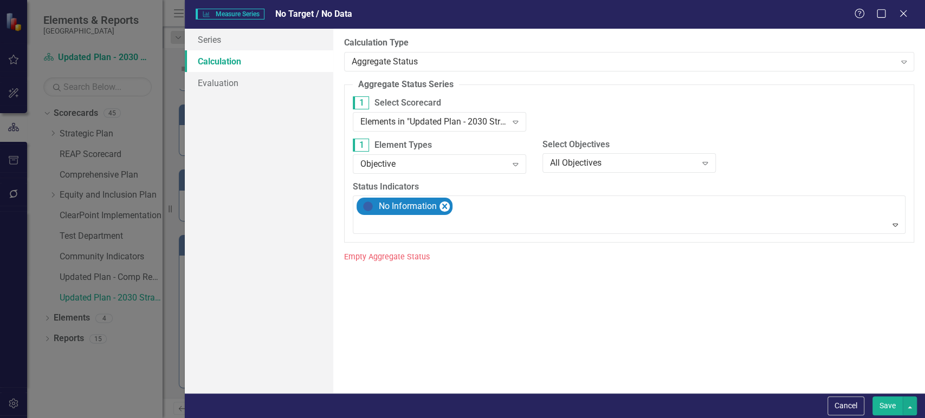
click at [885, 408] on button "Save" at bounding box center [888, 406] width 30 height 19
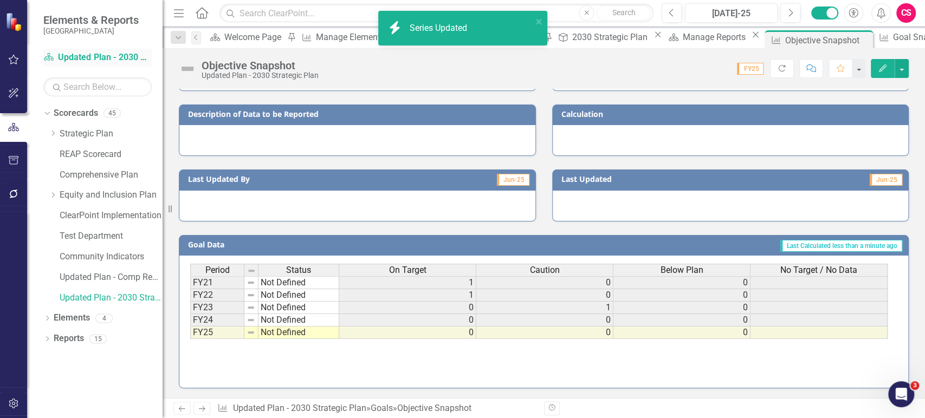
click at [106, 62] on link "Scorecard Updated Plan - 2030 Strategic Plan" at bounding box center [97, 57] width 108 height 12
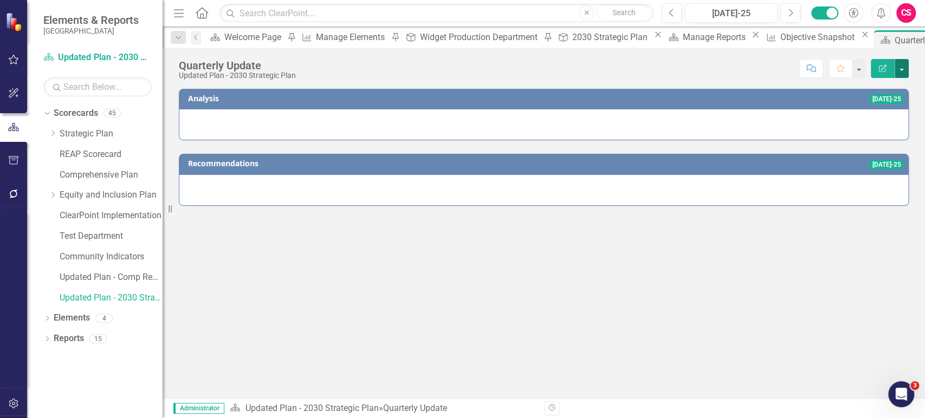
click at [903, 70] on button "button" at bounding box center [902, 68] width 14 height 19
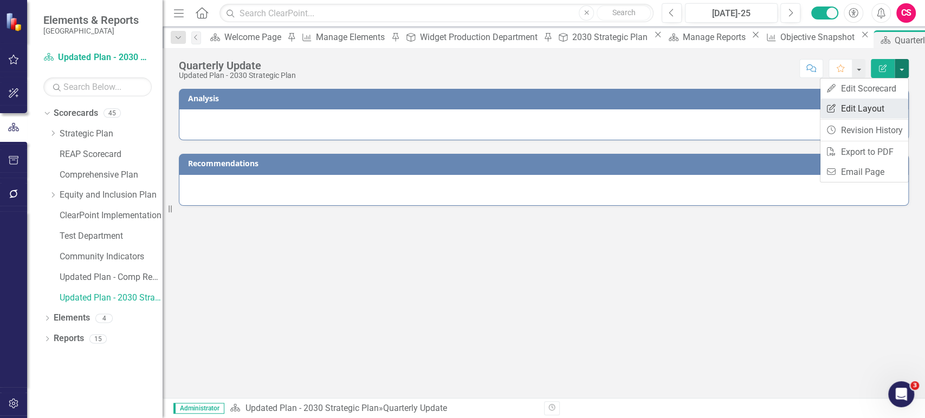
click at [863, 104] on link "Edit Report Edit Layout" at bounding box center [865, 109] width 88 height 20
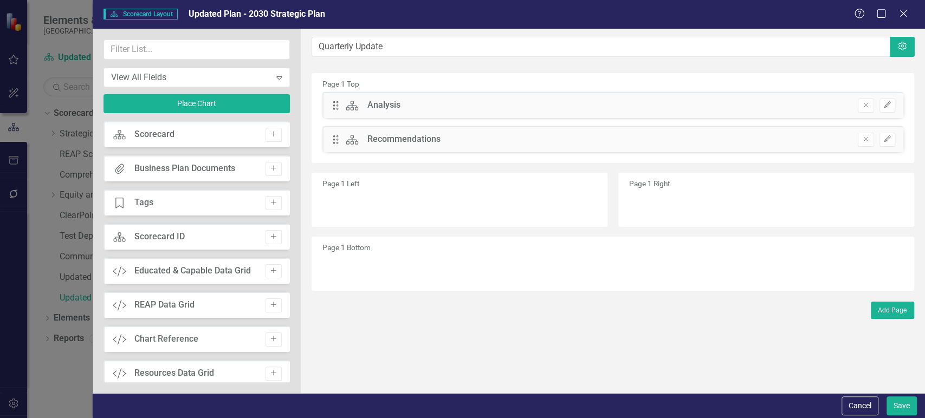
click at [177, 78] on div "View All Fields" at bounding box center [191, 77] width 160 height 12
click at [171, 112] on button "Place Chart" at bounding box center [197, 103] width 186 height 19
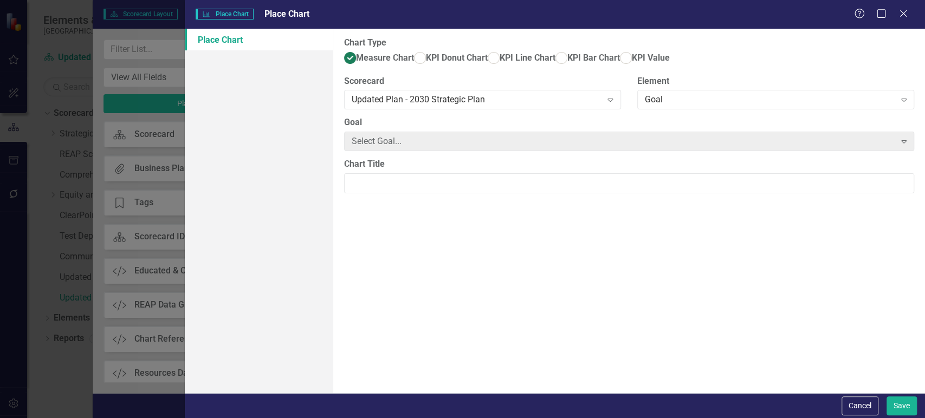
click at [388, 117] on div "Scorecard Updated Plan - 2030 Strategic Plan Expand" at bounding box center [482, 96] width 293 height 42
click at [399, 150] on div "Select Goal... Expand" at bounding box center [629, 142] width 570 height 20
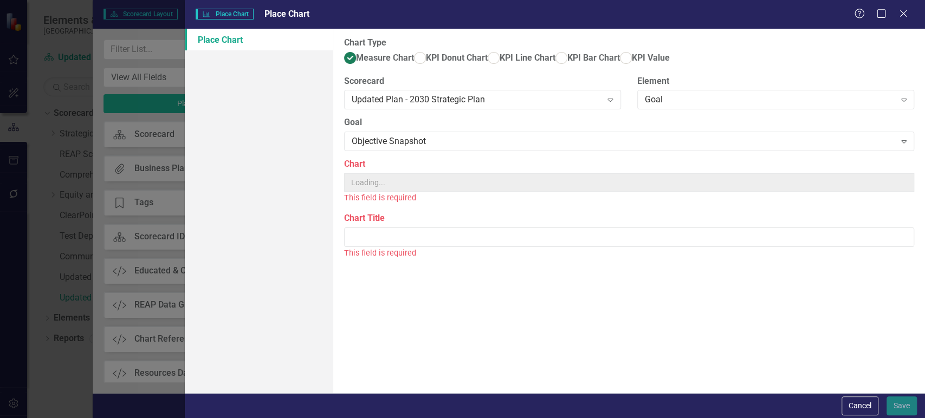
drag, startPoint x: 412, startPoint y: 165, endPoint x: 409, endPoint y: 185, distance: 20.3
click at [412, 158] on div "Goal Objective Snapshot Expand" at bounding box center [629, 138] width 587 height 42
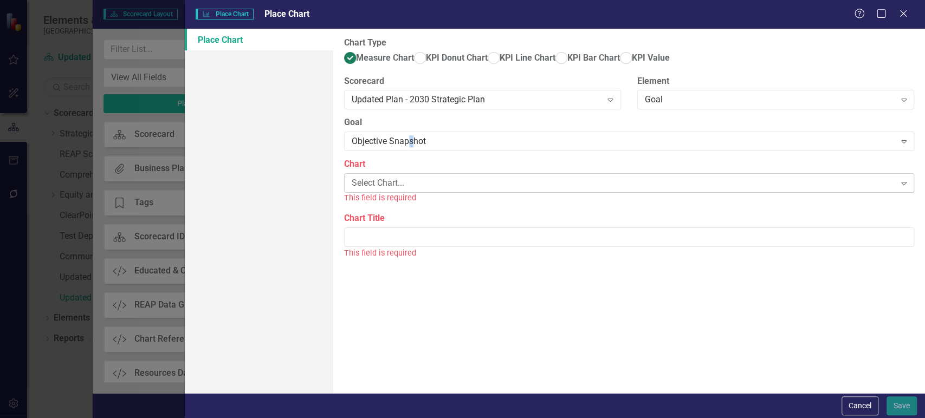
click at [404, 190] on div "Select Chart..." at bounding box center [624, 183] width 544 height 12
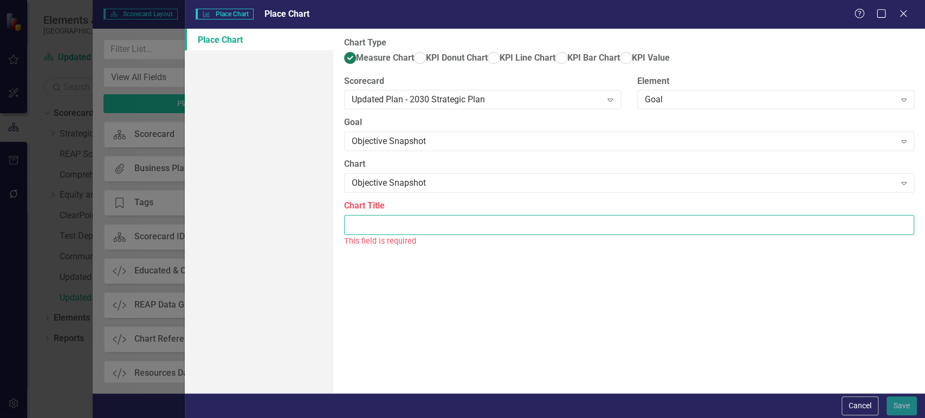
click at [395, 235] on input "Chart Title" at bounding box center [629, 225] width 570 height 20
type input "Objective Status Snapshot"
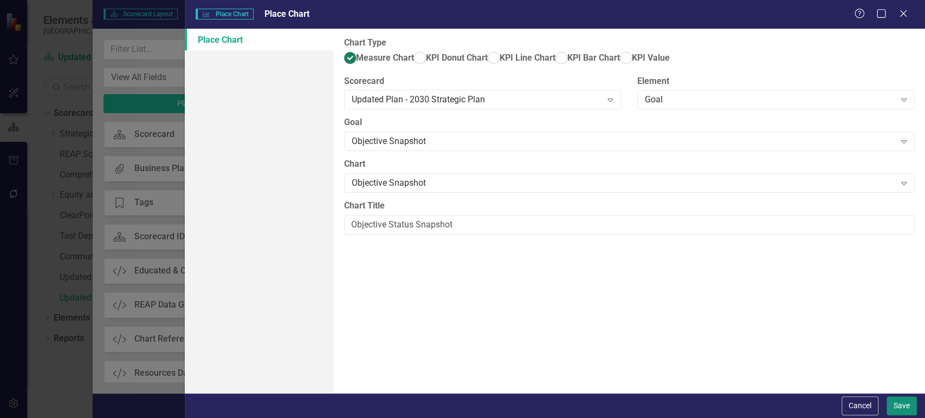
click at [907, 403] on button "Save" at bounding box center [902, 406] width 30 height 19
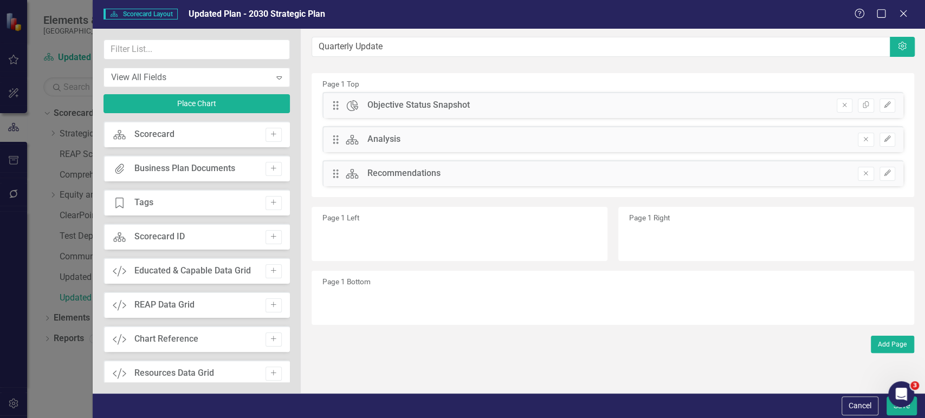
click at [210, 115] on div "View All Fields Expand Place Chart" at bounding box center [197, 81] width 186 height 82
click at [211, 110] on button "Place Chart" at bounding box center [197, 103] width 186 height 19
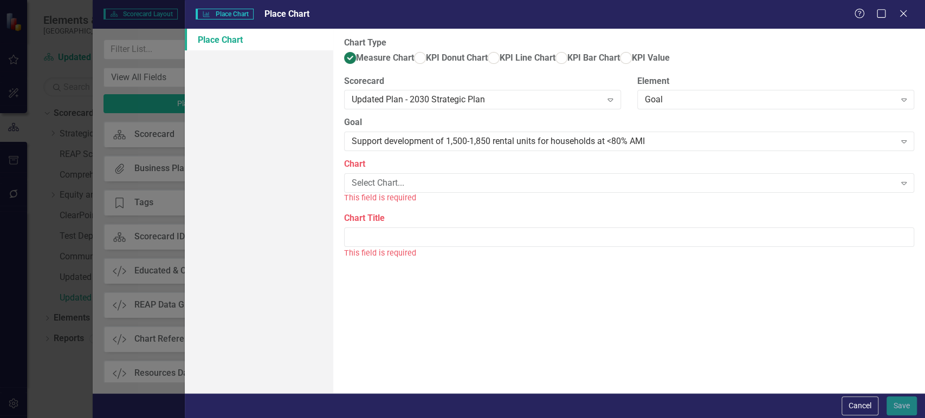
click at [434, 204] on div "This field is required" at bounding box center [629, 198] width 570 height 12
click at [436, 190] on div "Select Chart..." at bounding box center [624, 183] width 544 height 12
click at [429, 117] on div "Scorecard Updated Plan - 2030 Strategic Plan Expand" at bounding box center [482, 96] width 293 height 42
click at [416, 171] on label "Chart" at bounding box center [629, 164] width 570 height 12
click at [428, 148] on div "Support development of 1,500-1,850 rental units for households at <80% AMI" at bounding box center [624, 142] width 544 height 12
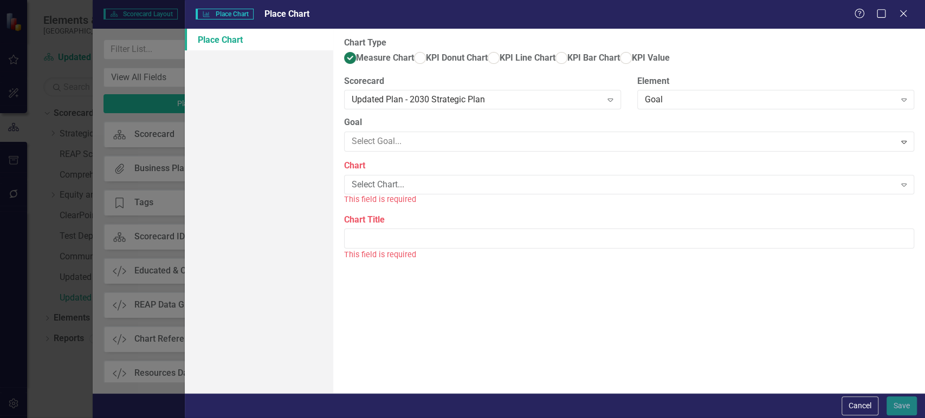
click at [409, 204] on div "Chart Select Chart... Expand This field is required" at bounding box center [629, 181] width 570 height 46
click at [409, 193] on div "Select Chart... Expand" at bounding box center [629, 183] width 570 height 20
click at [406, 190] on div "Select Chart..." at bounding box center [624, 183] width 544 height 12
drag, startPoint x: 400, startPoint y: 216, endPoint x: 397, endPoint y: 228, distance: 12.2
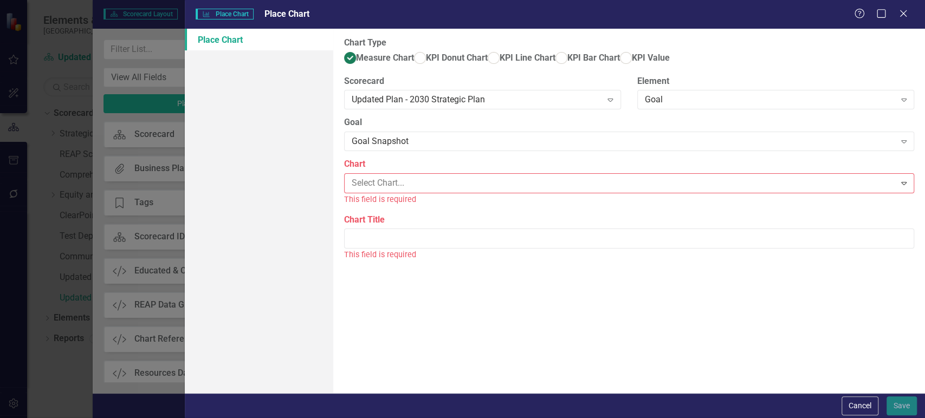
click at [392, 248] on div "This field is required" at bounding box center [629, 241] width 570 height 12
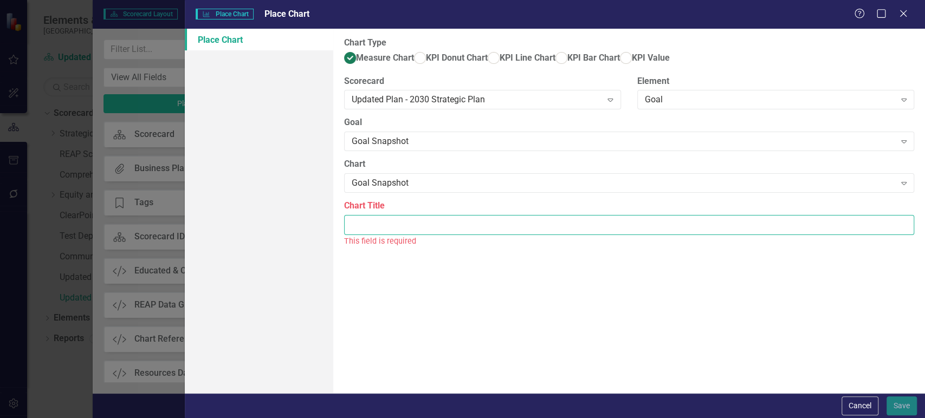
click at [400, 235] on input "Chart Title" at bounding box center [629, 225] width 570 height 20
type input "Goal Status Snapshot"
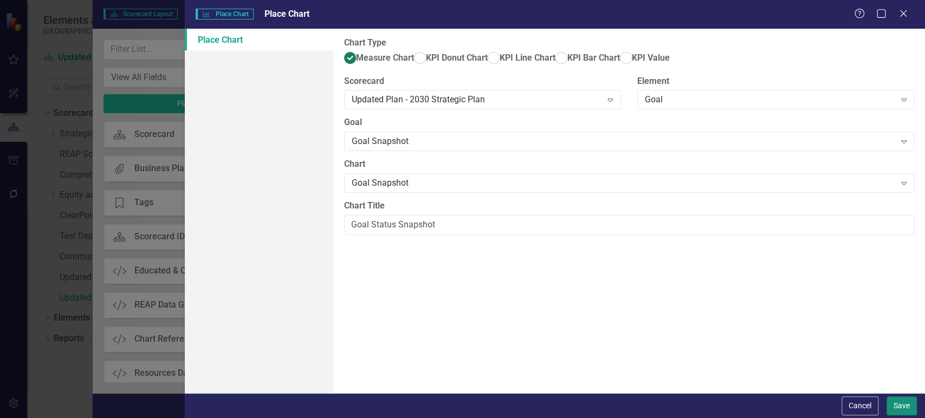
click at [903, 401] on button "Save" at bounding box center [902, 406] width 30 height 19
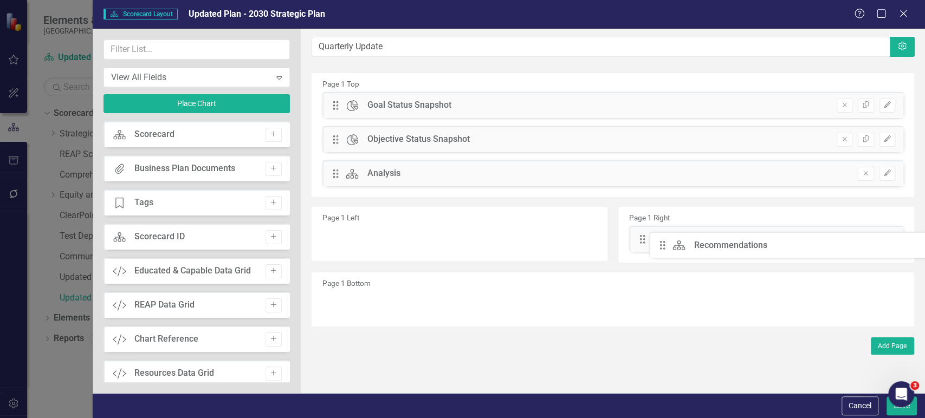
drag, startPoint x: 583, startPoint y: 280, endPoint x: 673, endPoint y: 244, distance: 96.6
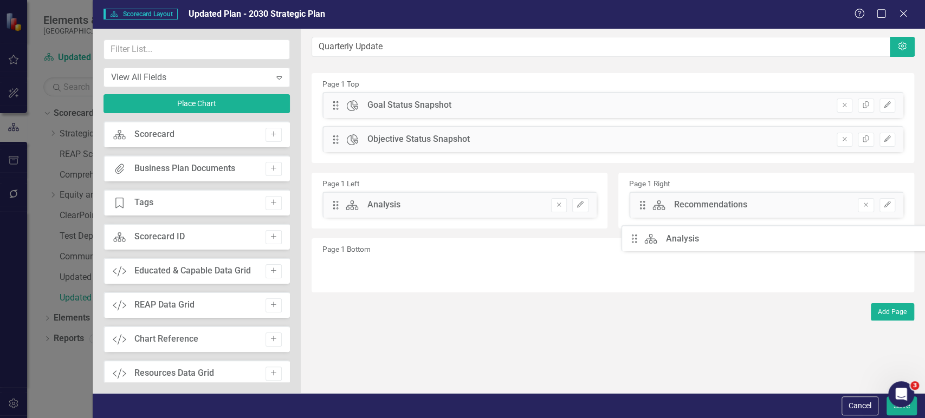
click at [645, 242] on icon at bounding box center [651, 240] width 12 height 10
drag, startPoint x: 510, startPoint y: 223, endPoint x: 341, endPoint y: 197, distance: 171.2
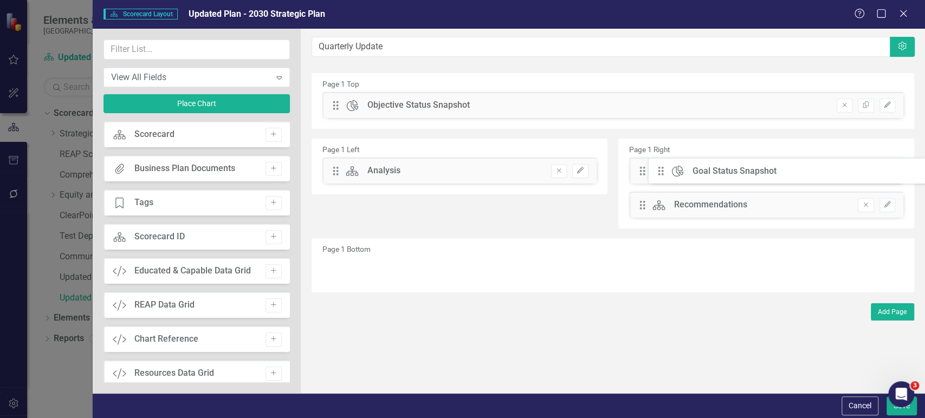
drag, startPoint x: 494, startPoint y: 146, endPoint x: 672, endPoint y: 173, distance: 179.9
drag, startPoint x: 334, startPoint y: 99, endPoint x: 340, endPoint y: 146, distance: 47.5
click at [340, 146] on div "Page 1 Top Drag Chart Objective Status Snapshot Hidden Pod Online Hidden Pod Pr…" at bounding box center [613, 183] width 603 height 220
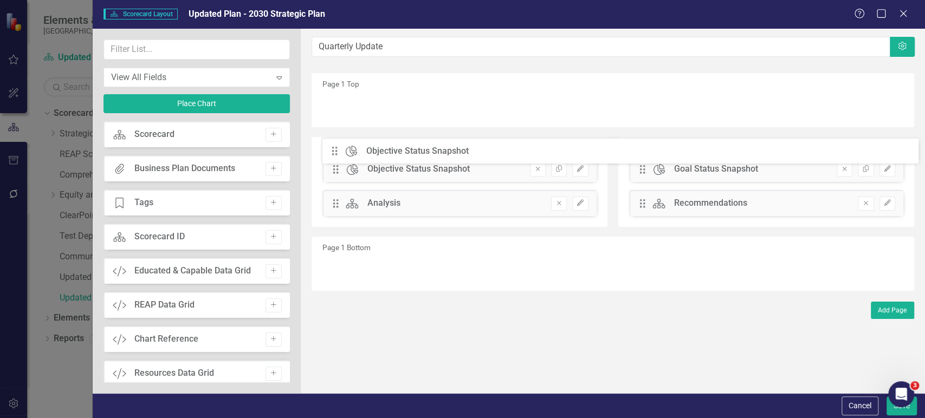
drag, startPoint x: 334, startPoint y: 102, endPoint x: 341, endPoint y: 149, distance: 46.6
click at [204, 55] on input "text" at bounding box center [197, 50] width 186 height 20
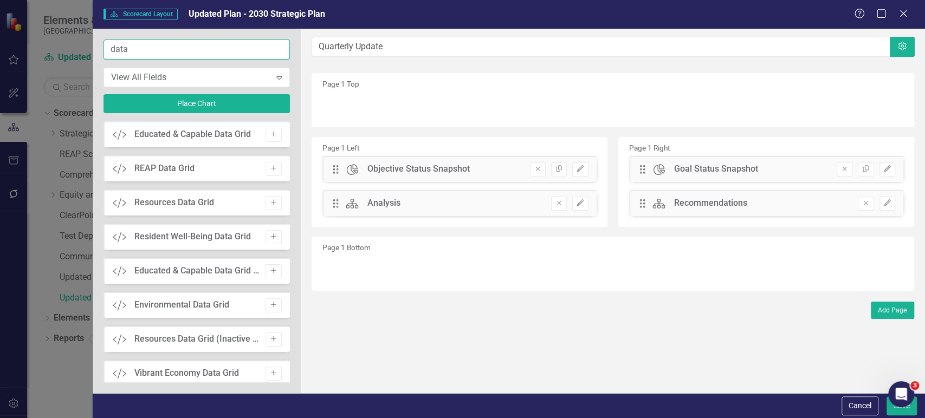
type input "data"
click at [273, 131] on icon "Add" at bounding box center [273, 134] width 8 height 7
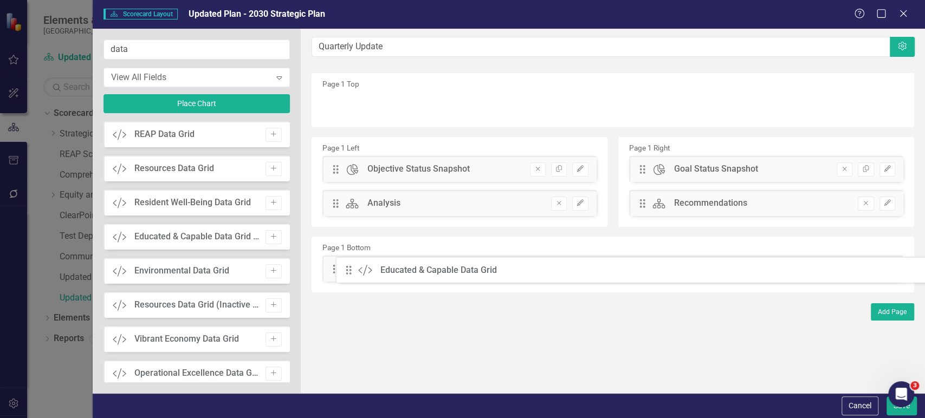
drag, startPoint x: 339, startPoint y: 107, endPoint x: 360, endPoint y: 272, distance: 166.7
click at [892, 414] on button "Save" at bounding box center [902, 406] width 30 height 19
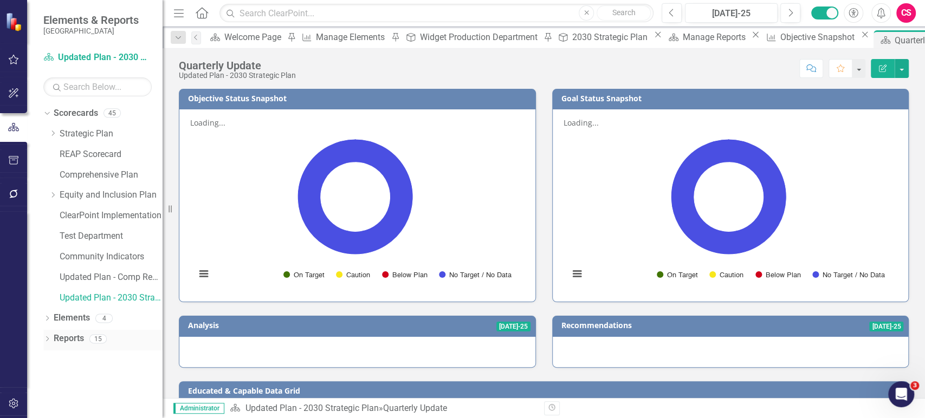
click at [70, 349] on div "Reports 15" at bounding box center [108, 340] width 109 height 21
click at [71, 338] on link "Reports" at bounding box center [69, 339] width 30 height 12
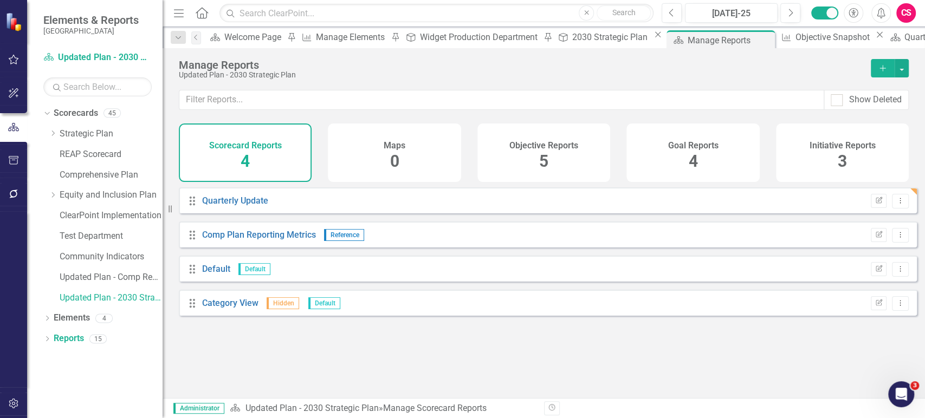
click at [576, 164] on div "Objective Reports 5" at bounding box center [544, 153] width 133 height 59
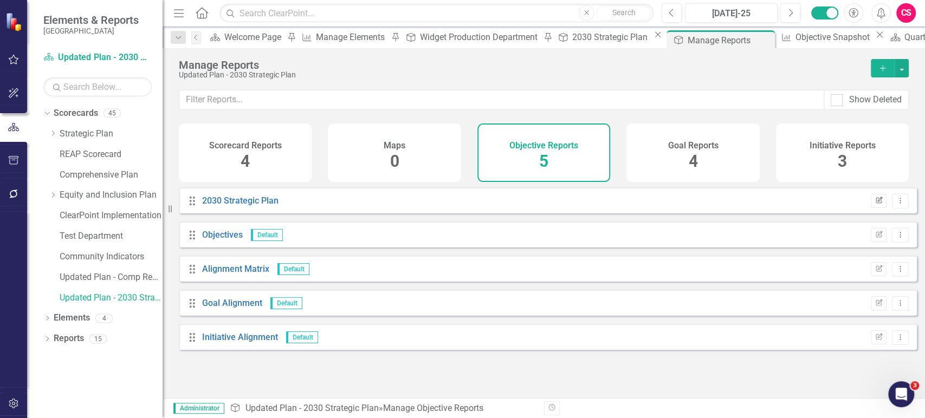
click at [875, 204] on icon "Edit Report" at bounding box center [879, 201] width 8 height 7
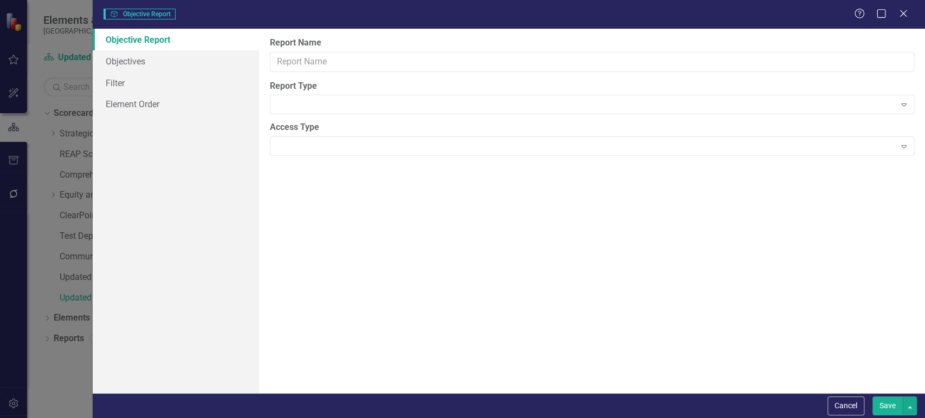
type input "2030 Strategic Plan"
click at [200, 62] on link "Objectives" at bounding box center [176, 61] width 166 height 22
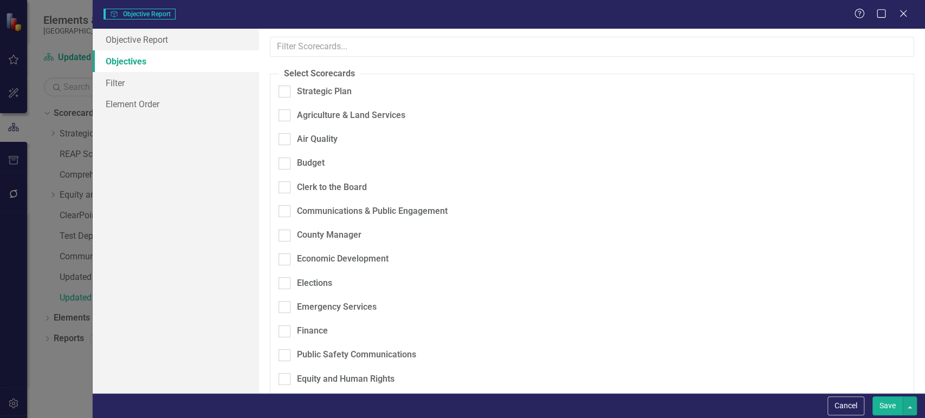
click at [203, 53] on link "Objectives" at bounding box center [176, 61] width 166 height 22
click at [206, 38] on link "Objective Report" at bounding box center [176, 40] width 166 height 22
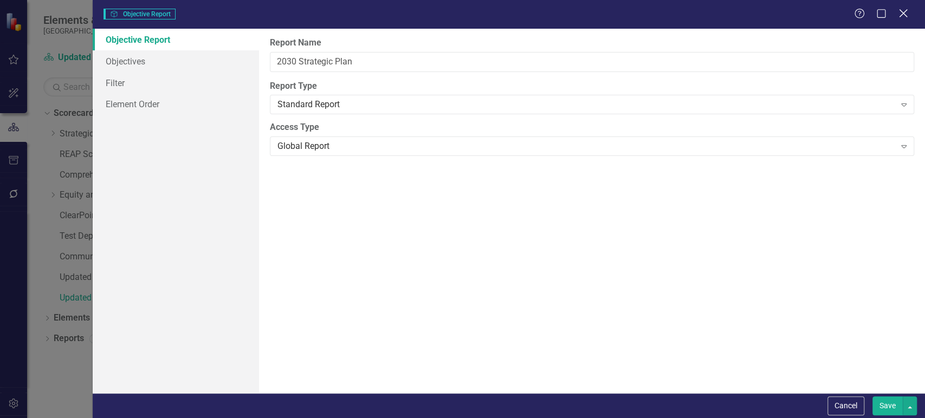
click at [904, 16] on icon "Close" at bounding box center [904, 13] width 14 height 10
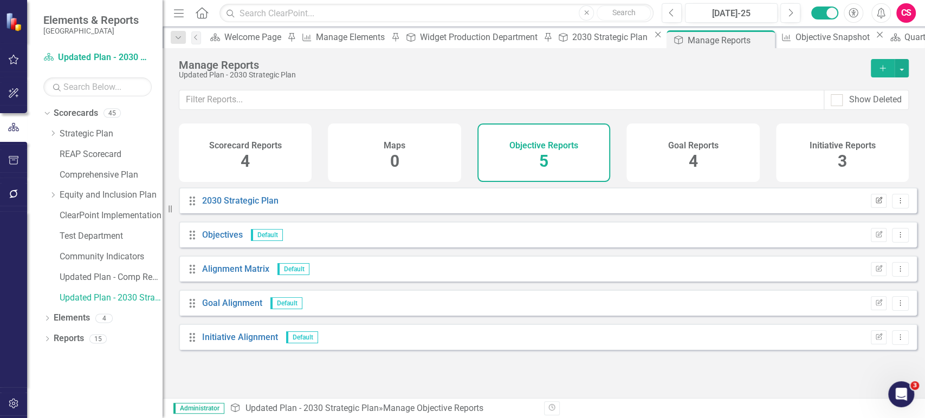
click at [876, 203] on icon "button" at bounding box center [879, 200] width 7 height 7
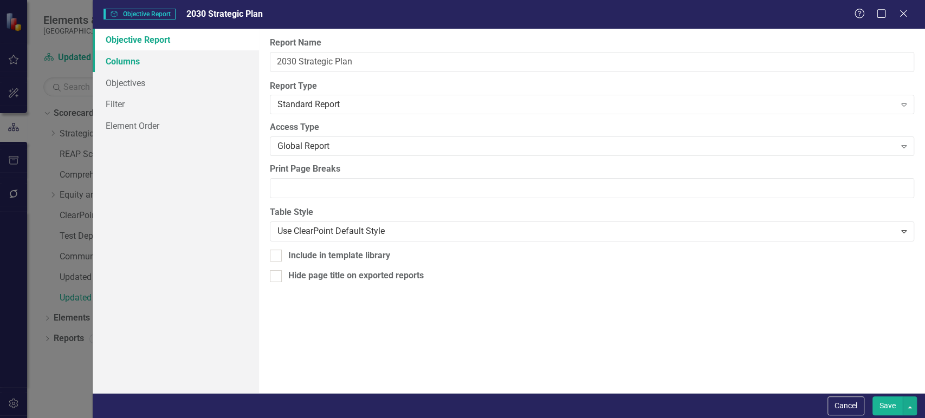
click at [208, 63] on link "Columns" at bounding box center [176, 61] width 166 height 22
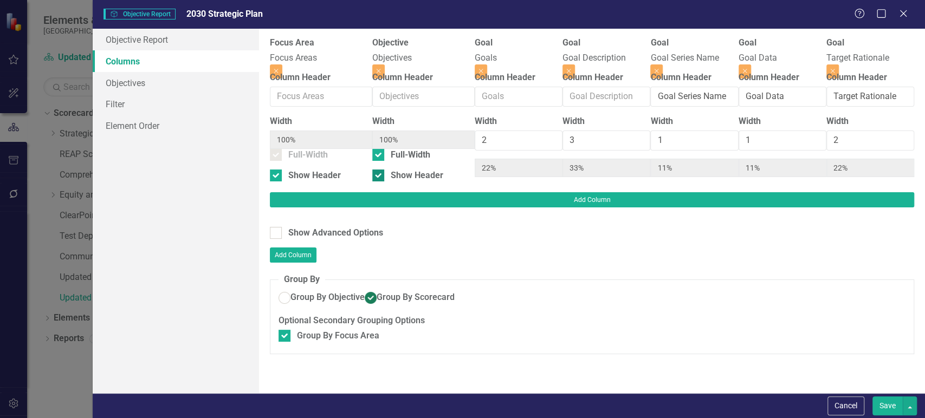
click at [372, 181] on div at bounding box center [378, 176] width 12 height 12
click at [372, 177] on input "Show Header" at bounding box center [375, 173] width 7 height 7
checkbox input "false"
click at [372, 172] on div "Width 100% Full-Width Show Header" at bounding box center [423, 153] width 102 height 77
click at [372, 156] on input "Full-Width" at bounding box center [375, 152] width 7 height 7
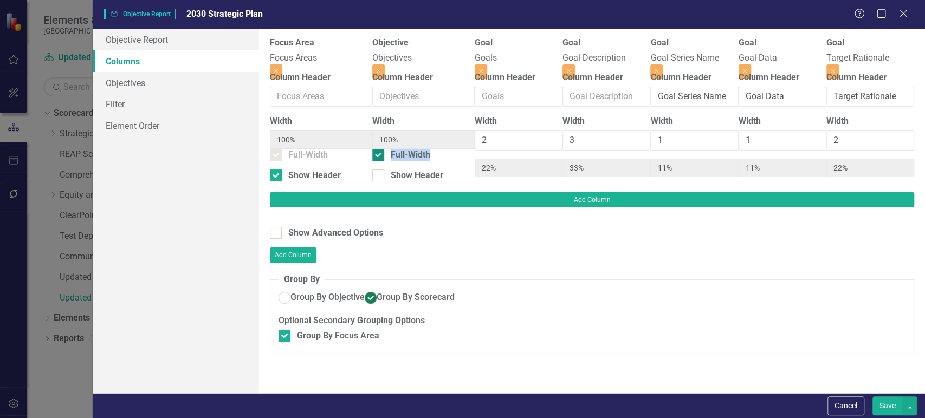
checkbox input "false"
type input "18%"
type input "27%"
type input "9%"
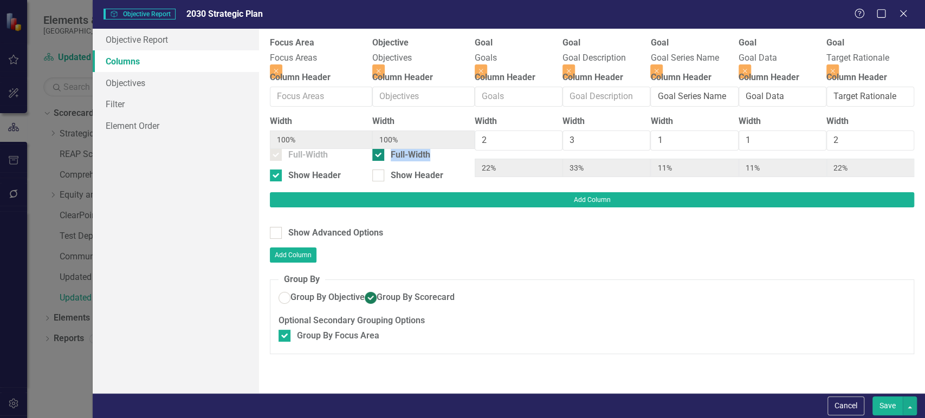
type input "9%"
type input "18%"
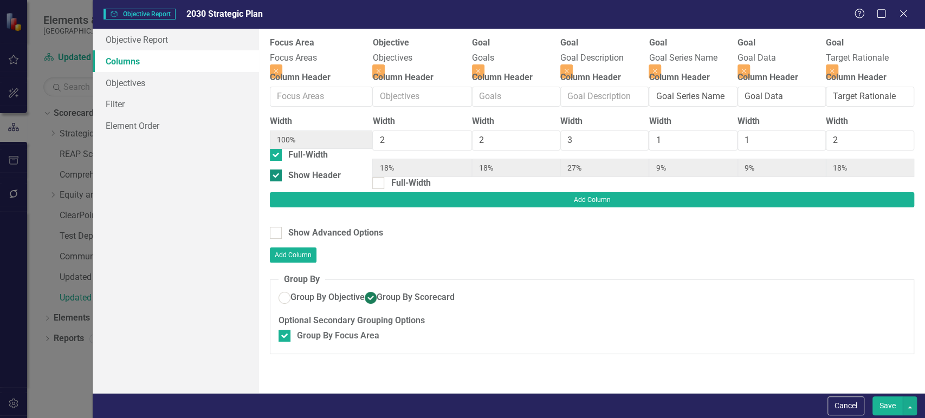
click at [282, 180] on div at bounding box center [276, 176] width 12 height 12
click at [277, 177] on input "Show Header" at bounding box center [273, 173] width 7 height 7
checkbox input "false"
click at [282, 161] on div at bounding box center [276, 155] width 12 height 12
click at [277, 156] on input "Full-Width" at bounding box center [273, 152] width 7 height 7
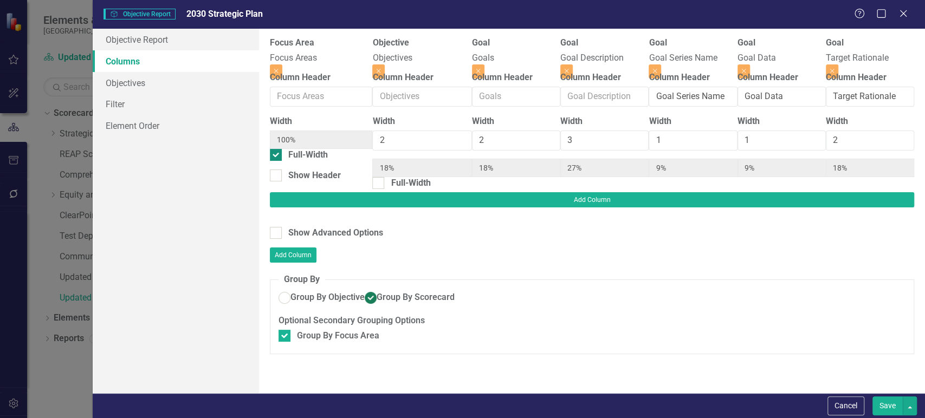
checkbox input "false"
type input "8%"
type input "17%"
type input "25%"
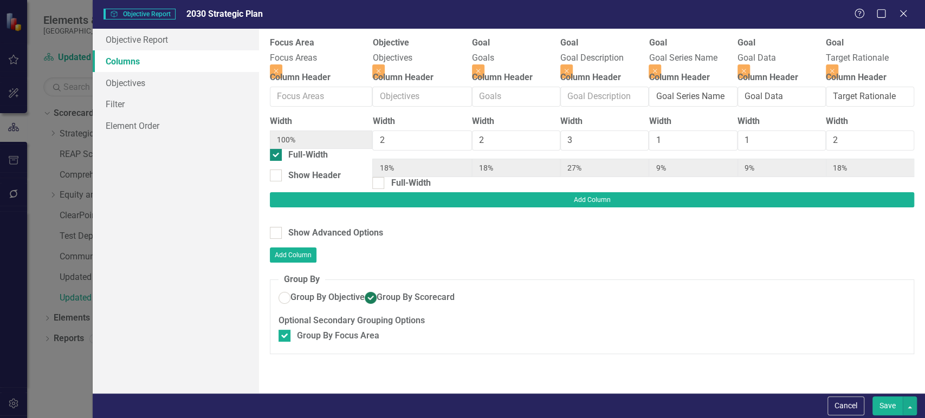
type input "8%"
type input "17%"
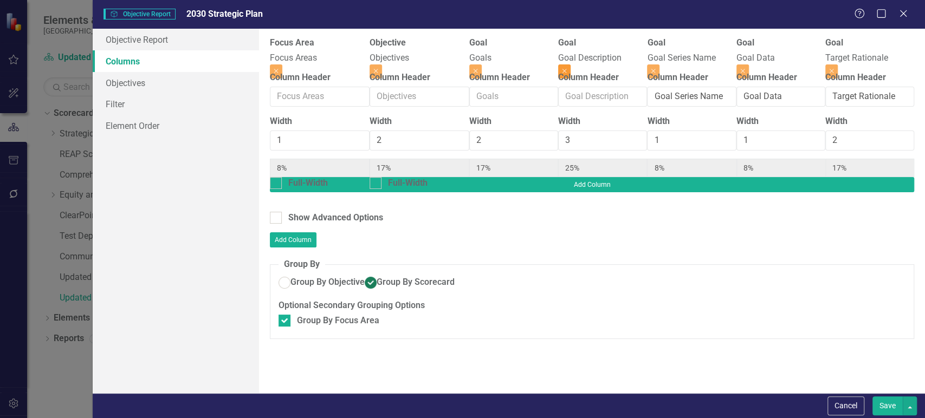
click at [571, 65] on button "Close" at bounding box center [564, 72] width 12 height 14
type input "11%"
type input "22%"
type input "11%"
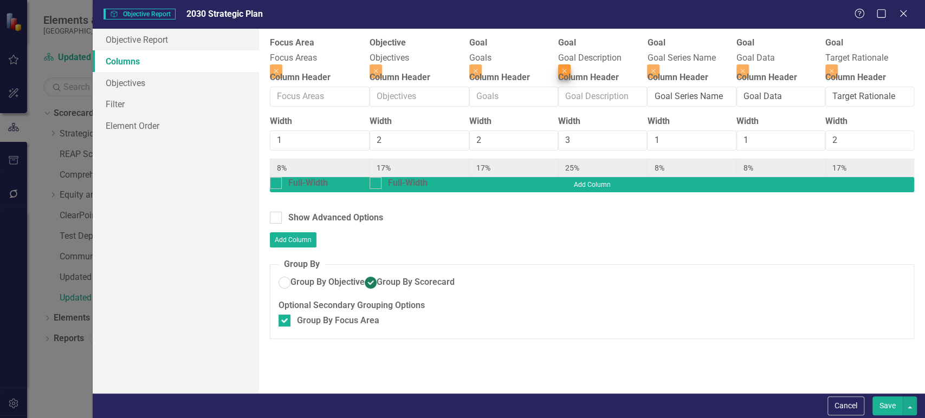
type input "11%"
type input "22%"
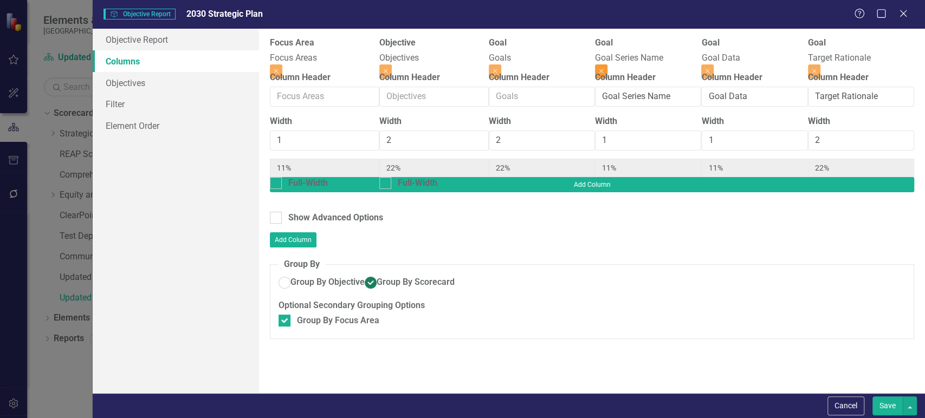
click at [604, 68] on icon "Close" at bounding box center [601, 71] width 5 height 7
type input "13%"
type input "25%"
type input "13%"
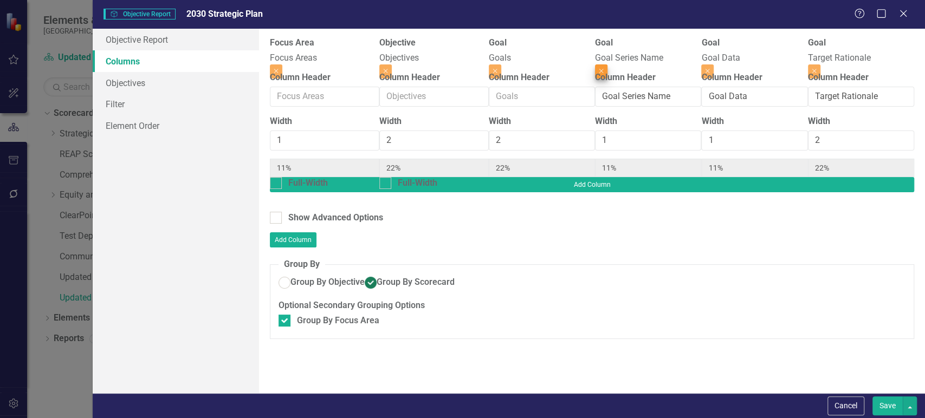
type input "25%"
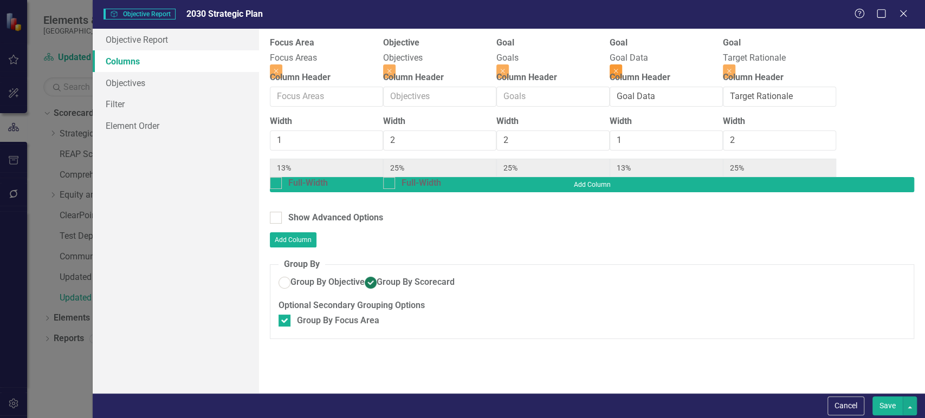
click at [622, 65] on button "Close" at bounding box center [616, 72] width 12 height 14
type input "14%"
type input "29%"
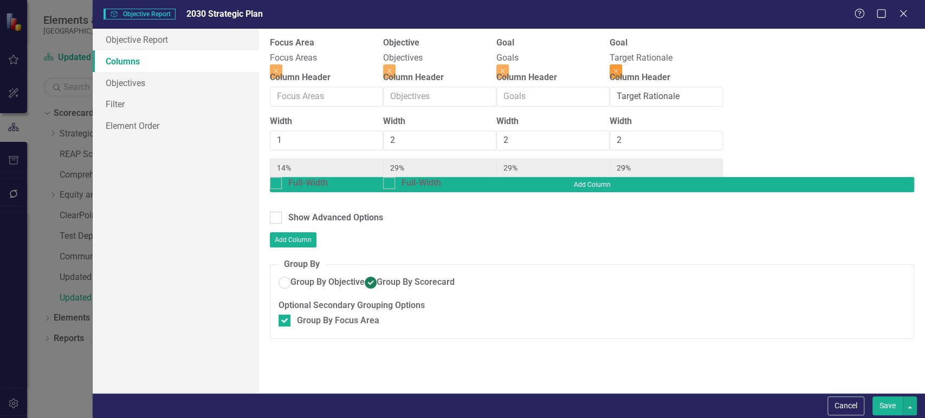
click at [622, 65] on button "Close" at bounding box center [616, 72] width 12 height 14
type input "20%"
type input "40%"
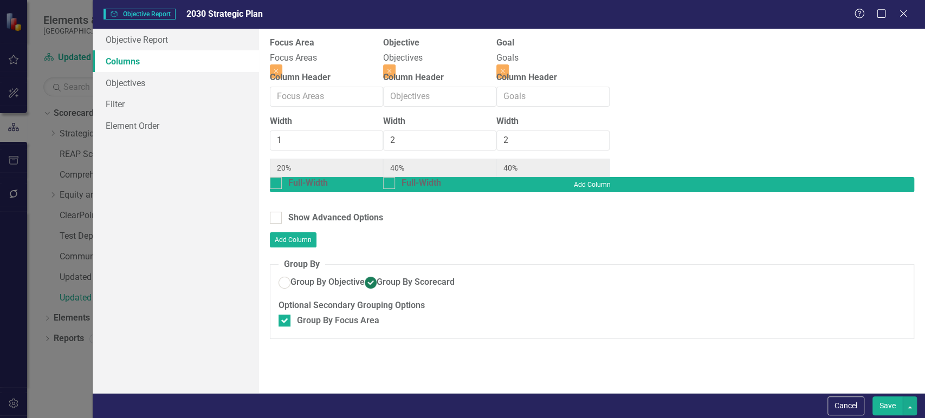
click at [877, 398] on button "Save" at bounding box center [888, 406] width 30 height 19
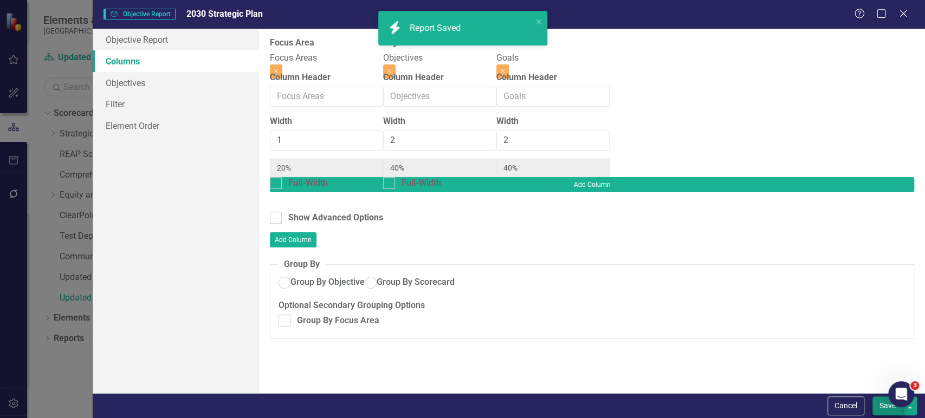
radio input "false"
checkbox input "false"
radio input "true"
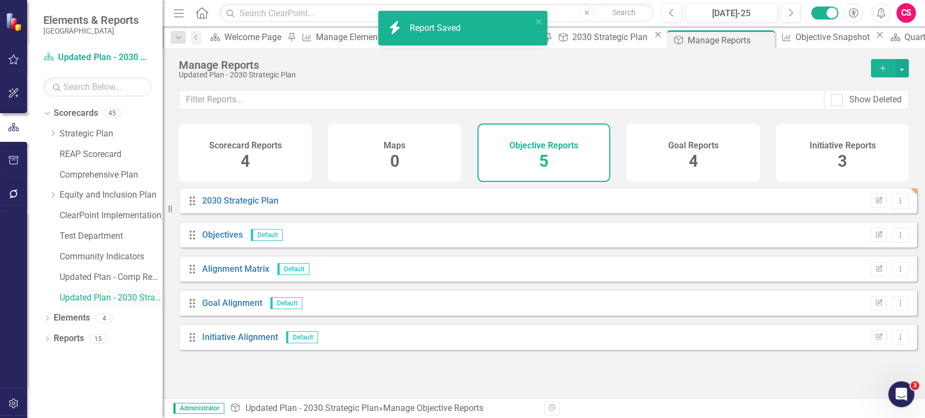
click at [134, 295] on link "Updated Plan - 2030 Strategic Plan" at bounding box center [111, 298] width 103 height 12
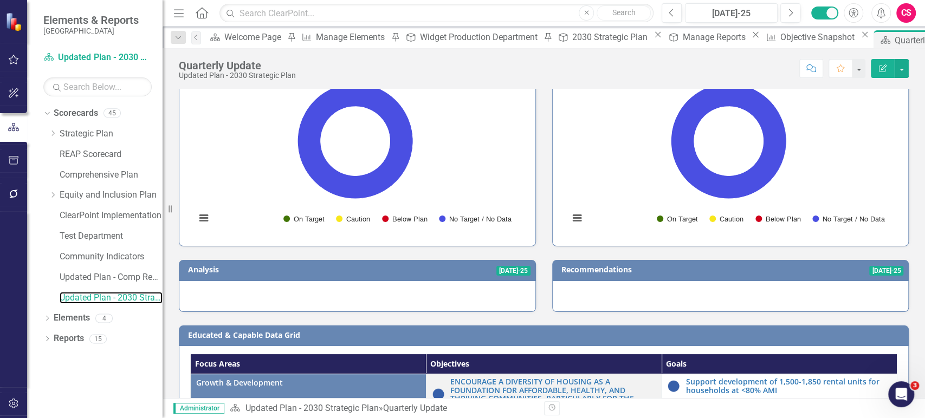
scroll to position [101, 0]
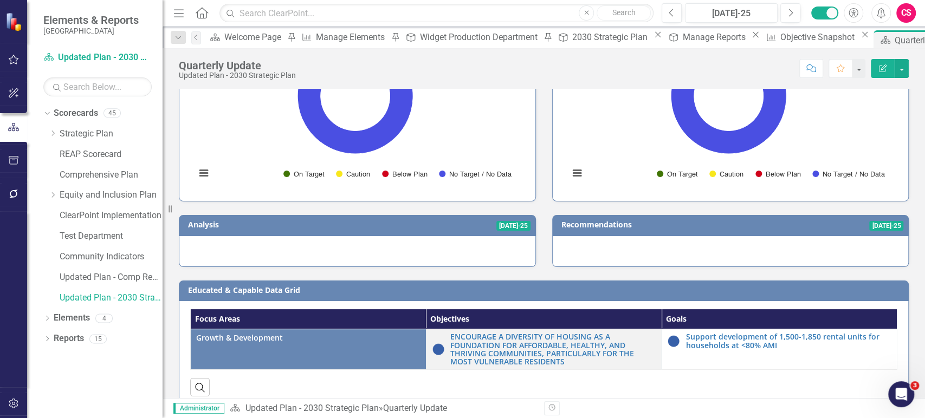
click at [732, 284] on td "Educated & Capable Data Grid" at bounding box center [546, 292] width 716 height 16
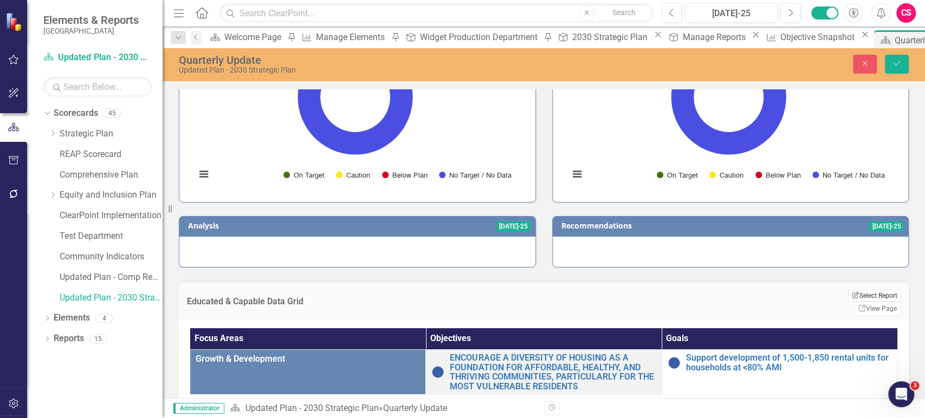
click at [848, 290] on button "Edit Report Select Report" at bounding box center [874, 296] width 53 height 12
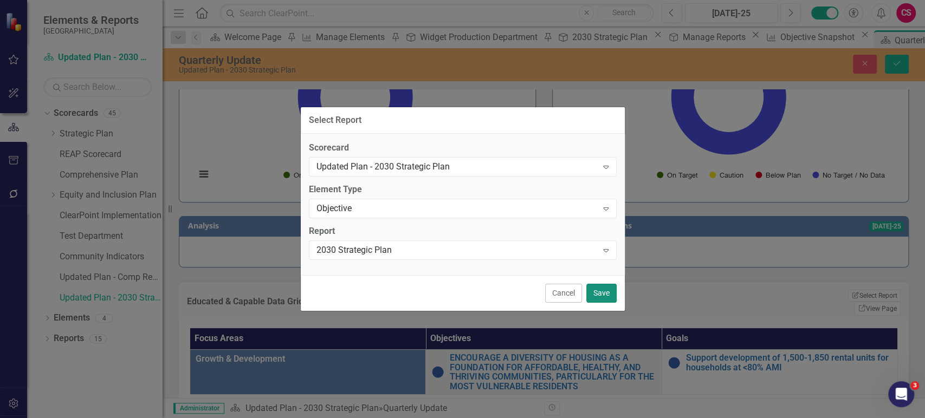
click at [608, 295] on button "Save" at bounding box center [602, 293] width 30 height 19
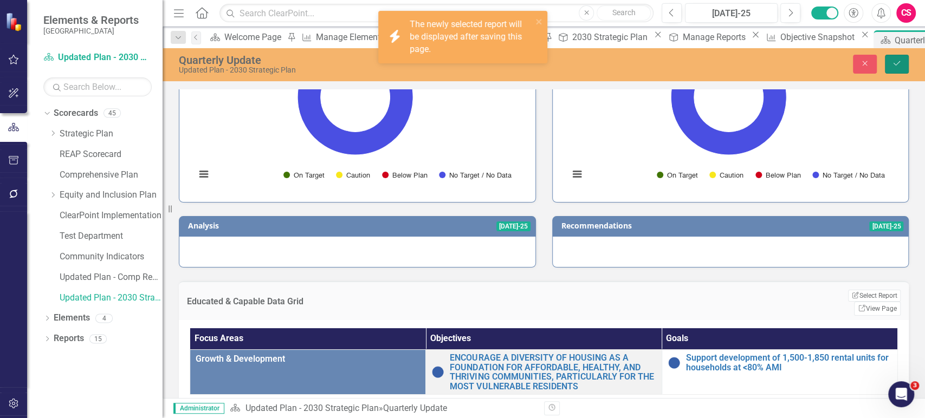
click at [898, 64] on icon "Save" at bounding box center [897, 64] width 10 height 8
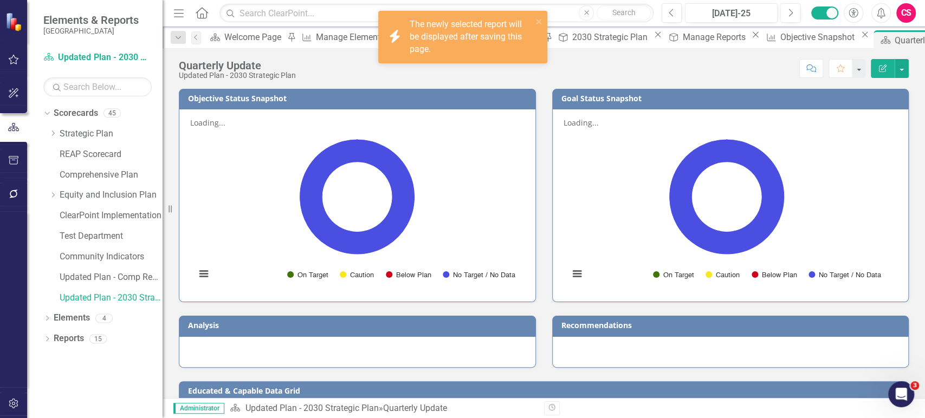
click at [577, 387] on h3 "Educated & Capable Data Grid" at bounding box center [546, 391] width 716 height 8
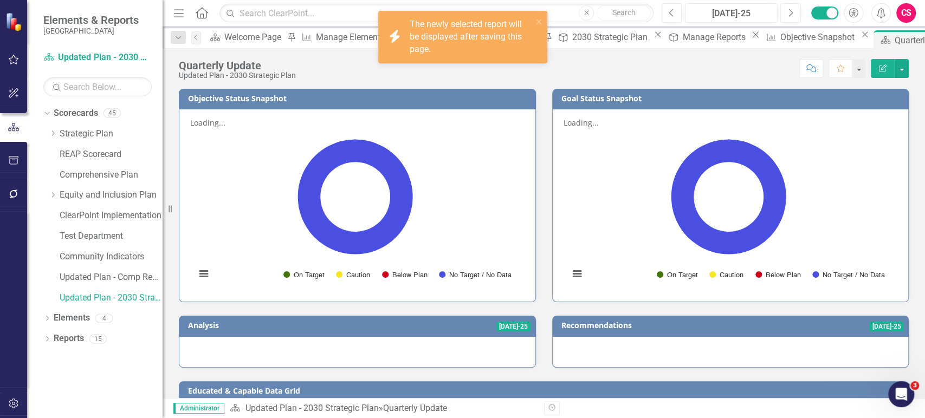
click at [577, 387] on h3 "Educated & Capable Data Grid" at bounding box center [546, 391] width 716 height 8
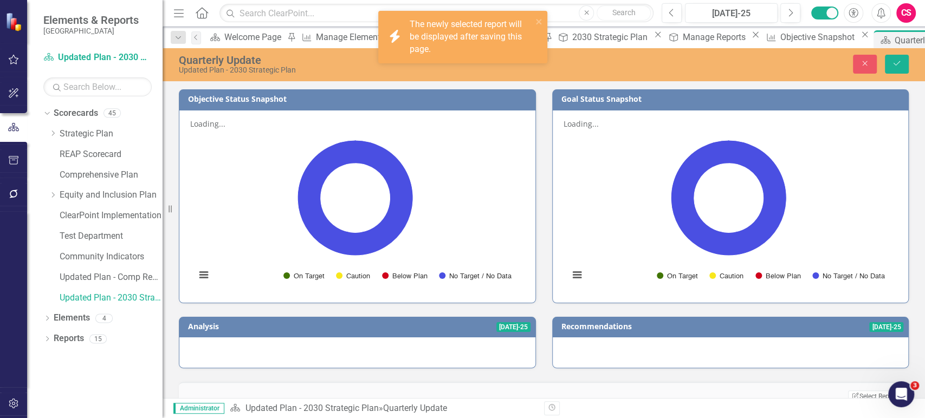
click at [865, 403] on link "Link View Page" at bounding box center [877, 410] width 47 height 14
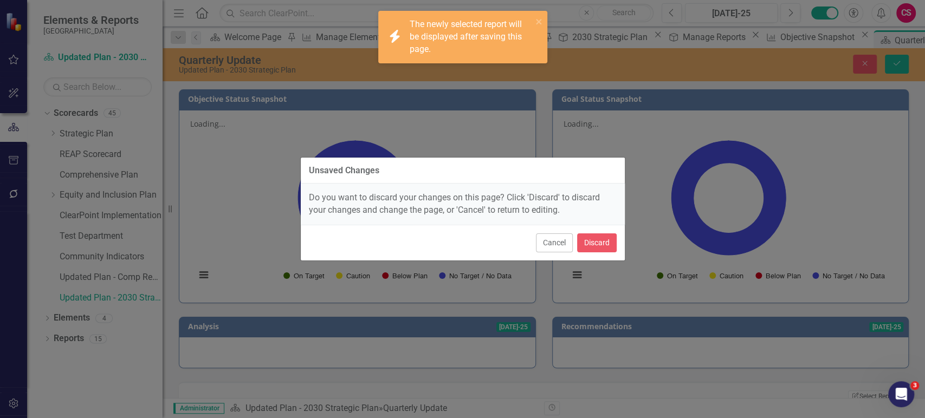
click at [606, 240] on div "Unsaved Changes Do you want to discard your changes on this page? Click 'Discar…" at bounding box center [462, 209] width 325 height 418
click at [607, 246] on button "Discard" at bounding box center [597, 243] width 40 height 19
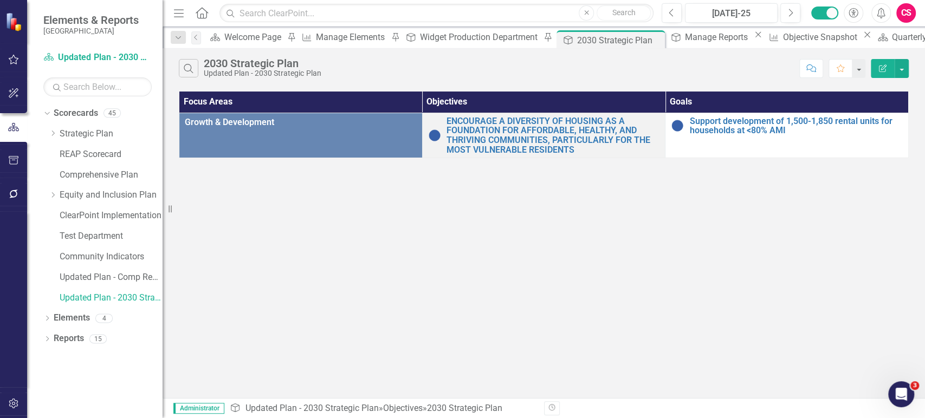
click at [877, 68] on button "Edit Report" at bounding box center [883, 68] width 24 height 19
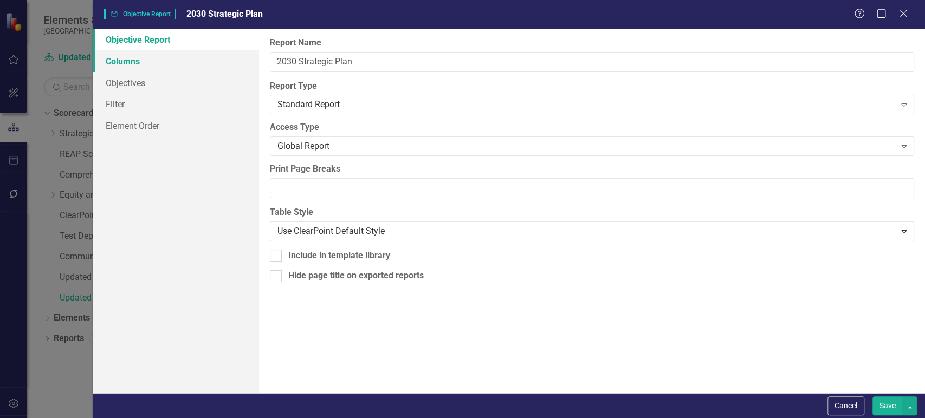
click at [214, 66] on link "Columns" at bounding box center [176, 61] width 166 height 22
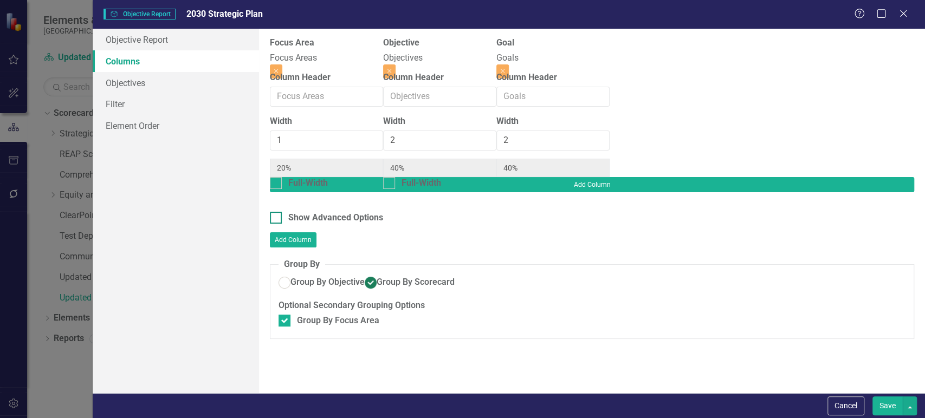
click at [282, 212] on div "Show Advanced Options" at bounding box center [592, 218] width 645 height 12
click at [277, 212] on input "Show Advanced Options" at bounding box center [273, 215] width 7 height 7
checkbox input "true"
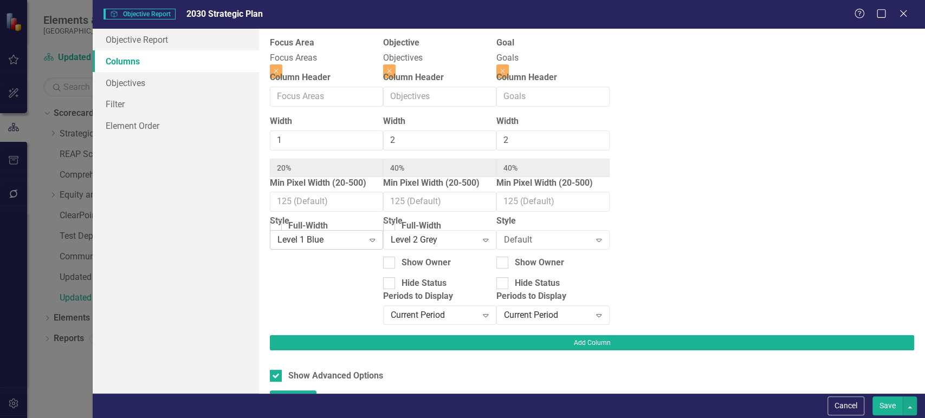
click at [355, 242] on div "Level 1 Blue" at bounding box center [321, 240] width 87 height 12
click at [478, 241] on div "Level 2 Grey" at bounding box center [434, 240] width 87 height 12
click at [885, 398] on button "Save" at bounding box center [888, 406] width 30 height 19
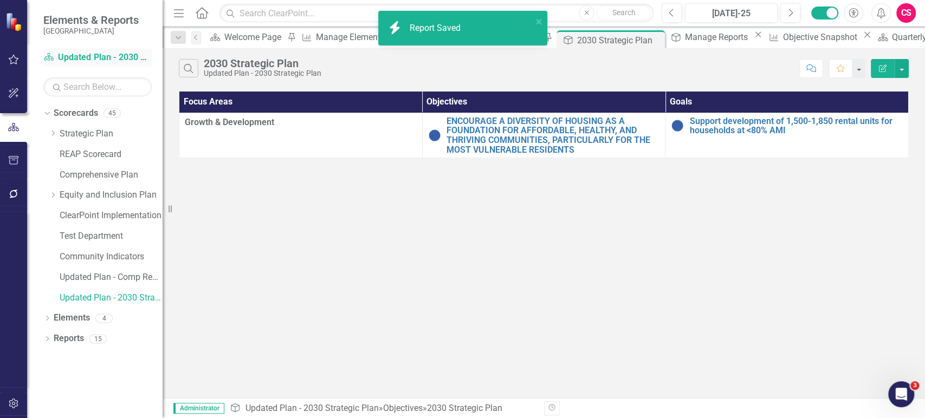
click at [96, 60] on link "Scorecard Updated Plan - 2030 Strategic Plan" at bounding box center [97, 57] width 108 height 12
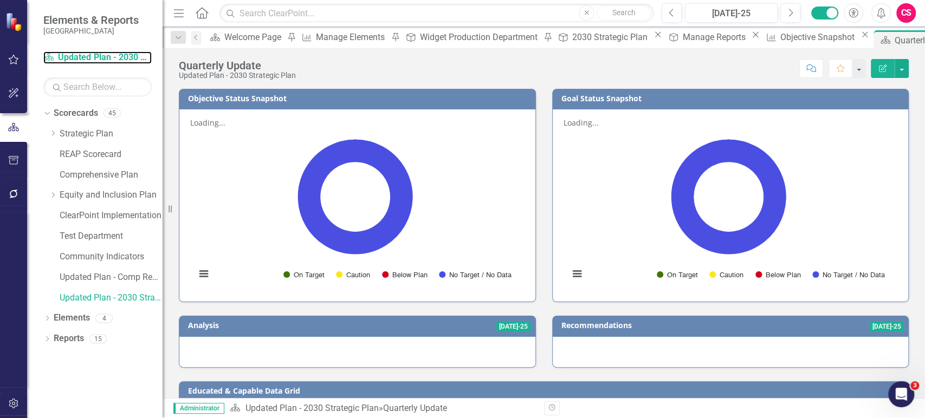
scroll to position [101, 0]
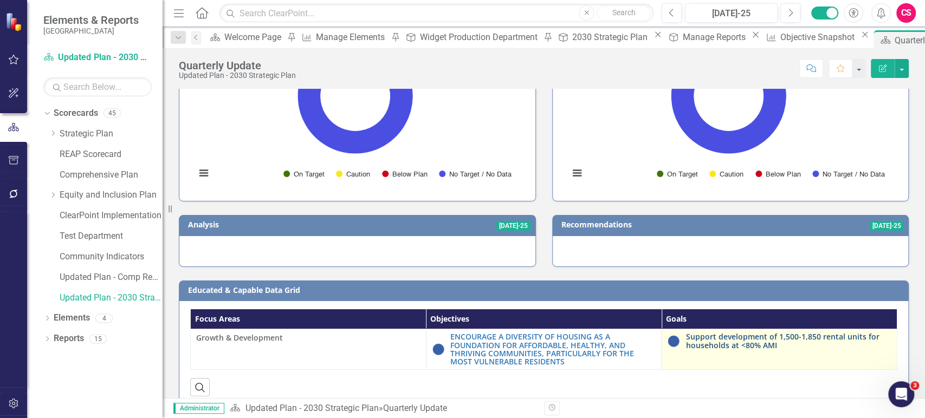
click at [686, 333] on link "Support development of 1,500-1,850 rental units for households at <80% AMI" at bounding box center [789, 341] width 206 height 17
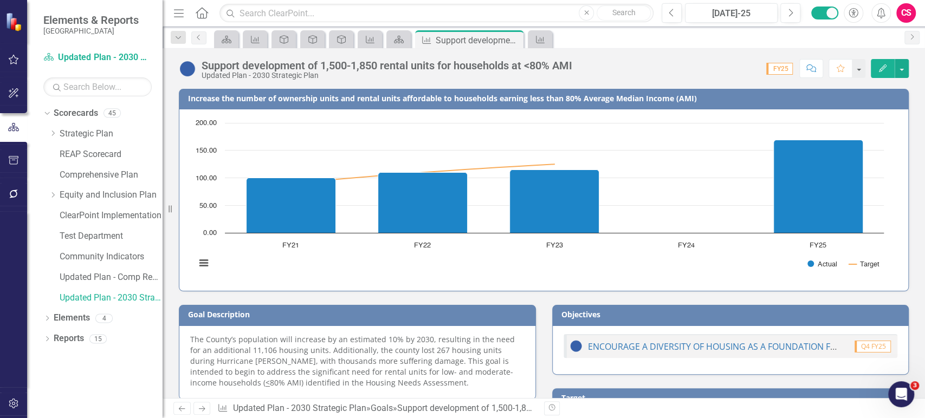
drag, startPoint x: 924, startPoint y: 130, endPoint x: 903, endPoint y: 255, distance: 127.1
click at [903, 255] on div "Increase the number of ownership units and rental units affordable to household…" at bounding box center [544, 244] width 763 height 310
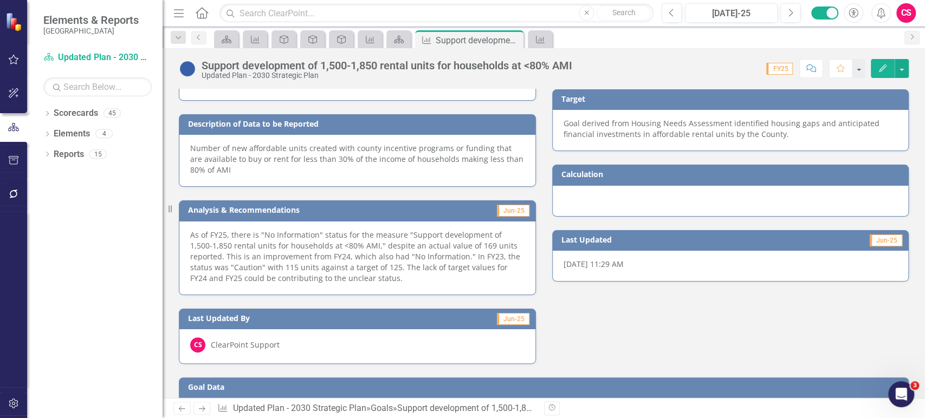
scroll to position [442, 0]
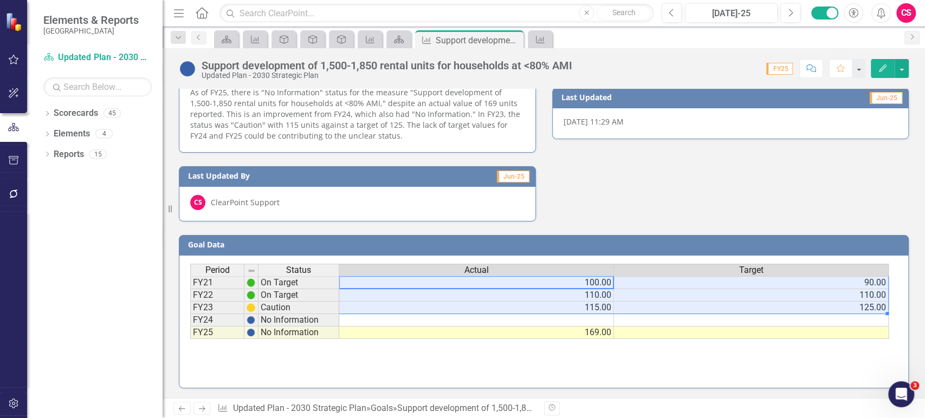
drag, startPoint x: 580, startPoint y: 288, endPoint x: 635, endPoint y: 306, distance: 57.6
click at [635, 306] on tbody "FY21 On Target 100.00 90.00 FY22 On Target 110.00 110.00 FY23 Caution 115.00 12…" at bounding box center [539, 307] width 699 height 63
click at [603, 320] on td at bounding box center [476, 320] width 275 height 12
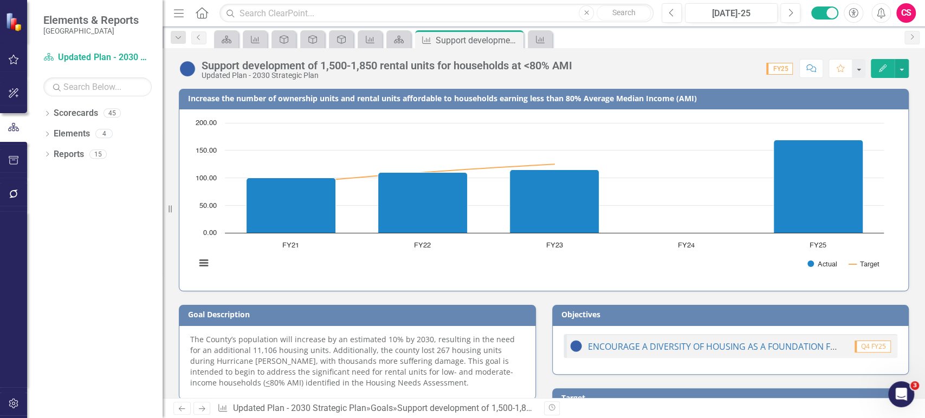
scroll to position [0, 0]
